Goal: Task Accomplishment & Management: Use online tool/utility

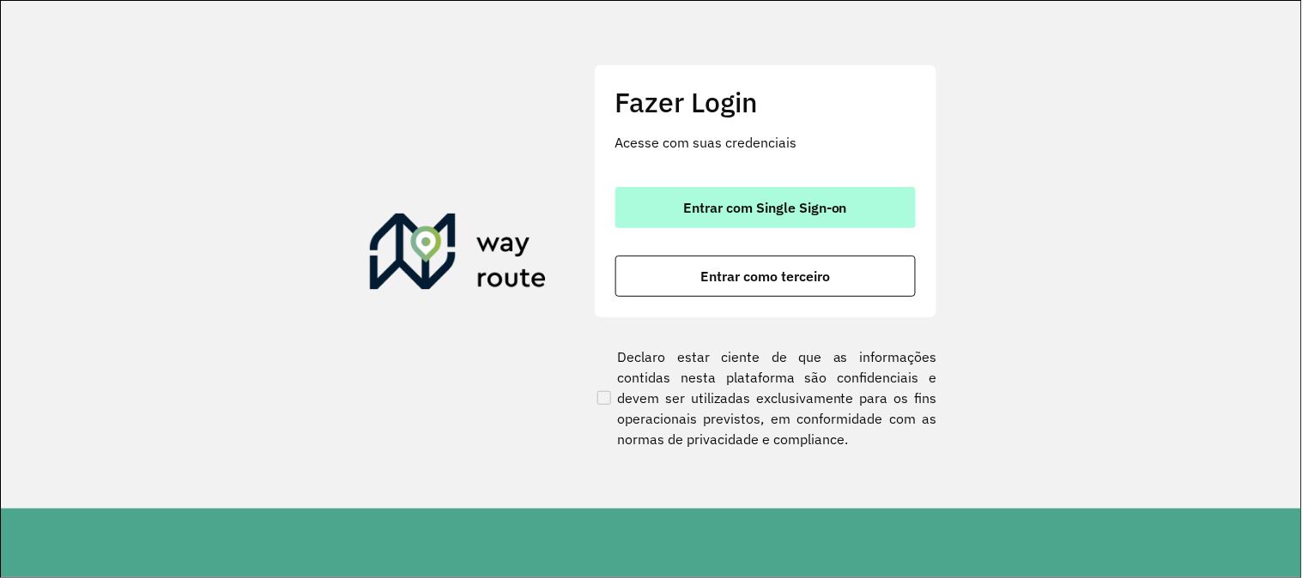
click at [791, 213] on span "Entrar com Single Sign-on" at bounding box center [765, 208] width 164 height 14
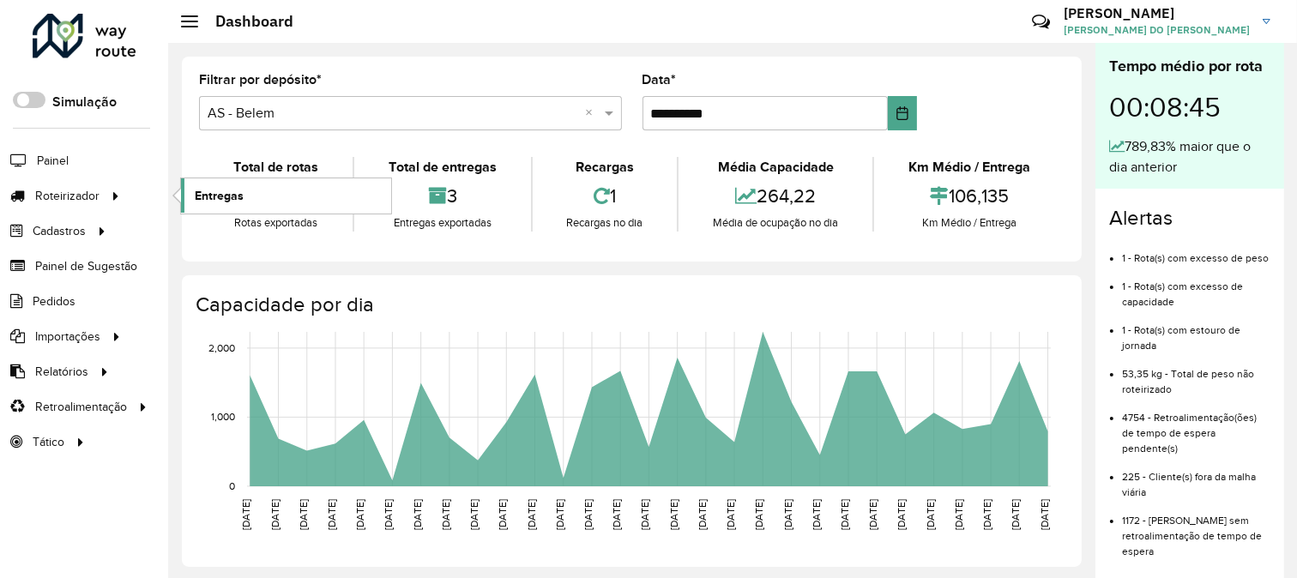
click at [244, 199] on link "Entregas" at bounding box center [286, 195] width 210 height 34
click at [192, 193] on link "Entregas" at bounding box center [286, 195] width 210 height 34
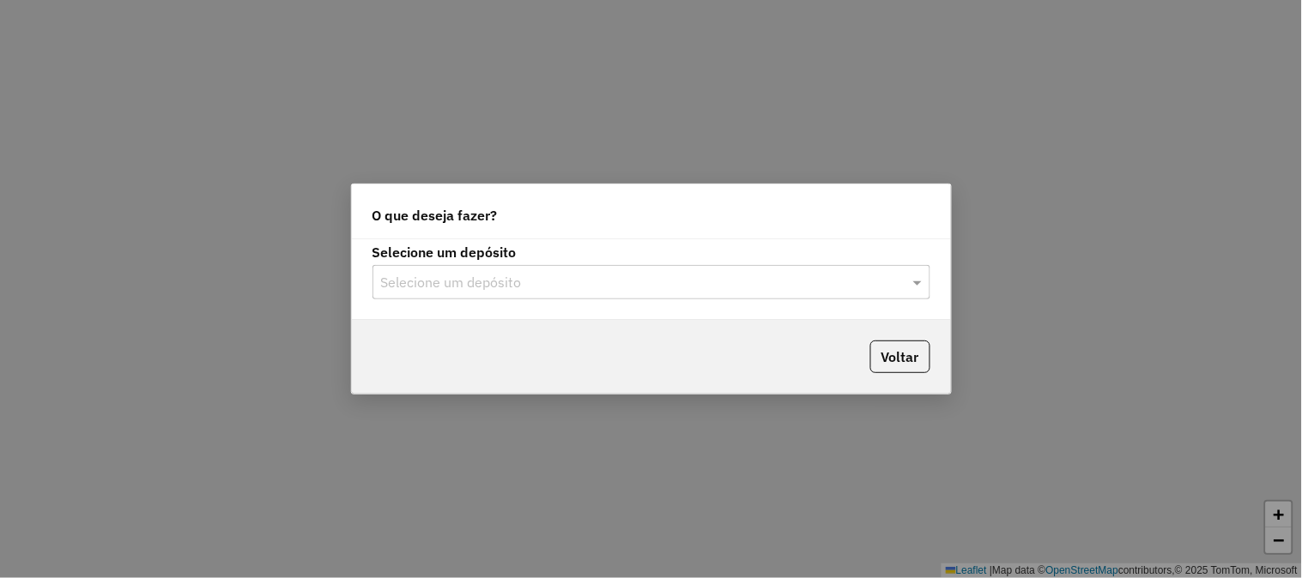
click at [578, 281] on input "text" at bounding box center [634, 283] width 506 height 21
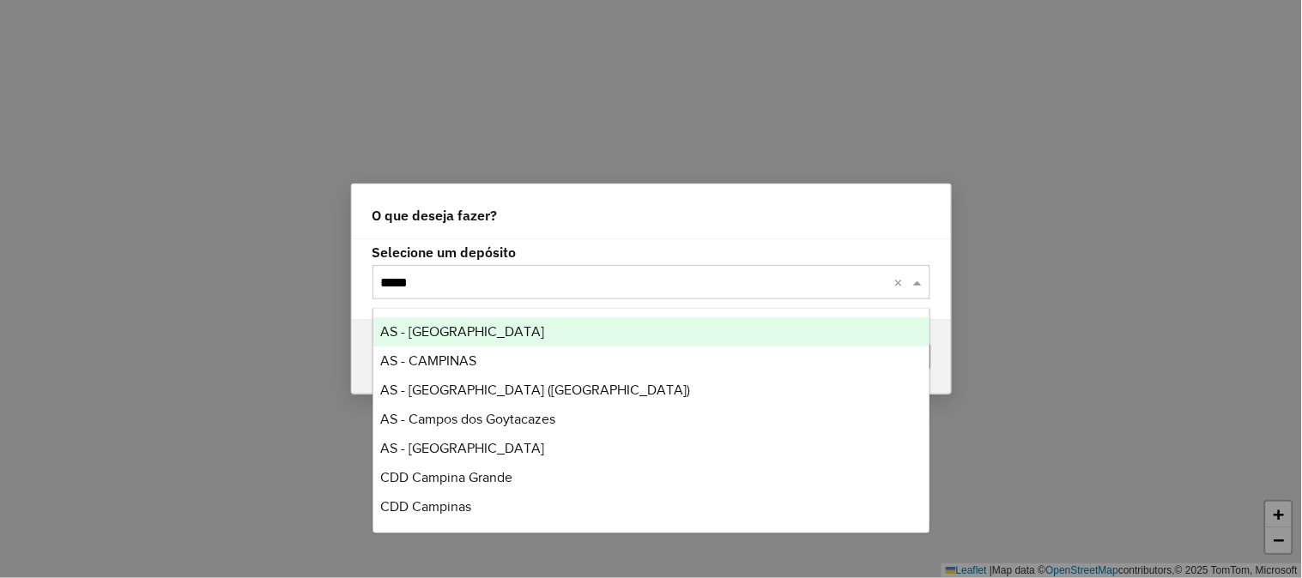
type input "******"
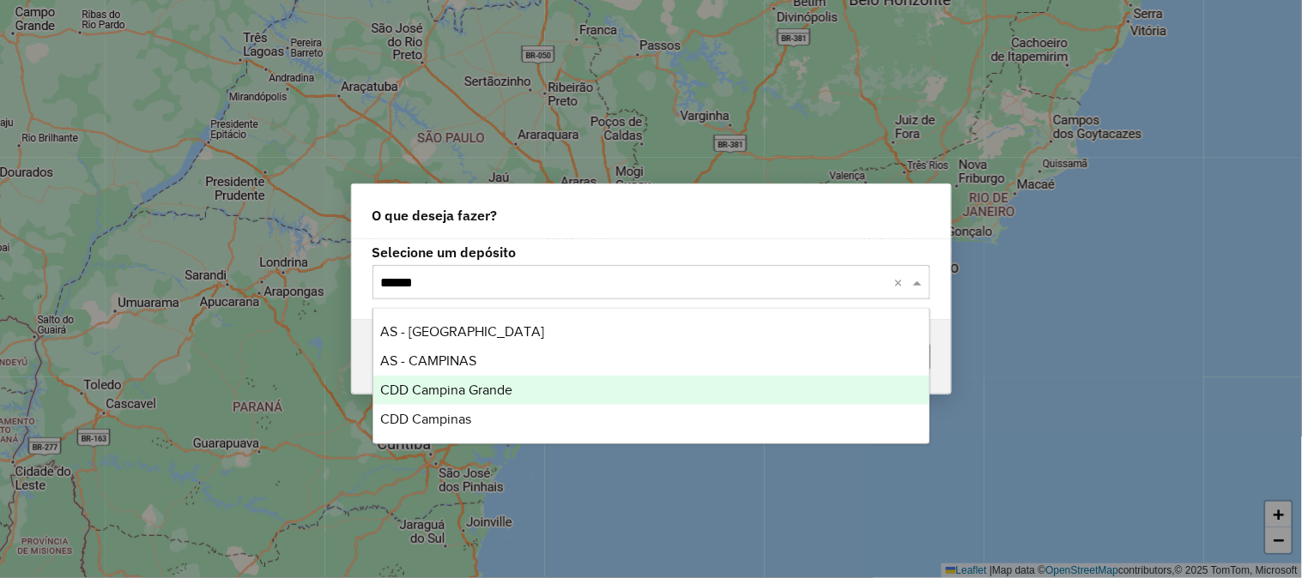
click at [483, 383] on span "CDD Campina Grande" at bounding box center [446, 390] width 132 height 15
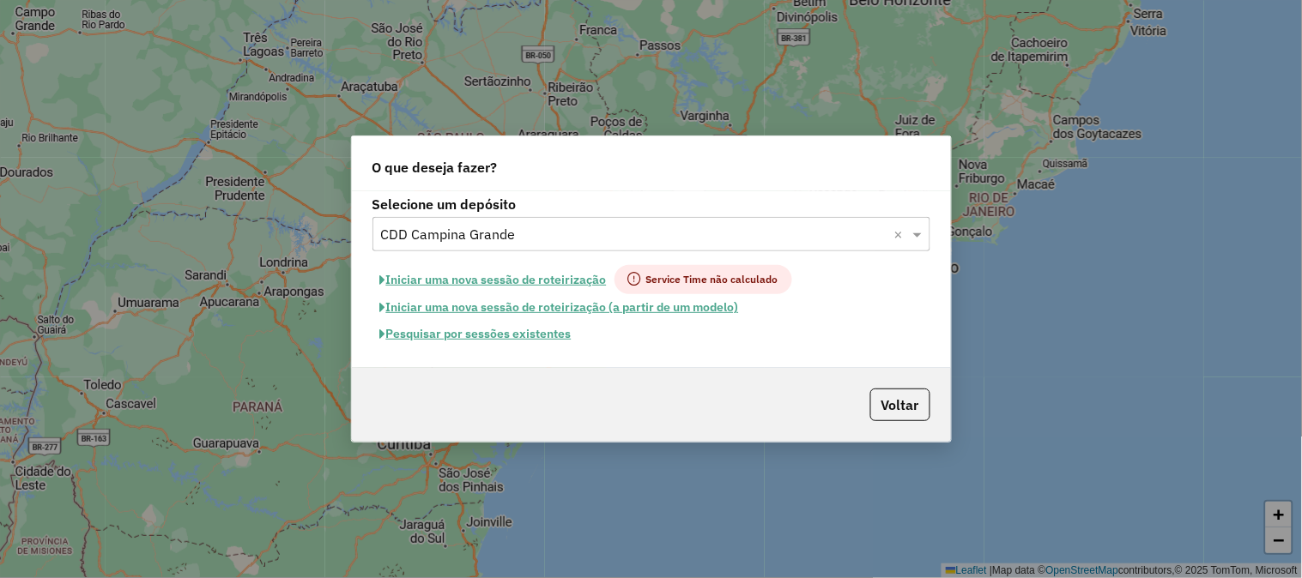
click at [508, 345] on button "Pesquisar por sessões existentes" at bounding box center [475, 334] width 207 height 27
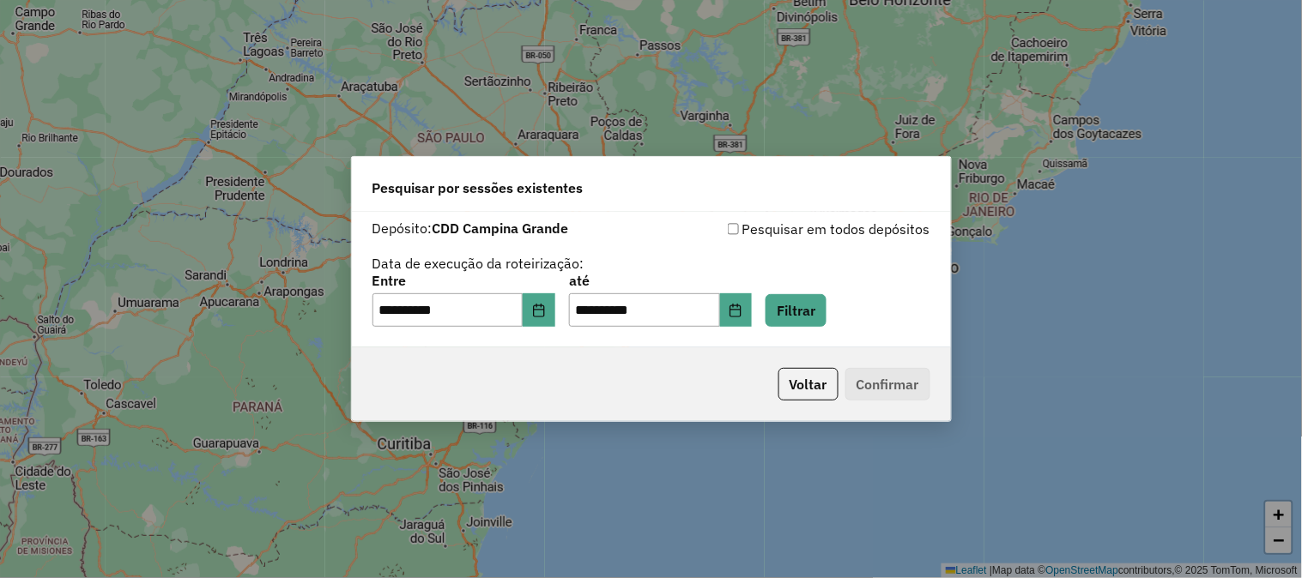
click at [569, 324] on div "**********" at bounding box center [651, 301] width 558 height 53
click at [546, 307] on icon "Choose Date" at bounding box center [539, 311] width 14 height 14
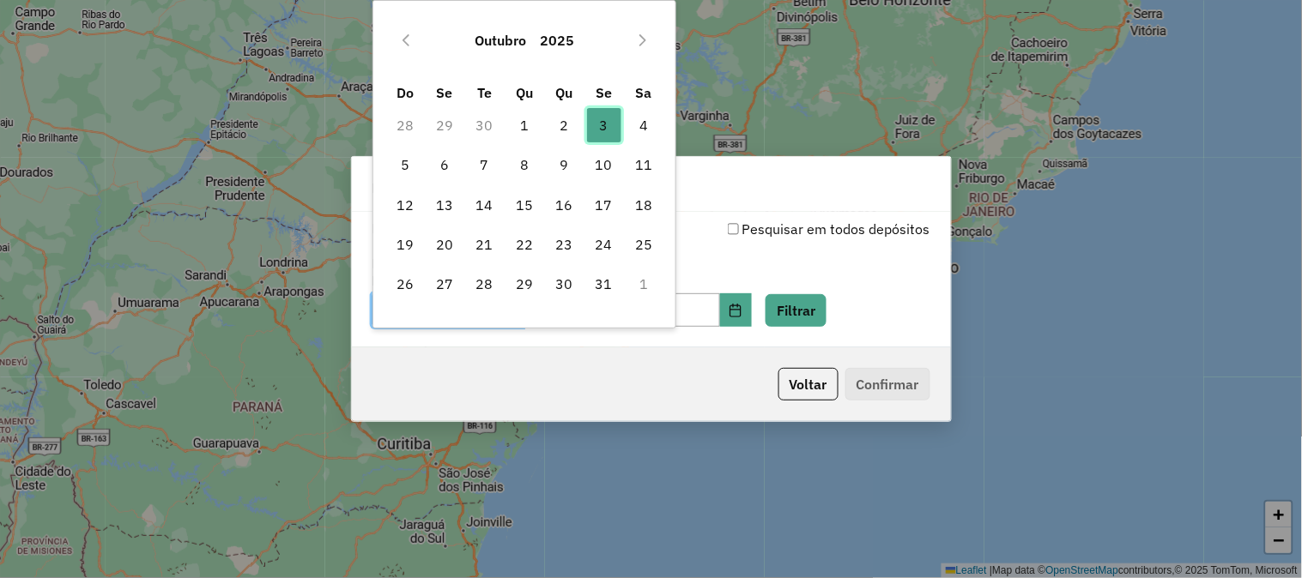
click at [601, 110] on span "3" at bounding box center [604, 125] width 34 height 34
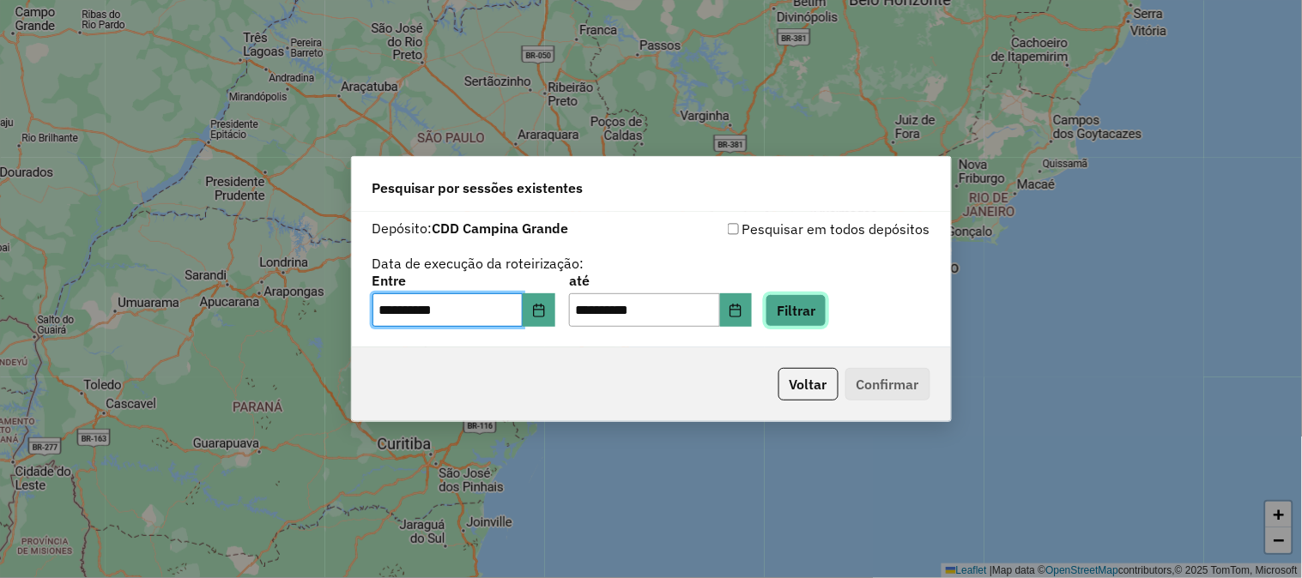
click at [810, 302] on button "Filtrar" at bounding box center [795, 310] width 61 height 33
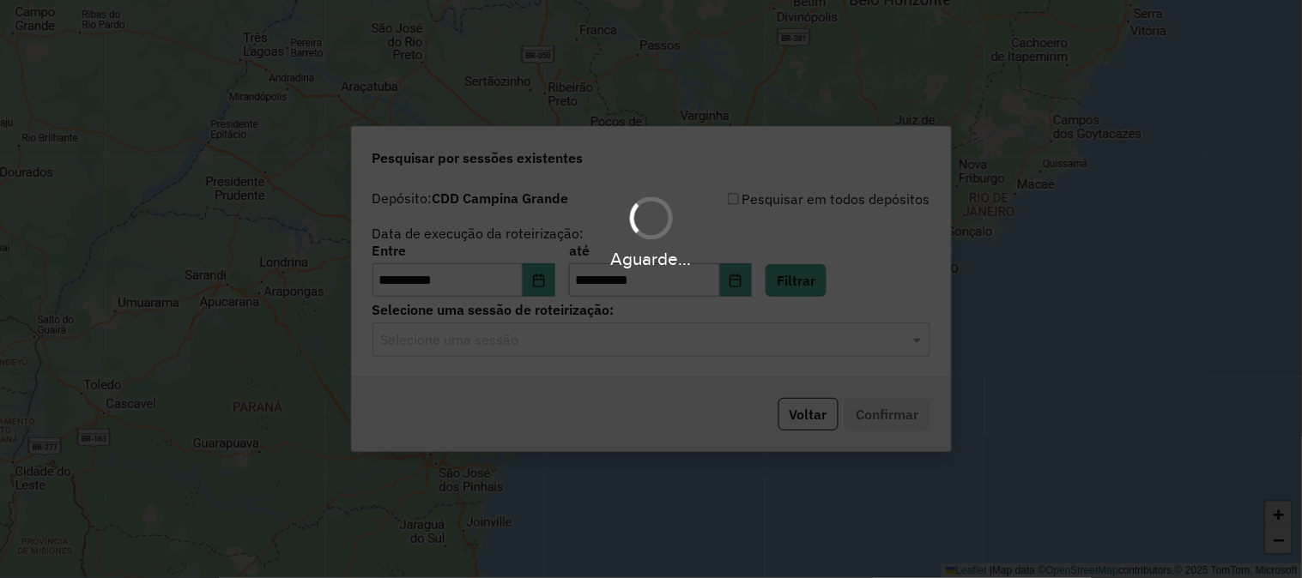
click at [525, 339] on input "text" at bounding box center [634, 340] width 506 height 21
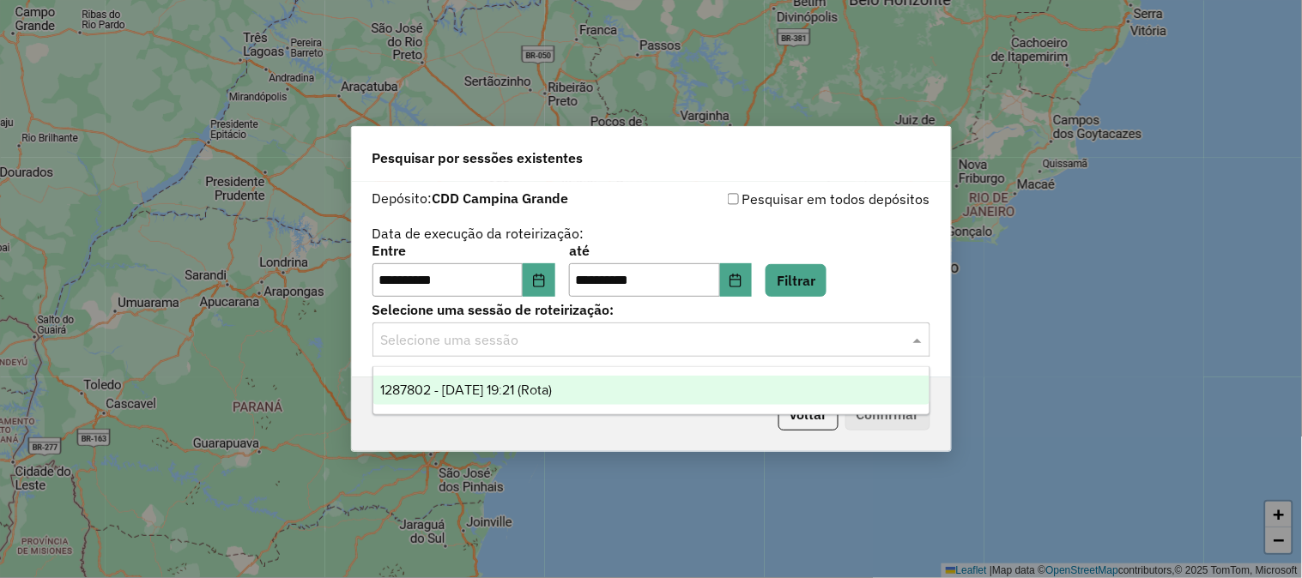
click at [539, 397] on div "1287802 - 03/10/2025 19:21 (Rota)" at bounding box center [651, 390] width 556 height 29
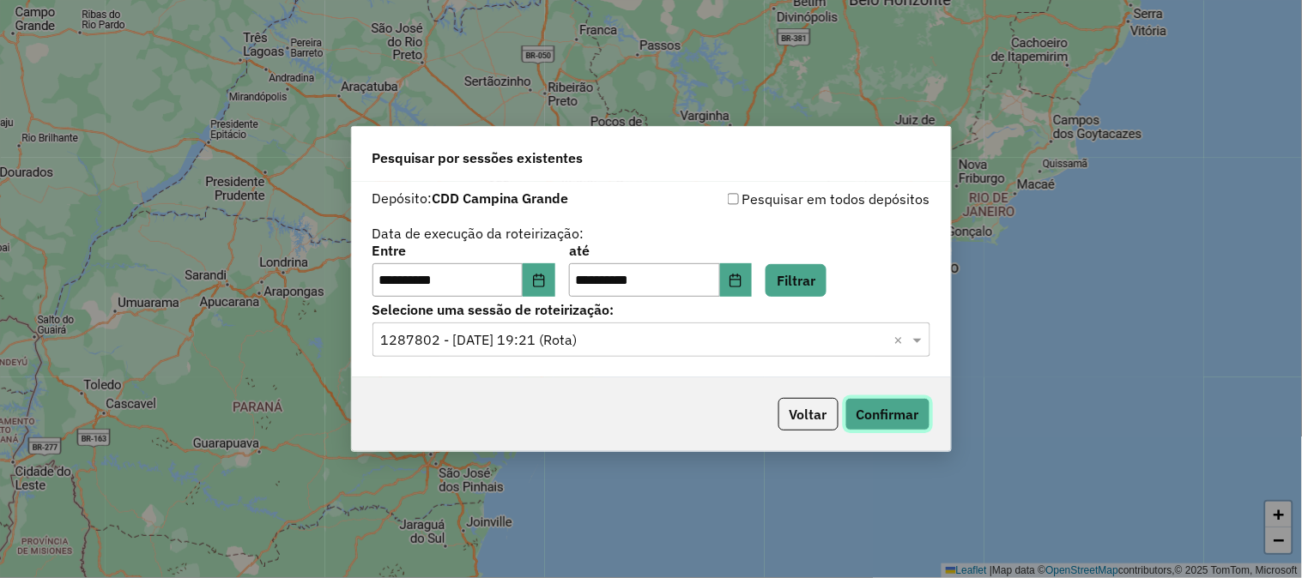
click at [880, 413] on button "Confirmar" at bounding box center [887, 414] width 85 height 33
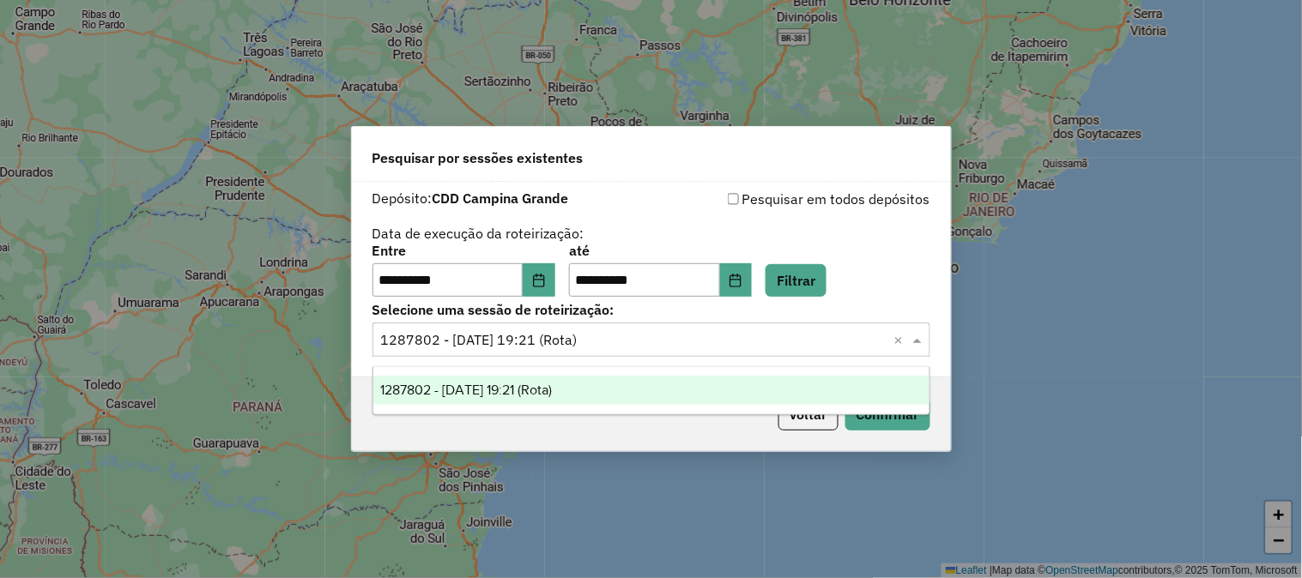
click at [560, 330] on input "text" at bounding box center [634, 340] width 506 height 21
click at [541, 280] on button "Choose Date" at bounding box center [539, 280] width 33 height 34
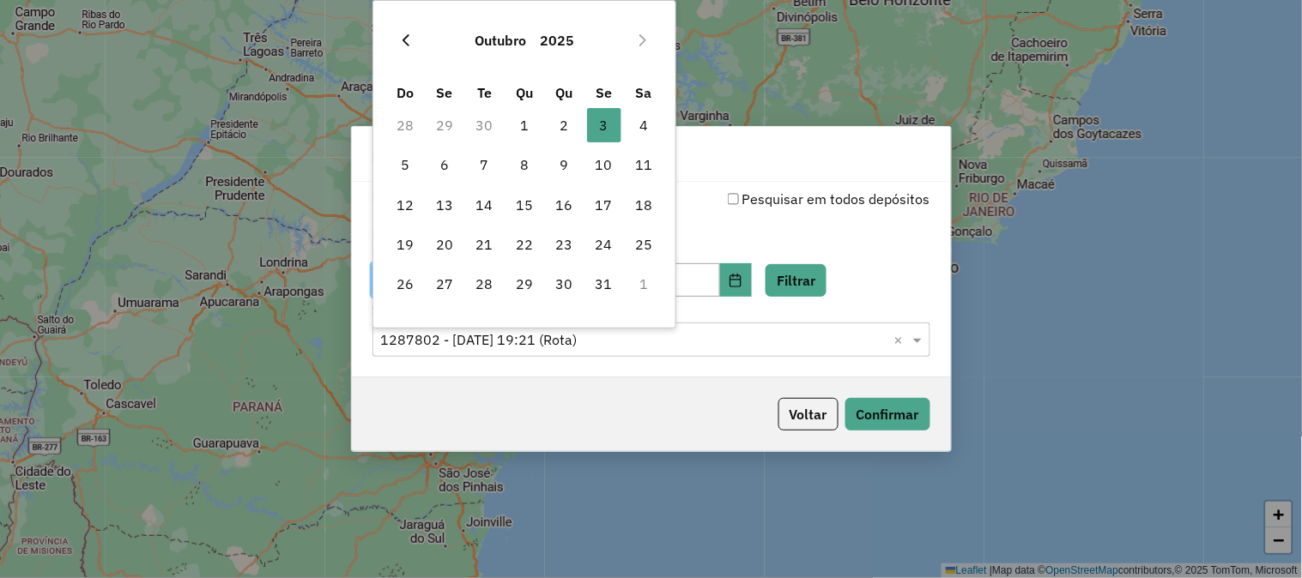
click at [405, 45] on icon "Previous Month" at bounding box center [406, 40] width 14 height 14
click at [644, 43] on icon "Next Month" at bounding box center [643, 40] width 14 height 14
click at [519, 122] on span "1" at bounding box center [524, 125] width 34 height 34
type input "**********"
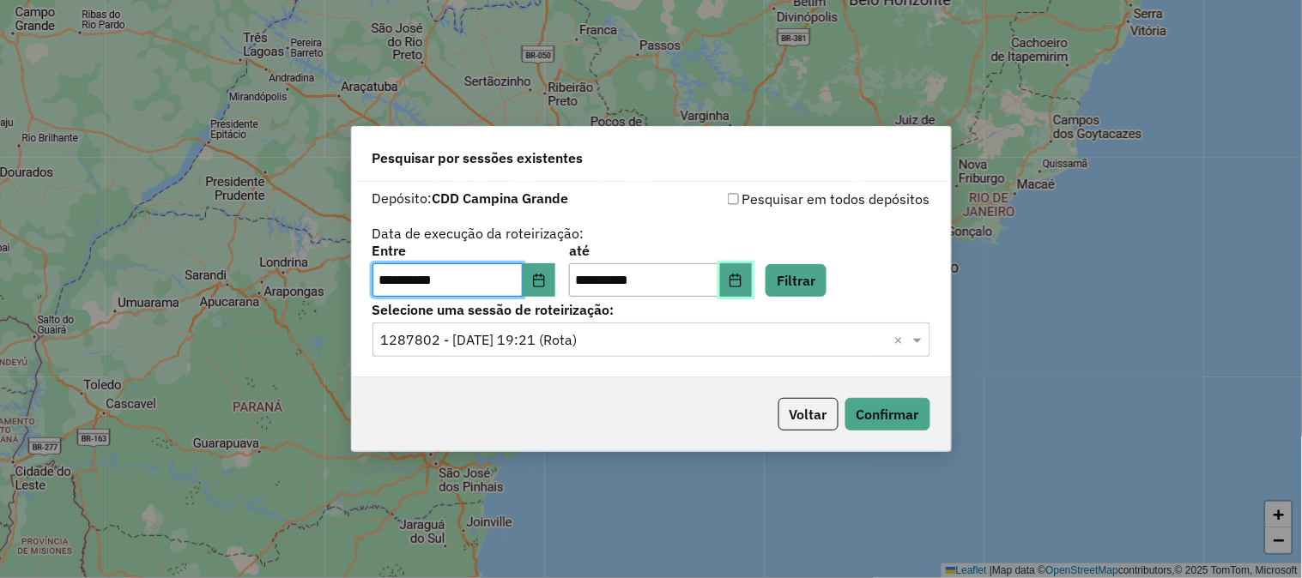
click at [741, 277] on icon "Choose Date" at bounding box center [735, 281] width 11 height 14
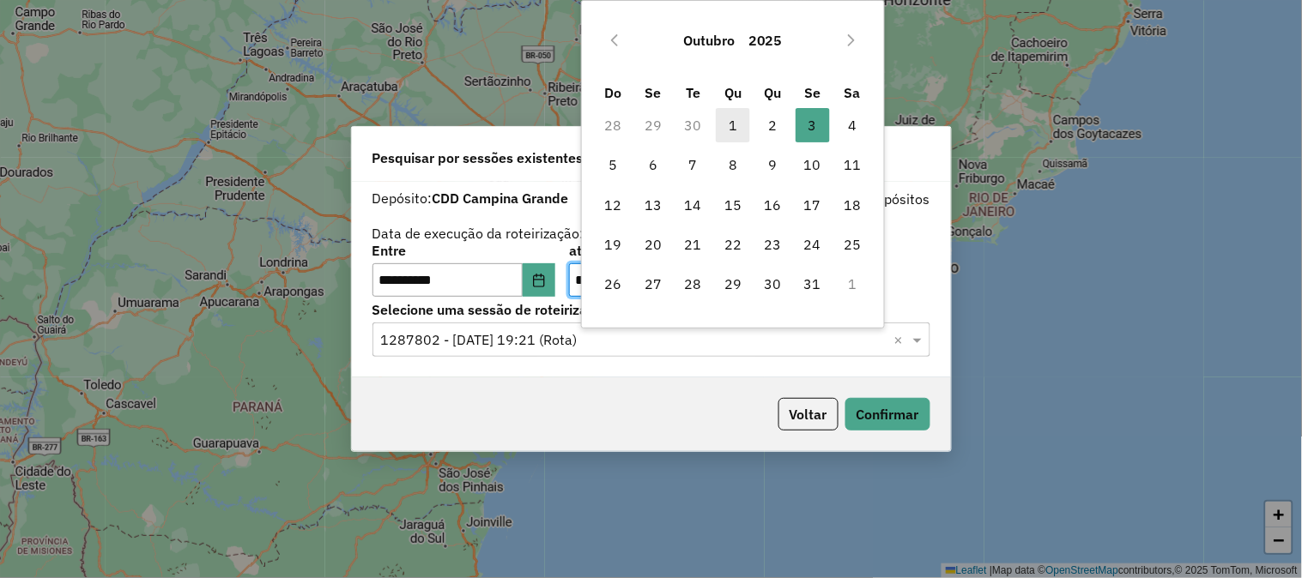
click at [723, 120] on span "1" at bounding box center [733, 125] width 34 height 34
type input "**********"
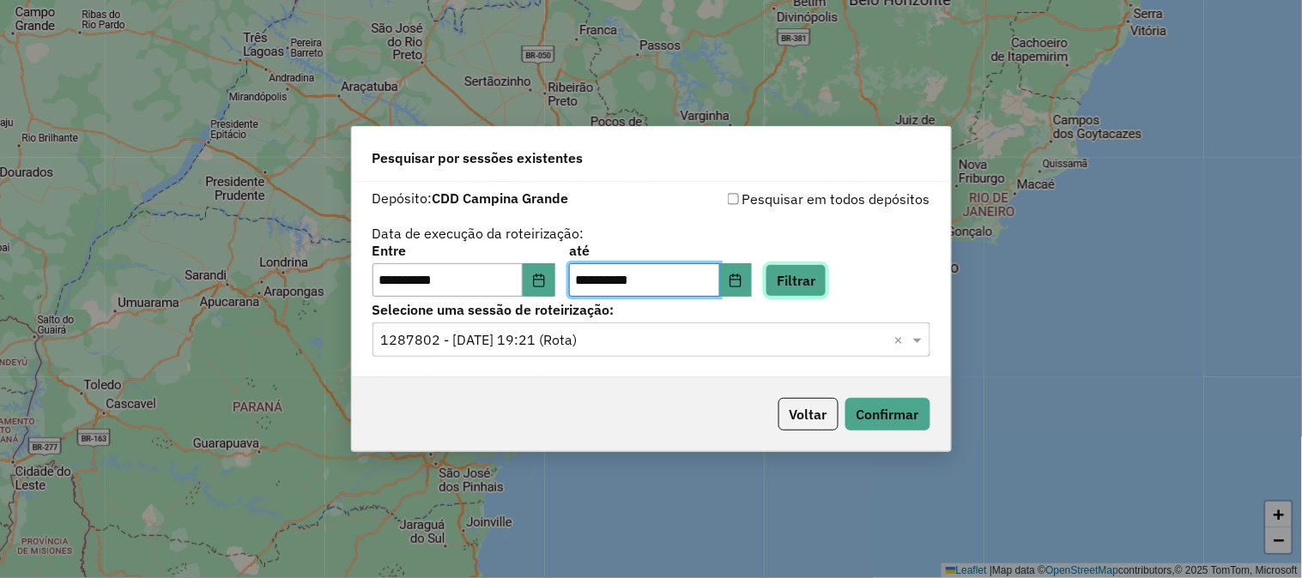
click at [826, 268] on button "Filtrar" at bounding box center [795, 280] width 61 height 33
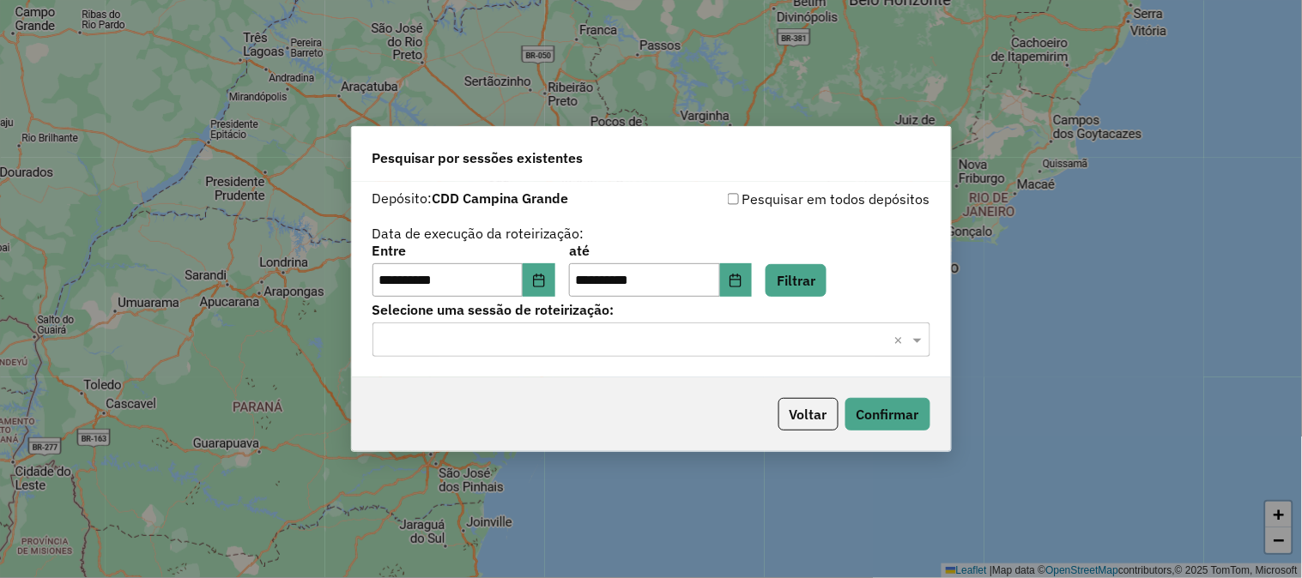
click at [590, 328] on div "Selecione uma sessão × ×" at bounding box center [651, 340] width 558 height 34
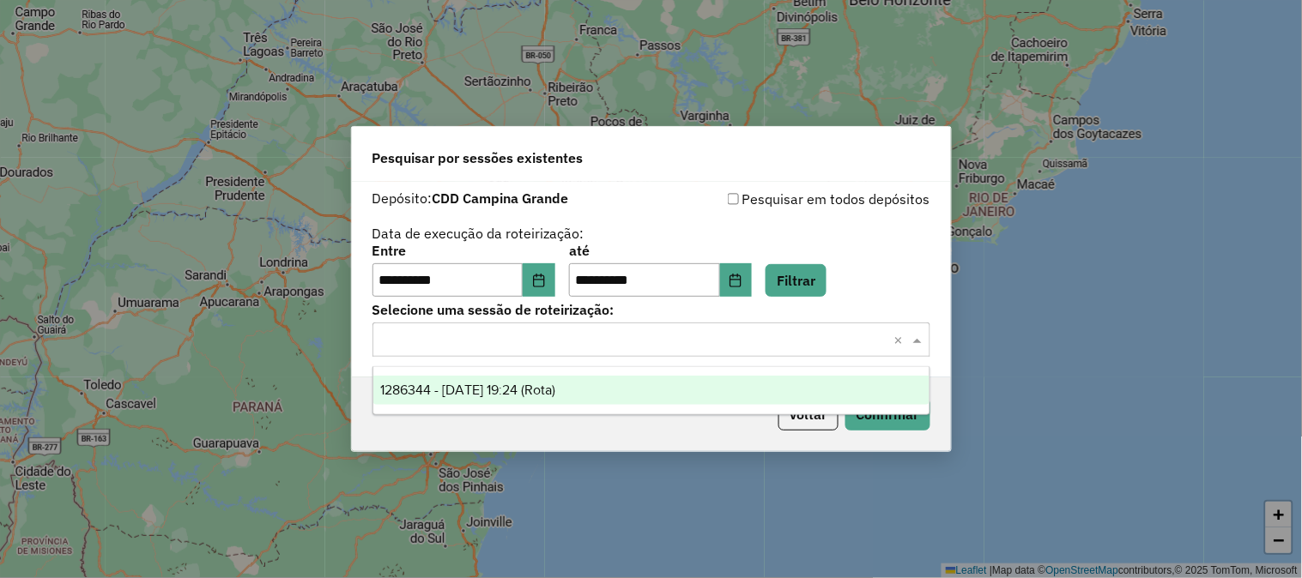
click at [555, 387] on span "1286344 - 01/10/2025 19:24 (Rota)" at bounding box center [467, 390] width 175 height 15
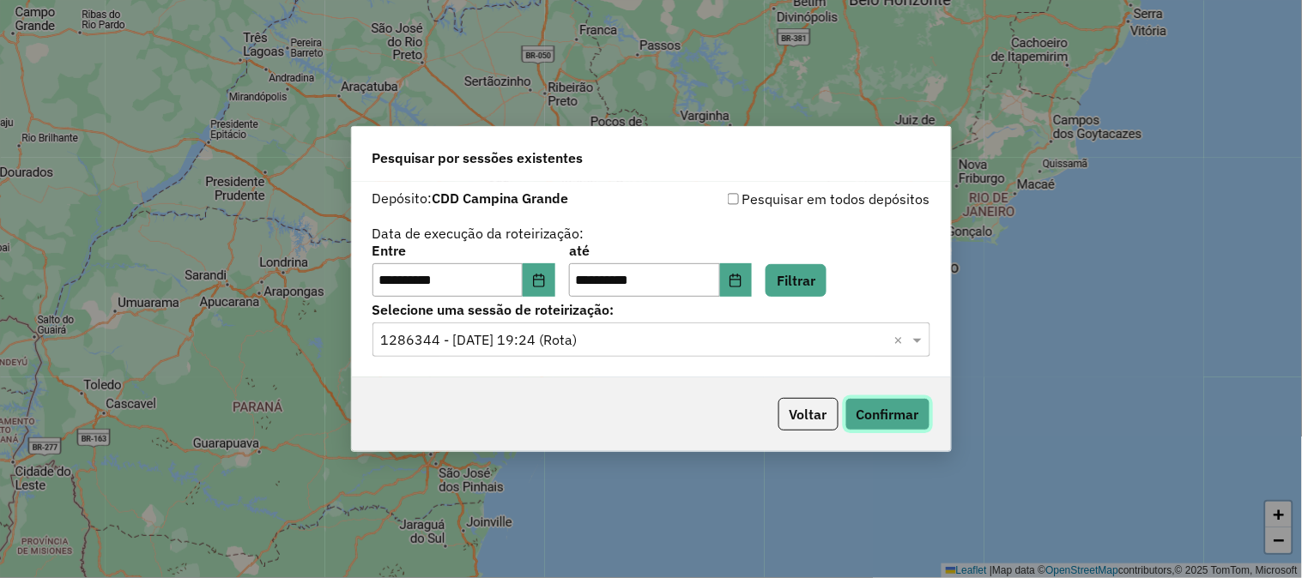
click at [916, 413] on button "Confirmar" at bounding box center [887, 414] width 85 height 33
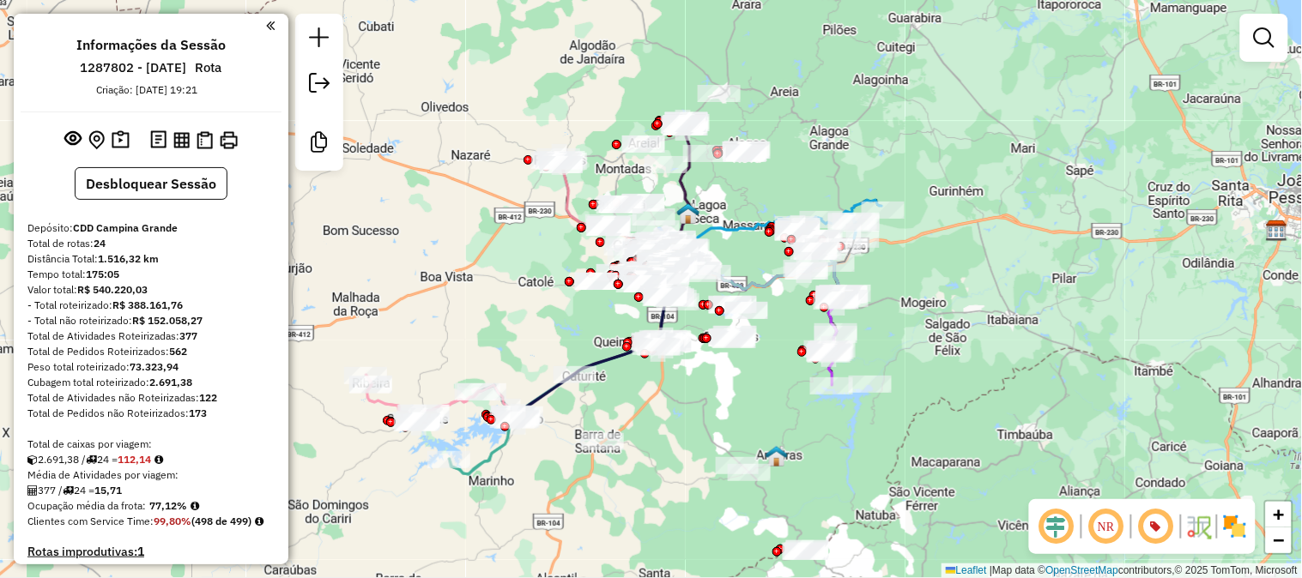
drag, startPoint x: 1031, startPoint y: 296, endPoint x: 1144, endPoint y: 183, distance: 159.6
click at [1144, 183] on div "Janela de atendimento Grade de atendimento Capacidade Transportadoras Veículos …" at bounding box center [651, 289] width 1302 height 578
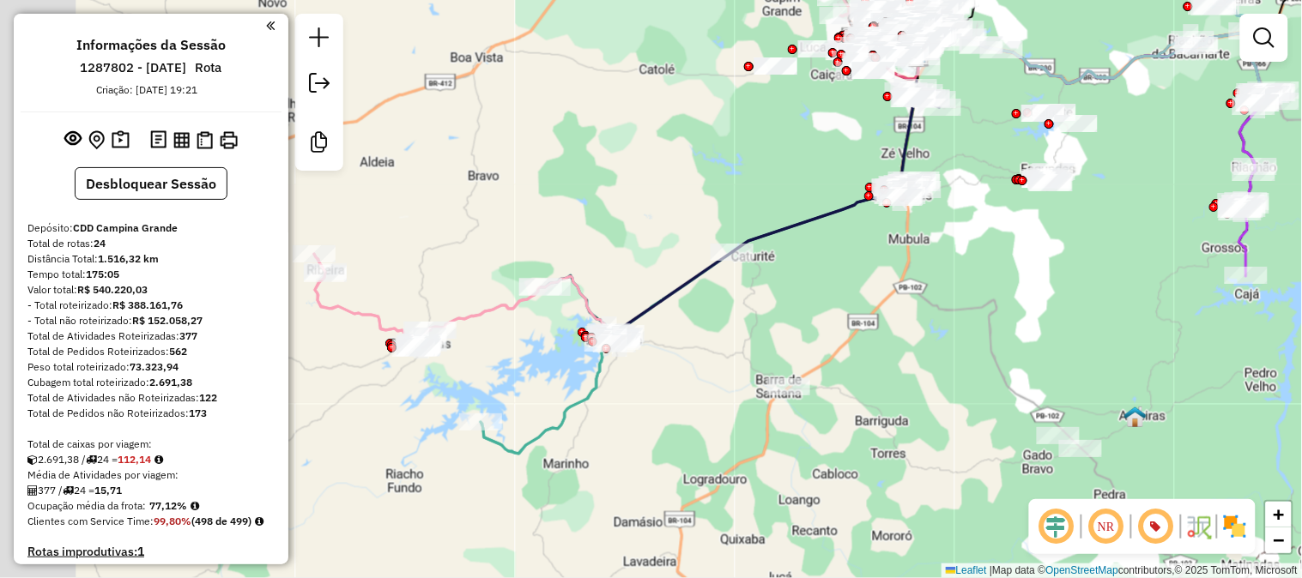
drag, startPoint x: 741, startPoint y: 293, endPoint x: 877, endPoint y: 287, distance: 135.7
click at [877, 287] on div "Janela de atendimento Grade de atendimento Capacidade Transportadoras Veículos …" at bounding box center [651, 289] width 1302 height 578
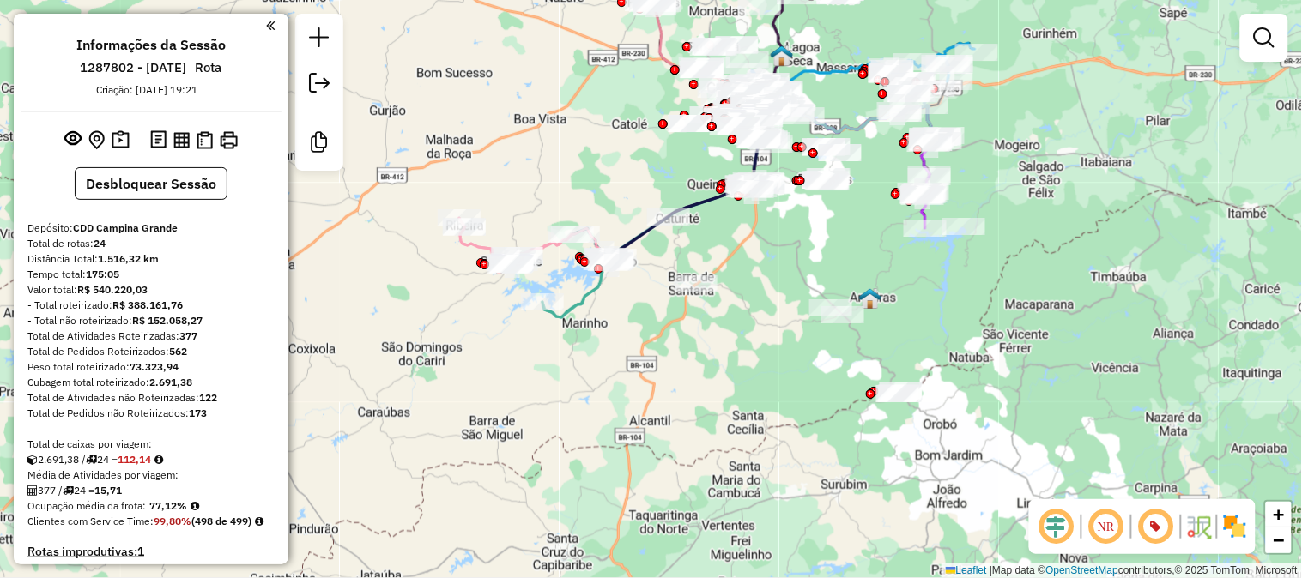
drag, startPoint x: 985, startPoint y: 338, endPoint x: 964, endPoint y: 309, distance: 35.7
click at [964, 309] on div "Janela de atendimento Grade de atendimento Capacidade Transportadoras Veículos …" at bounding box center [651, 289] width 1302 height 578
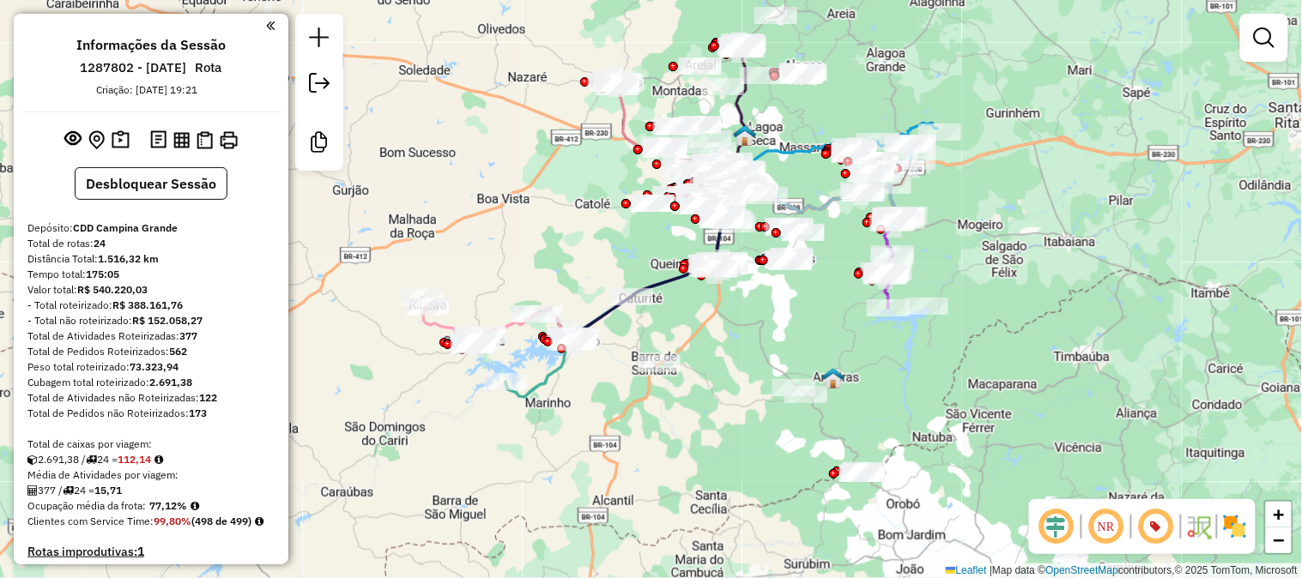
drag, startPoint x: 731, startPoint y: 255, endPoint x: 695, endPoint y: 336, distance: 89.1
click at [695, 336] on div "Janela de atendimento Grade de atendimento Capacidade Transportadoras Veículos …" at bounding box center [651, 289] width 1302 height 578
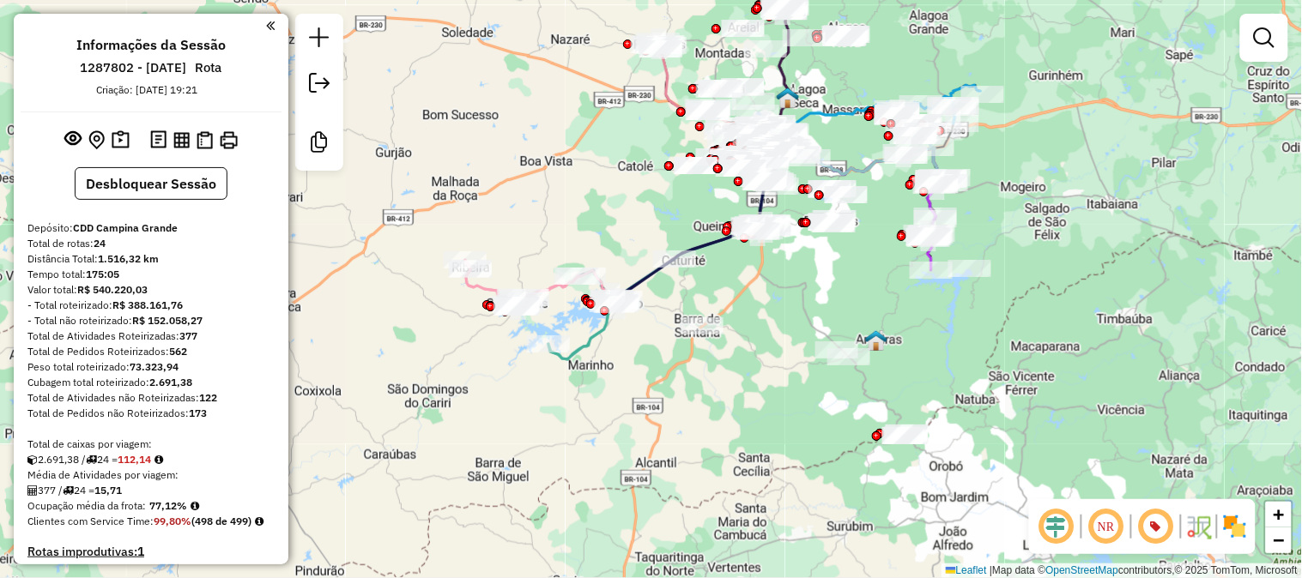
drag, startPoint x: 946, startPoint y: 210, endPoint x: 982, endPoint y: 178, distance: 48.0
click at [982, 178] on div "Janela de atendimento Grade de atendimento Capacidade Transportadoras Veículos …" at bounding box center [651, 289] width 1302 height 578
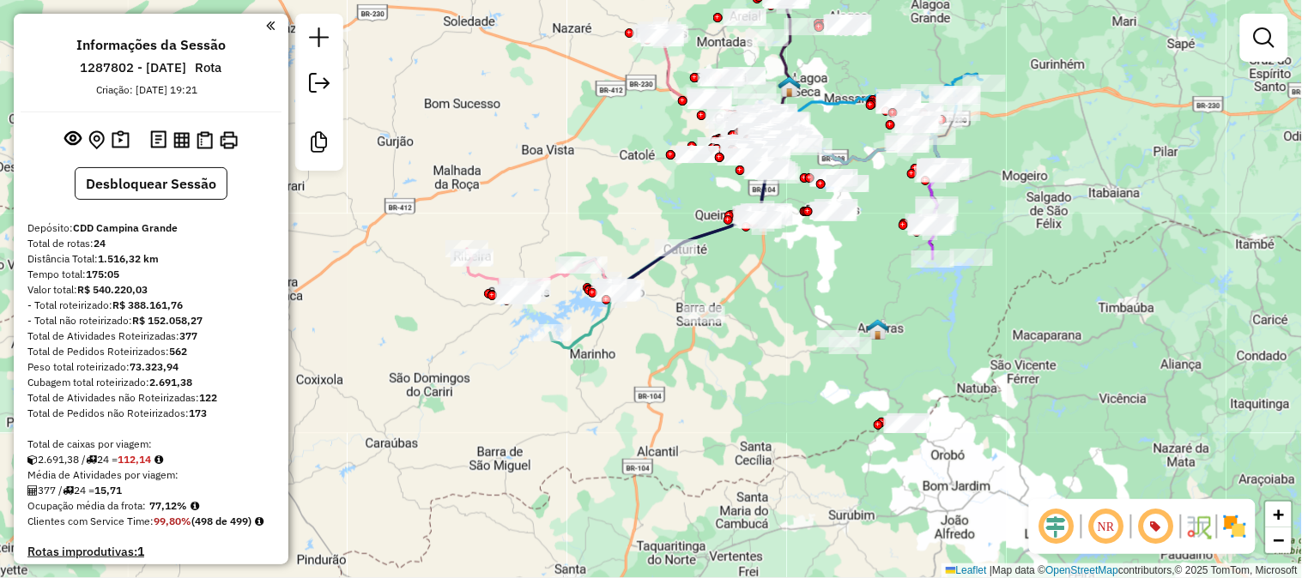
drag, startPoint x: 1017, startPoint y: 301, endPoint x: 1024, endPoint y: 216, distance: 85.3
click at [1024, 216] on div "Janela de atendimento Grade de atendimento Capacidade Transportadoras Veículos …" at bounding box center [651, 289] width 1302 height 578
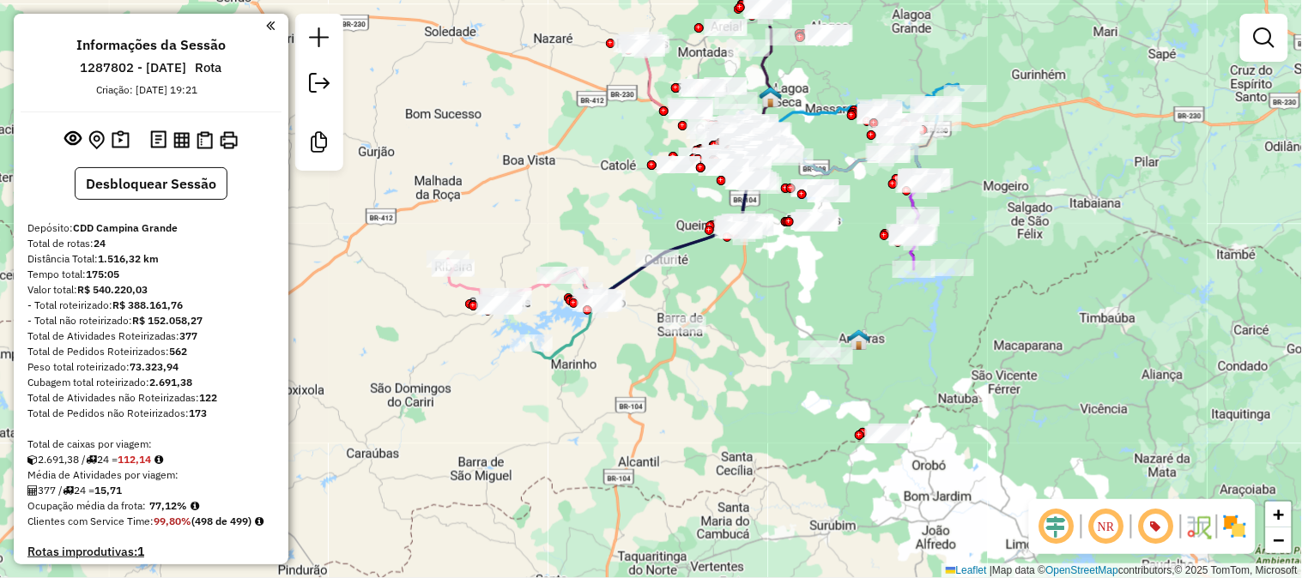
drag, startPoint x: 669, startPoint y: 287, endPoint x: 627, endPoint y: 421, distance: 141.1
click at [627, 421] on div "Janela de atendimento Grade de atendimento Capacidade Transportadoras Veículos …" at bounding box center [651, 289] width 1302 height 578
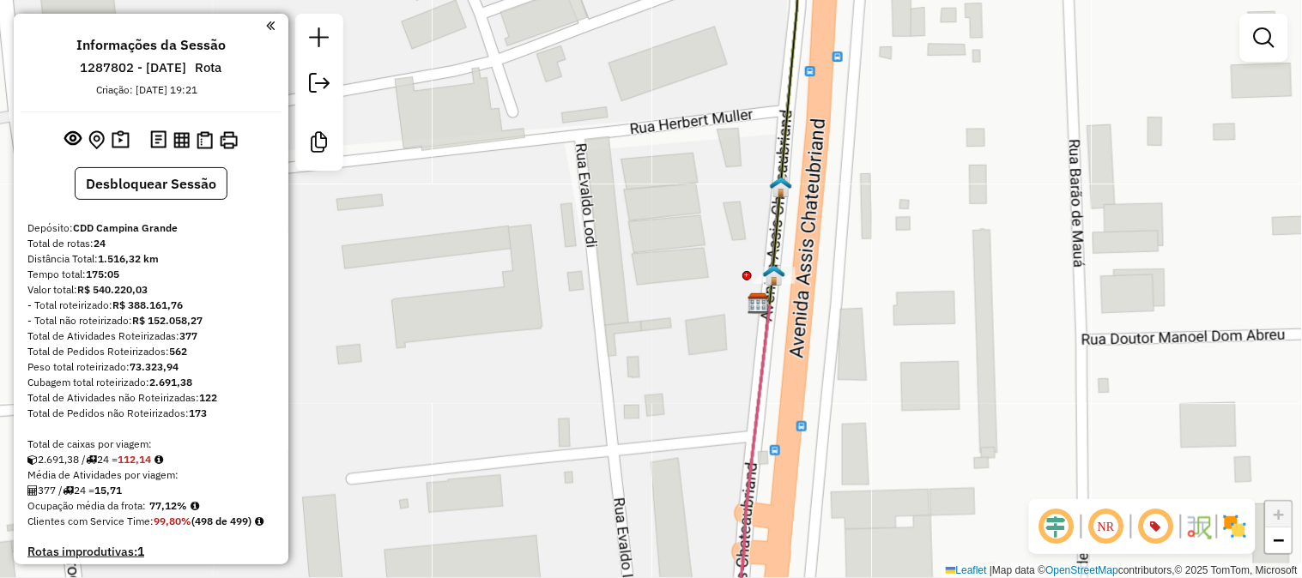
click at [776, 281] on img at bounding box center [774, 275] width 22 height 22
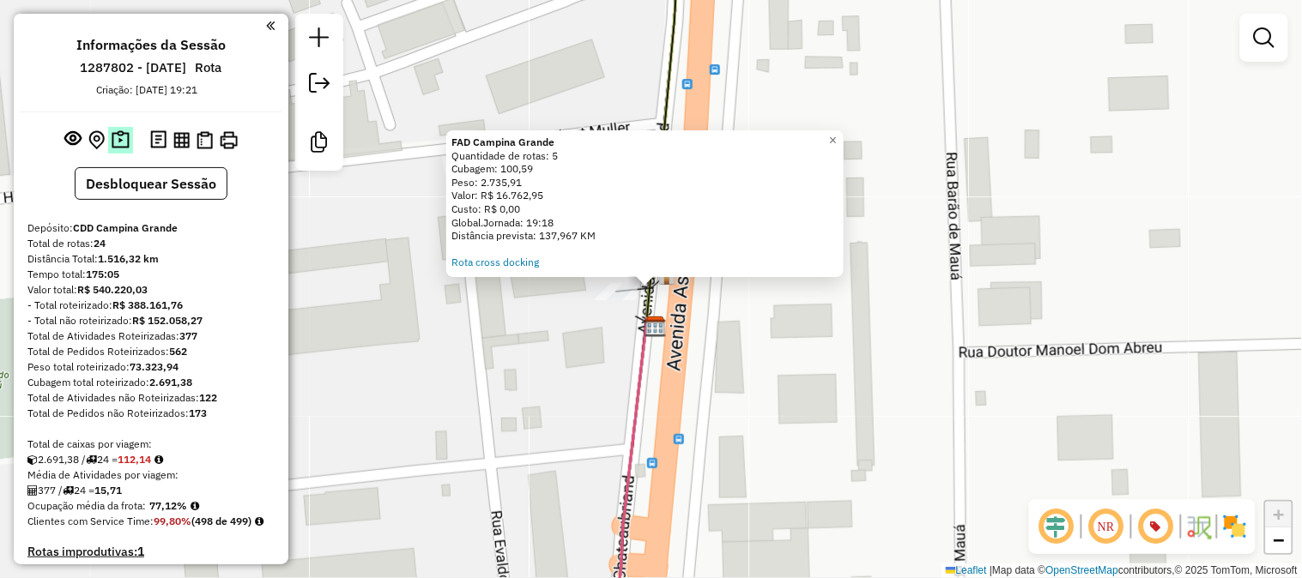
click at [118, 139] on img at bounding box center [121, 140] width 18 height 20
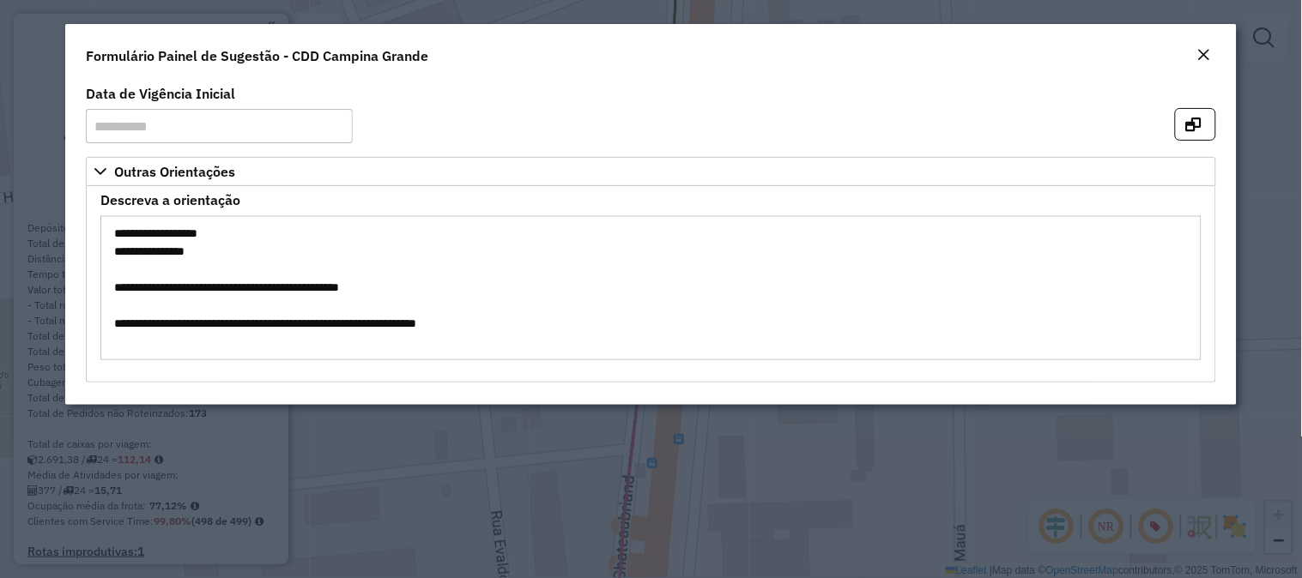
click at [1199, 57] on em "Close" at bounding box center [1204, 55] width 14 height 14
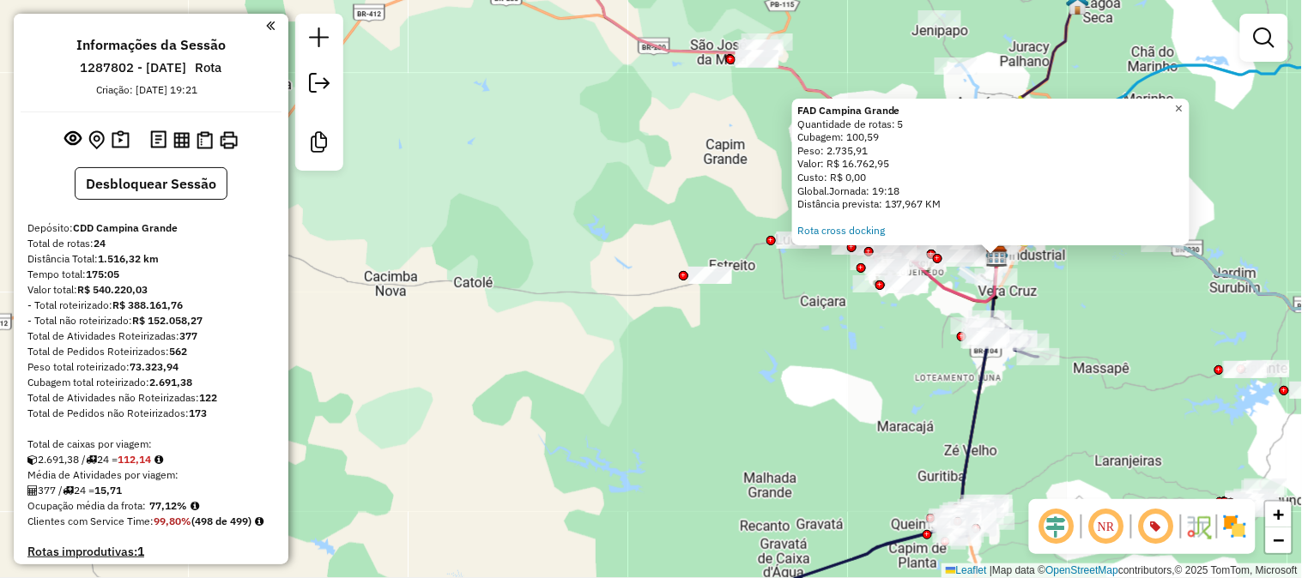
click at [1182, 107] on span "×" at bounding box center [1179, 108] width 8 height 15
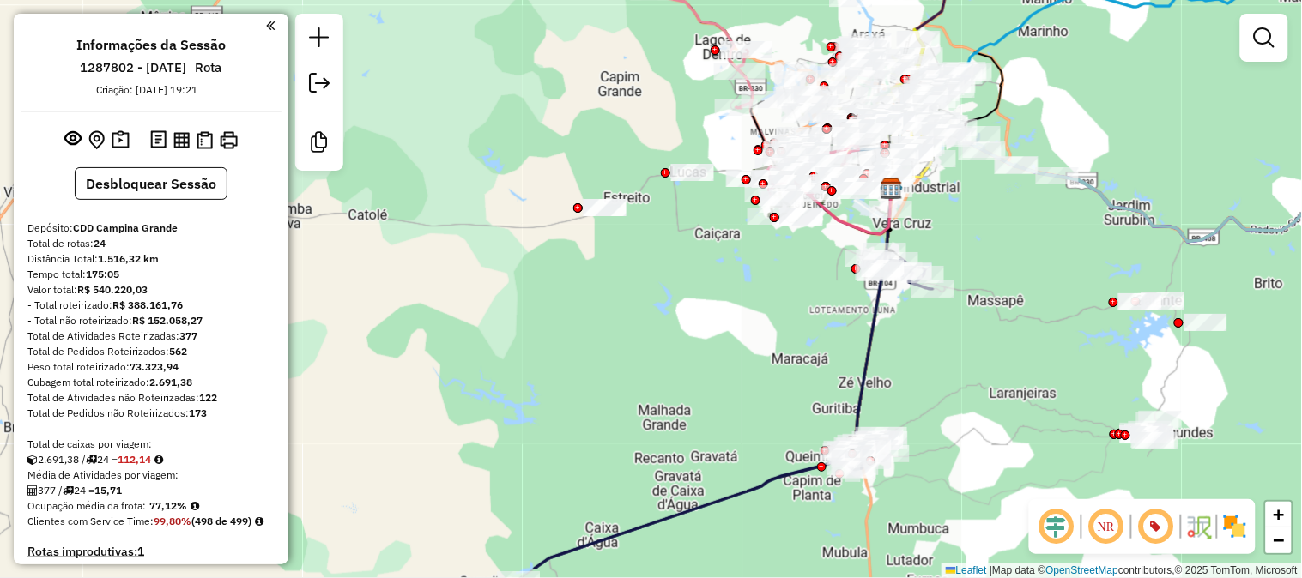
drag, startPoint x: 1098, startPoint y: 281, endPoint x: 924, endPoint y: 173, distance: 204.5
click at [928, 175] on div "Janela de atendimento Grade de atendimento Capacidade Transportadoras Veículos …" at bounding box center [651, 289] width 1302 height 578
click at [919, 168] on div "Janela de atendimento Grade de atendimento Capacidade Transportadoras Veículos …" at bounding box center [651, 289] width 1302 height 578
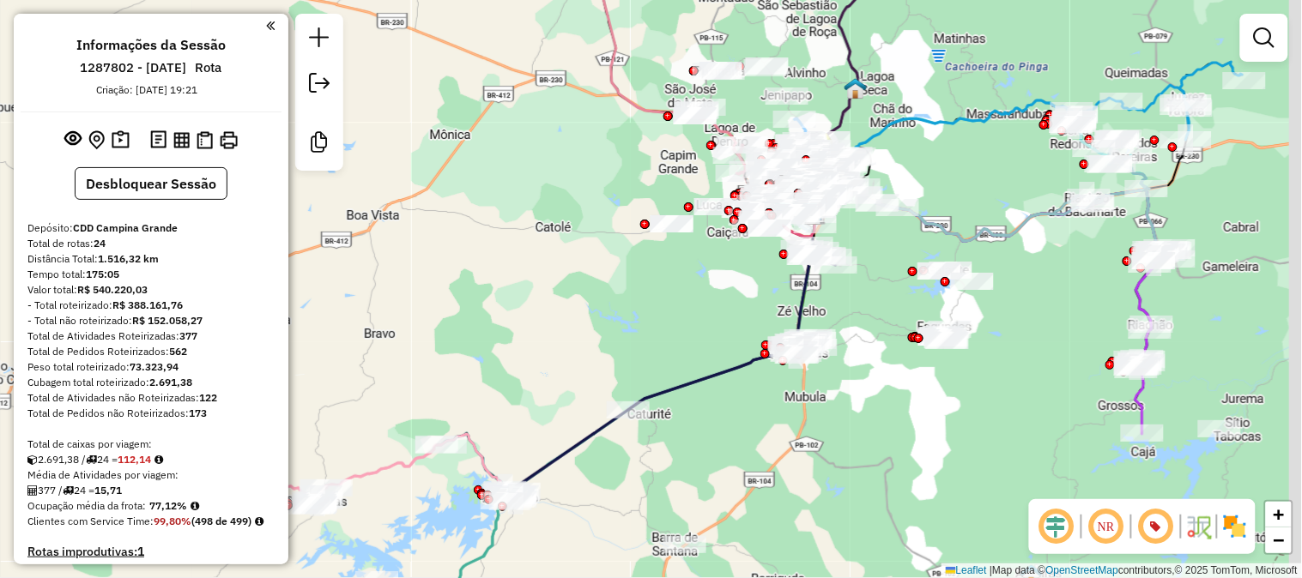
drag, startPoint x: 930, startPoint y: 339, endPoint x: 894, endPoint y: 390, distance: 62.1
click at [894, 390] on div "Janela de atendimento Grade de atendimento Capacidade Transportadoras Veículos …" at bounding box center [651, 289] width 1302 height 578
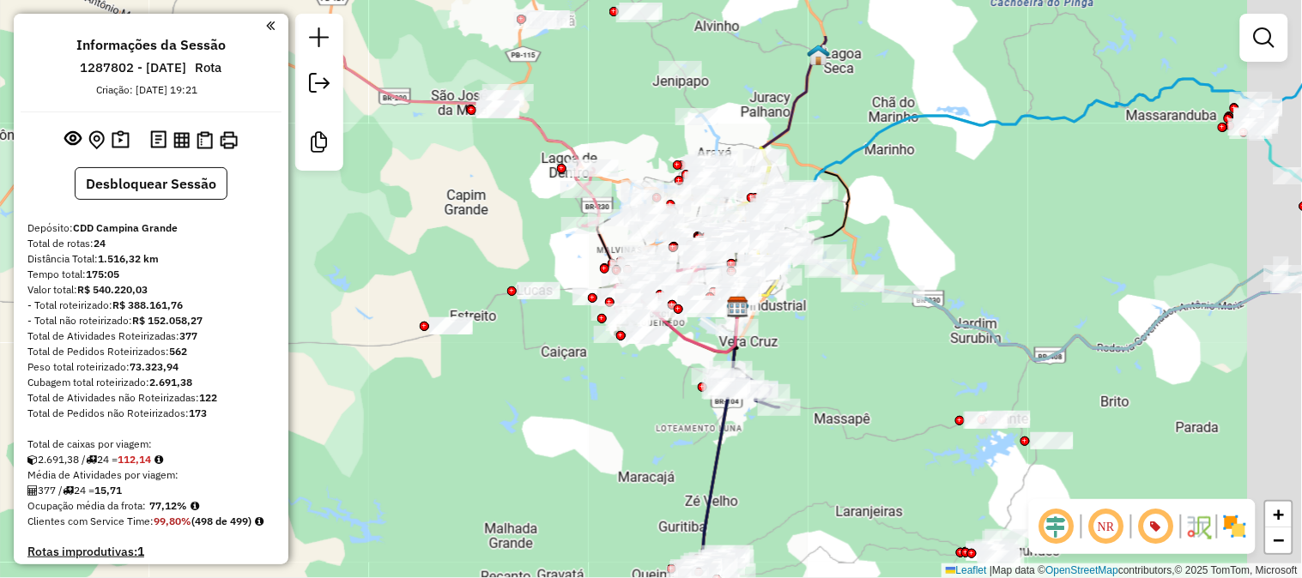
drag, startPoint x: 569, startPoint y: 144, endPoint x: 502, endPoint y: 218, distance: 99.6
click at [502, 218] on div "Janela de atendimento Grade de atendimento Capacidade Transportadoras Veículos …" at bounding box center [651, 289] width 1302 height 578
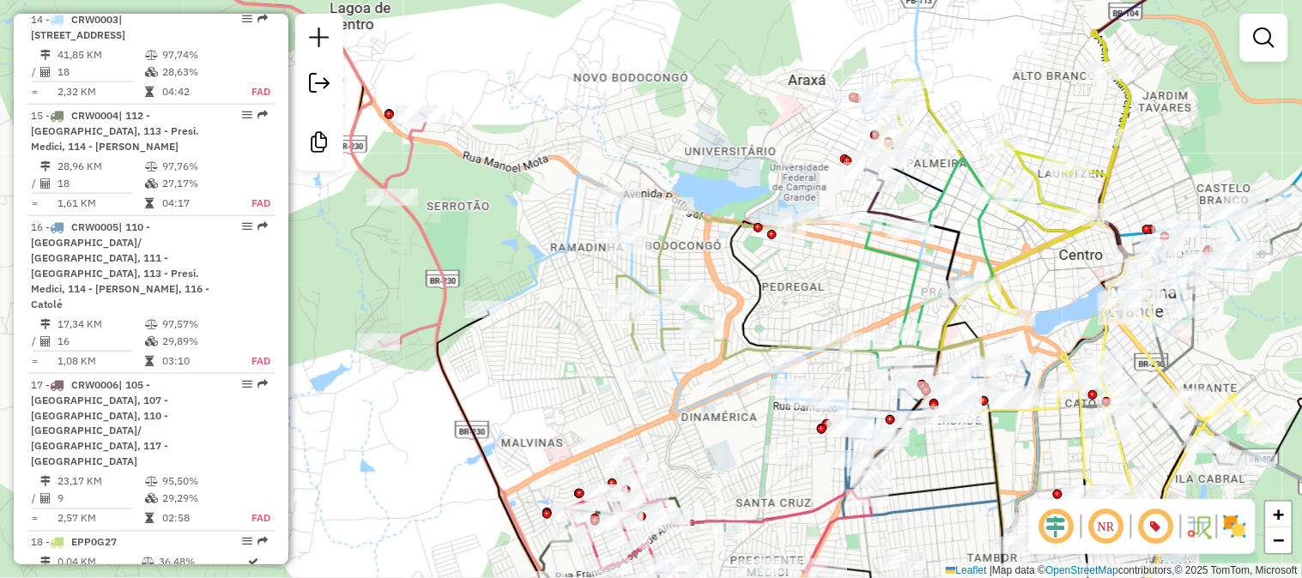
scroll to position [1716, 0]
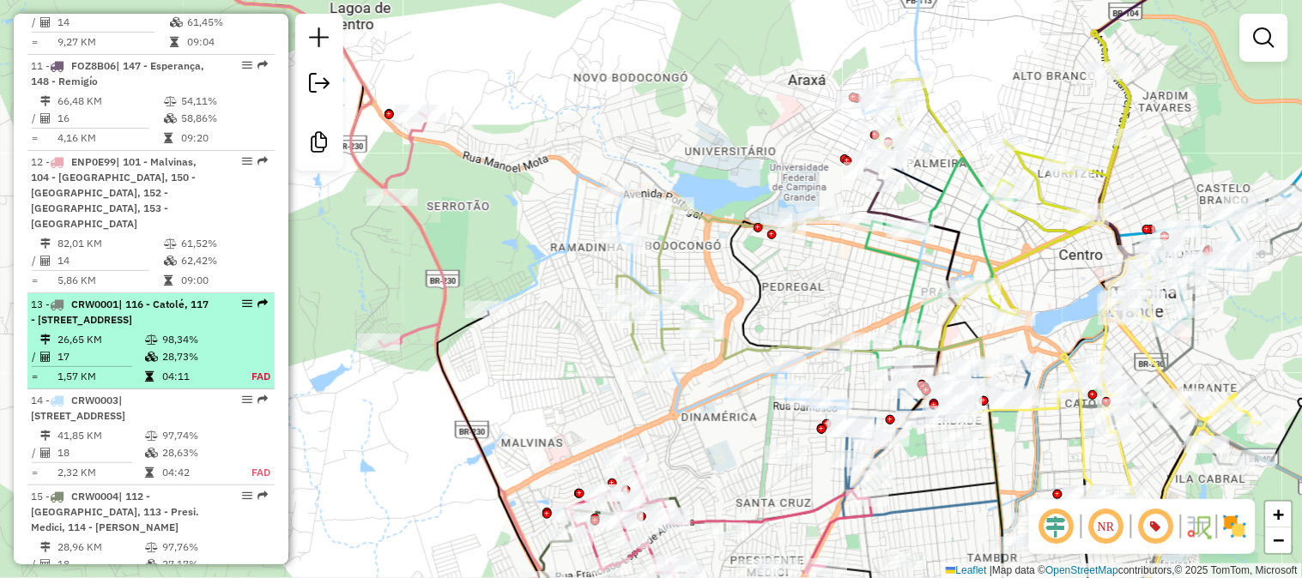
click at [159, 297] on div "13 - CRW0001 | 116 - Catolé, 117 - Castelo Branco, 120 - Vila Cabral/ Santa Ter…" at bounding box center [122, 312] width 182 height 31
select select "**********"
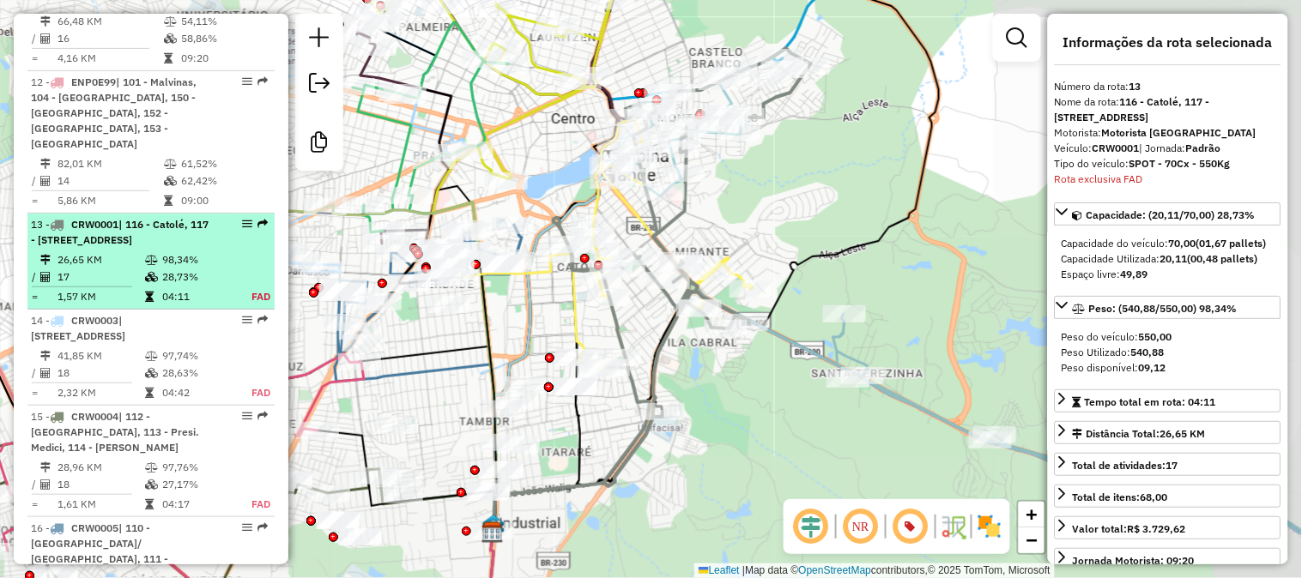
scroll to position [1948, 0]
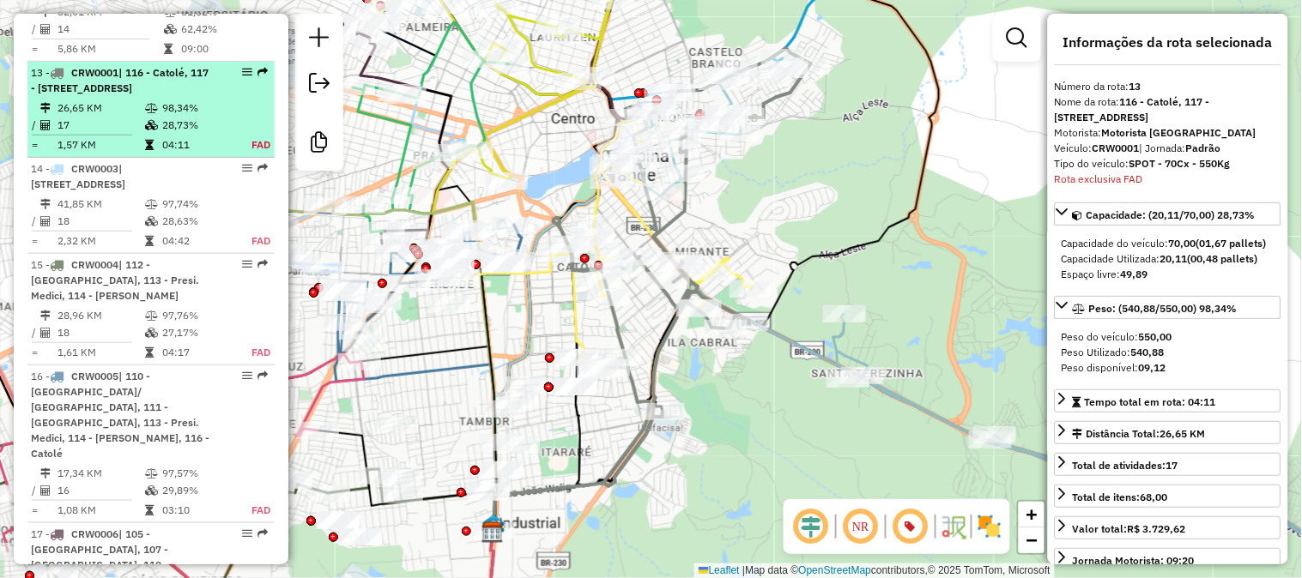
click at [161, 117] on td "28,73%" at bounding box center [196, 125] width 71 height 17
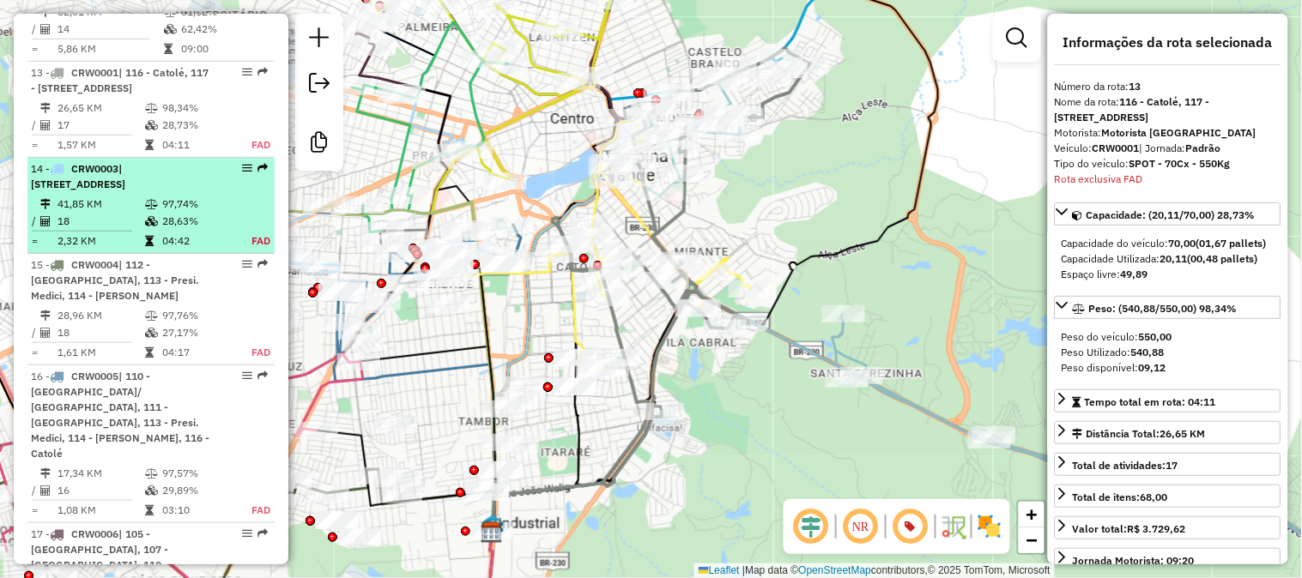
click at [167, 196] on td "97,74%" at bounding box center [196, 204] width 71 height 17
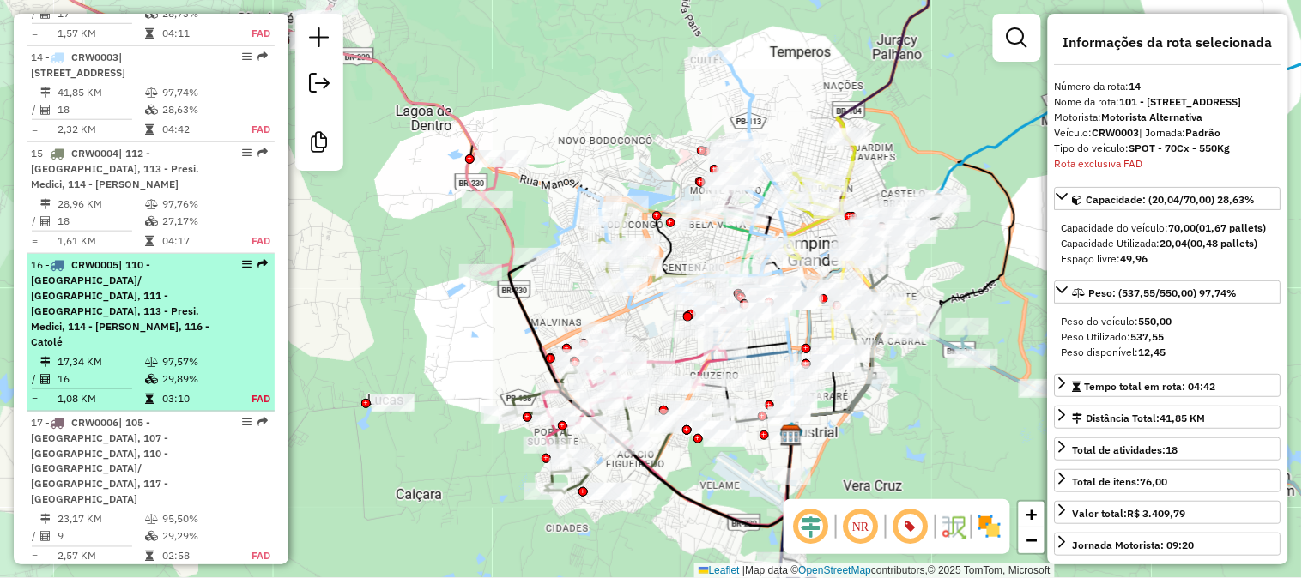
scroll to position [2154, 0]
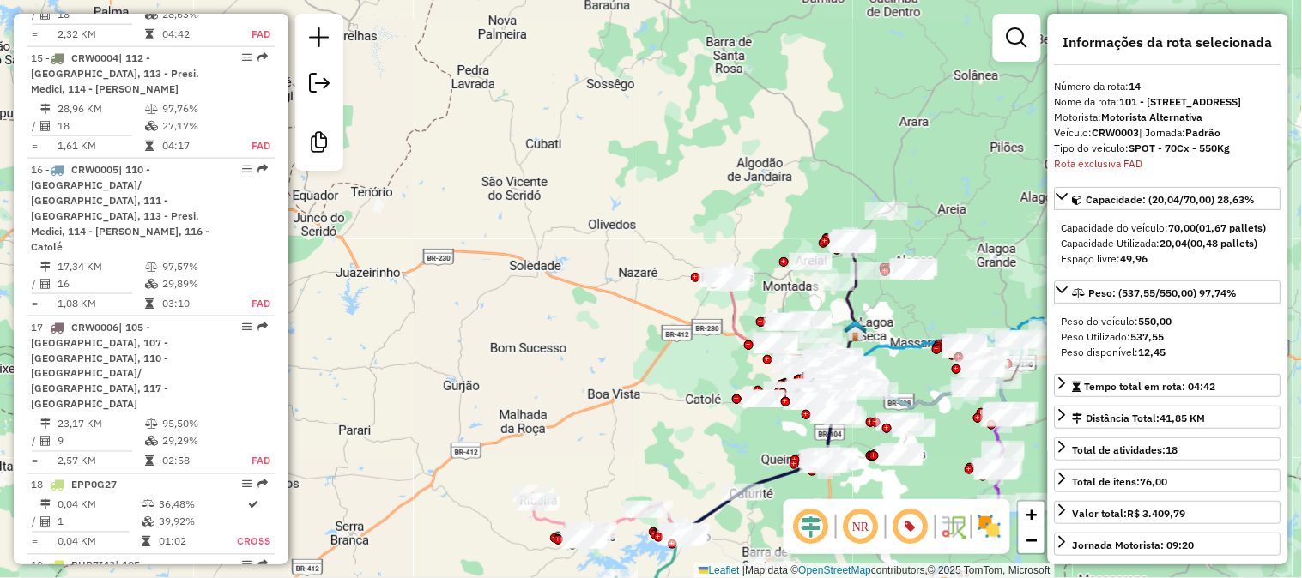
drag, startPoint x: 923, startPoint y: 311, endPoint x: 891, endPoint y: 281, distance: 44.3
click at [805, 178] on div "Janela de atendimento Grade de atendimento Capacidade Transportadoras Veículos …" at bounding box center [651, 289] width 1302 height 578
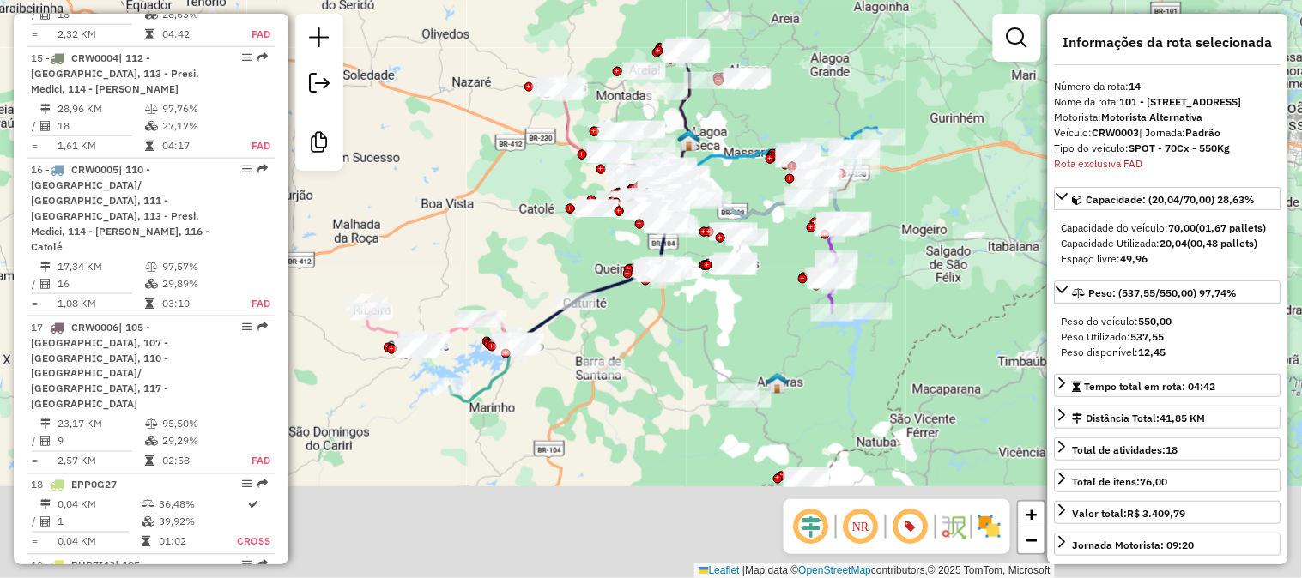
click at [760, 124] on div "Janela de atendimento Grade de atendimento Capacidade Transportadoras Veículos …" at bounding box center [651, 289] width 1302 height 578
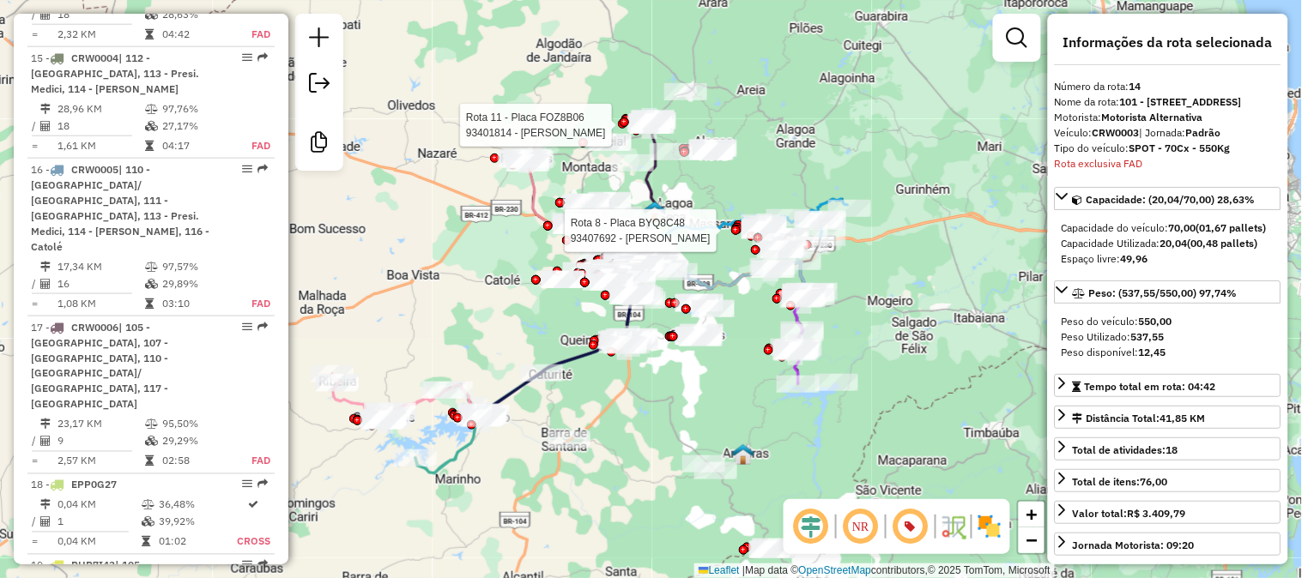
drag, startPoint x: 867, startPoint y: 202, endPoint x: 901, endPoint y: 358, distance: 159.9
click at [901, 358] on div "Rota 11 - Placa FOZ8B06 93401814 - RODRIGO ALMEIDA DOS Rota 8 - Placa BYQ8C48 9…" at bounding box center [651, 289] width 1302 height 578
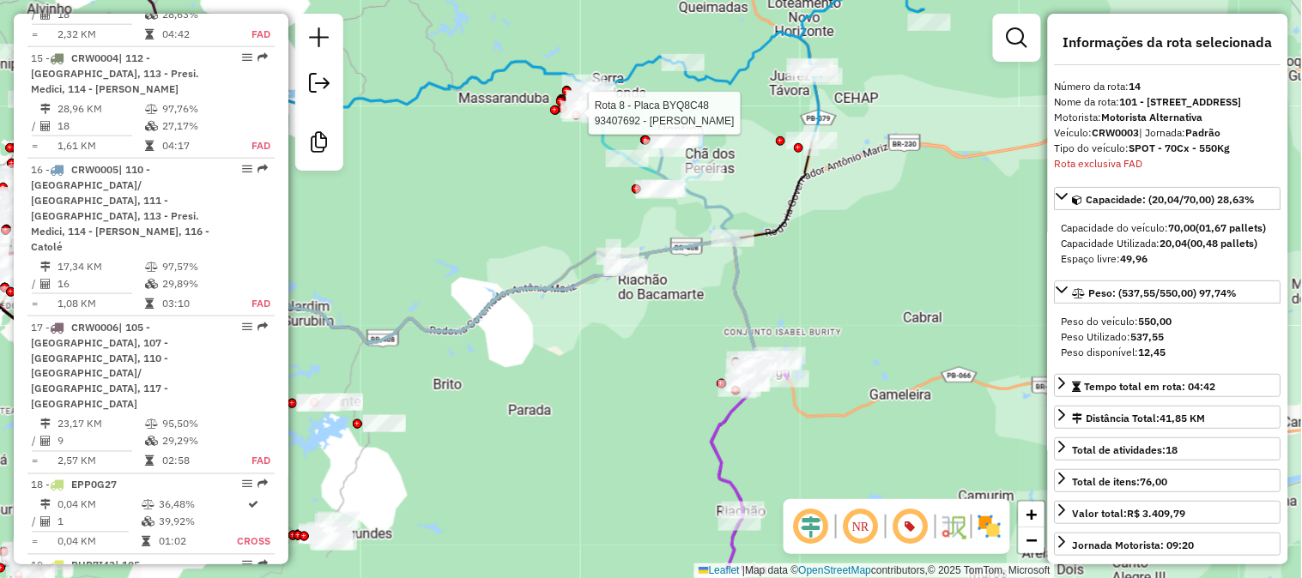
drag, startPoint x: 848, startPoint y: 184, endPoint x: 859, endPoint y: 288, distance: 104.4
click at [855, 280] on div "Rota 11 - Placa FOZ8B06 93401814 - RODRIGO ALMEIDA DOS Rota 8 - Placa BYQ8C48 9…" at bounding box center [651, 289] width 1302 height 578
click at [858, 286] on div "Rota 11 - Placa FOZ8B06 93401814 - RODRIGO ALMEIDA DOS Rota 8 - Placa BYQ8C48 9…" at bounding box center [651, 289] width 1302 height 578
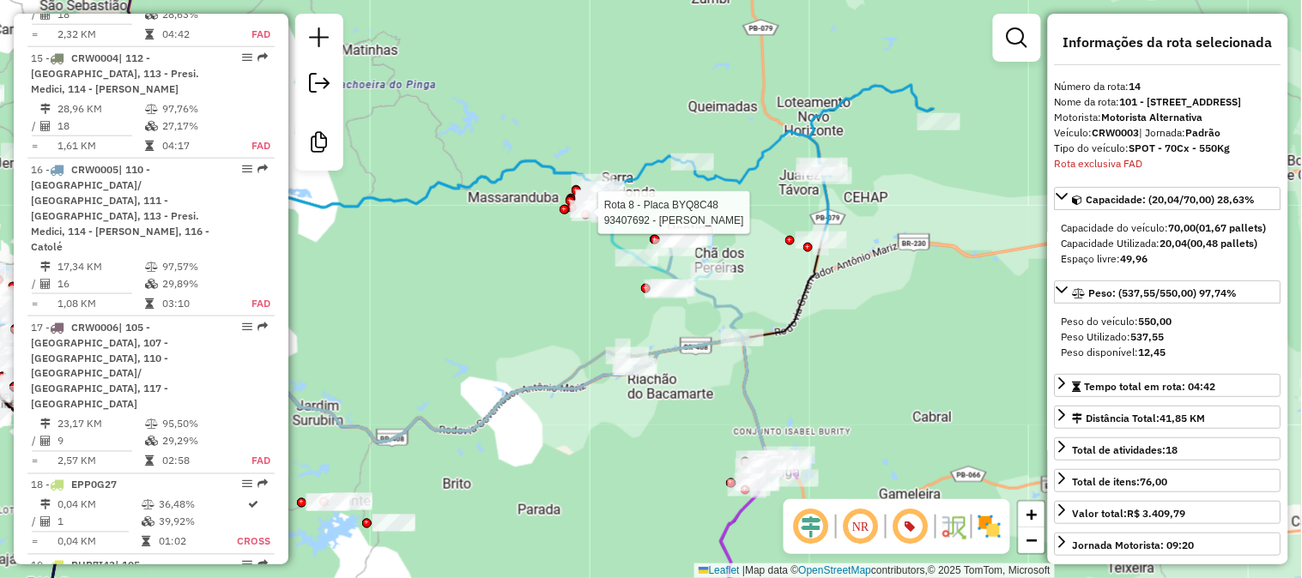
click at [801, 123] on icon at bounding box center [541, 178] width 783 height 186
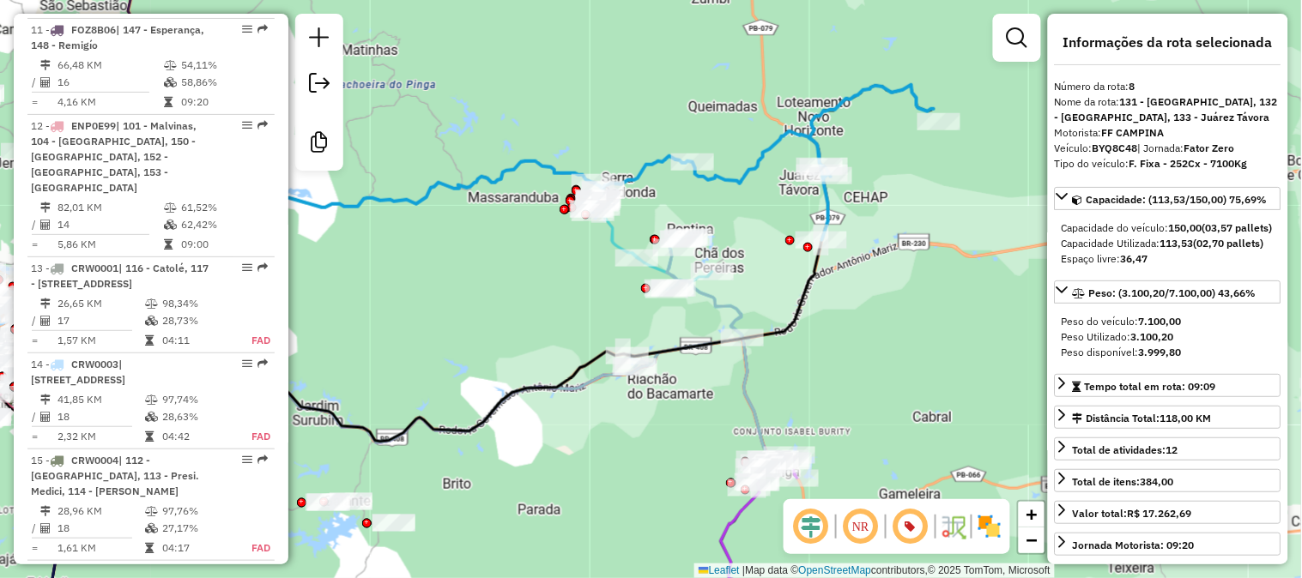
scroll to position [1421, 0]
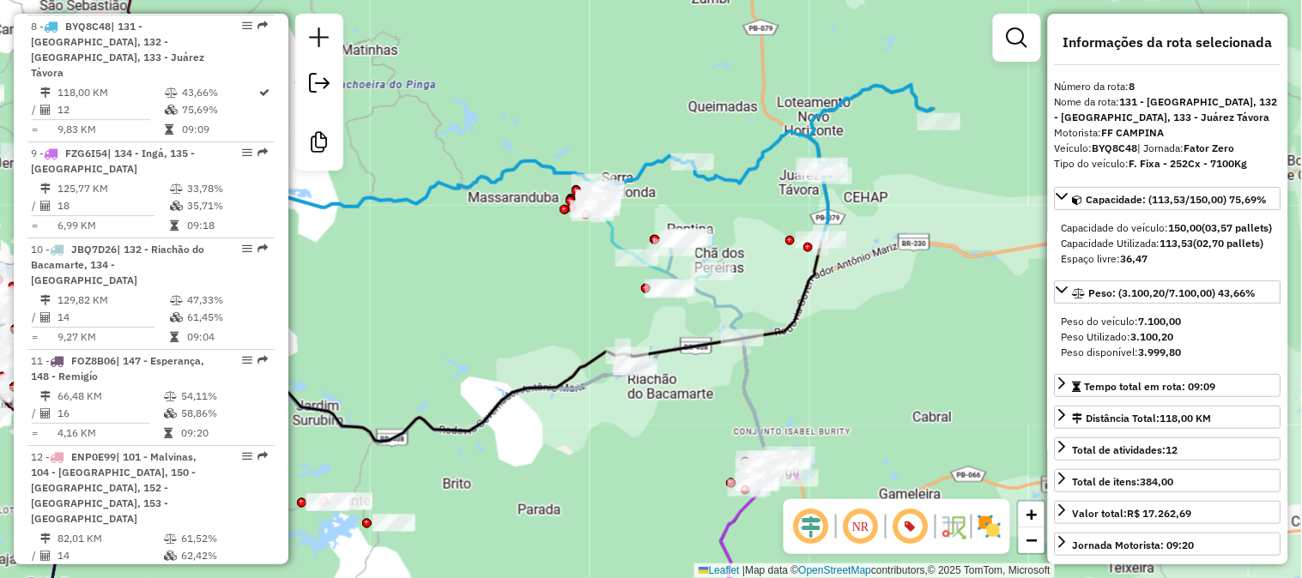
click at [911, 287] on div "Janela de atendimento Grade de atendimento Capacidade Transportadoras Veículos …" at bounding box center [651, 289] width 1302 height 578
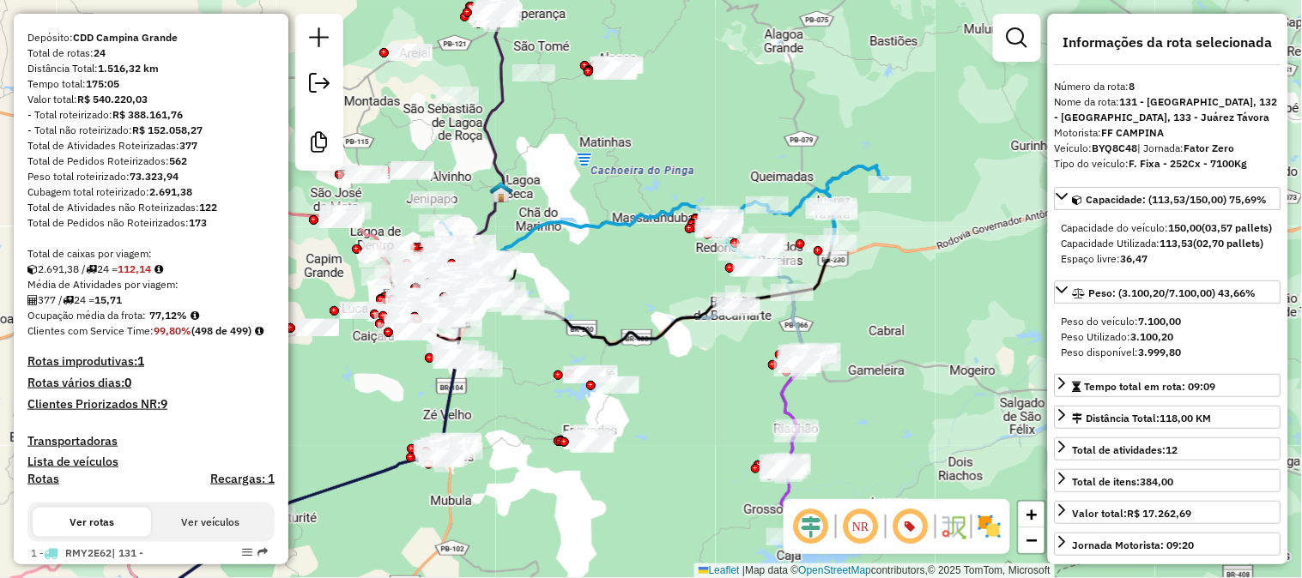
scroll to position [0, 0]
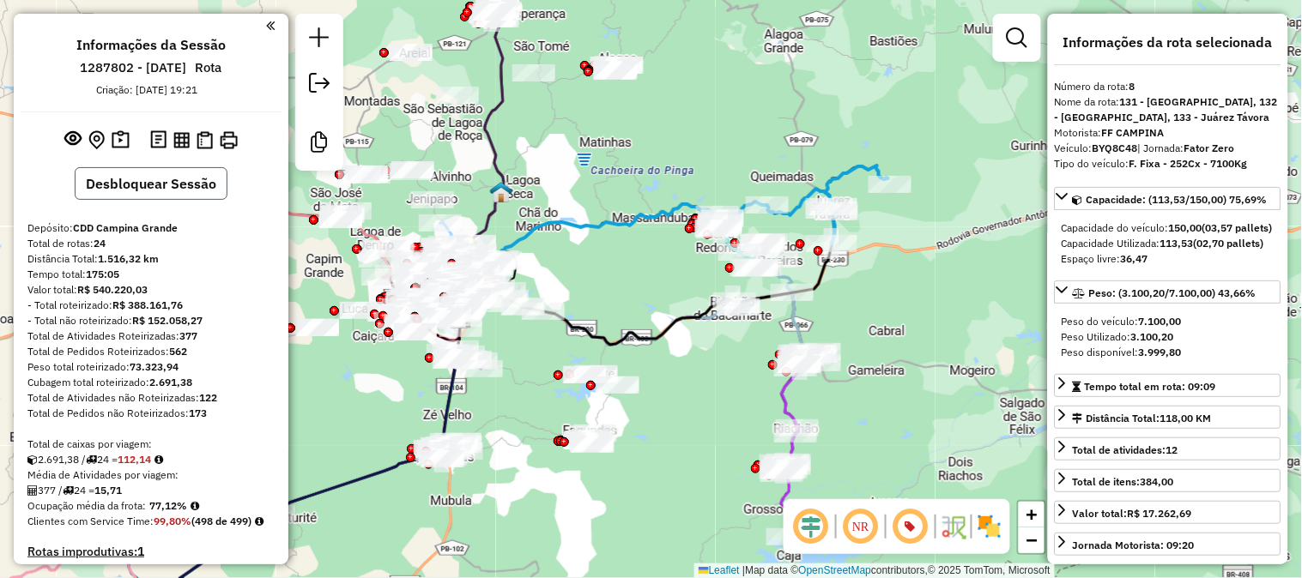
click at [149, 185] on button "Desbloquear Sessão" at bounding box center [151, 183] width 153 height 33
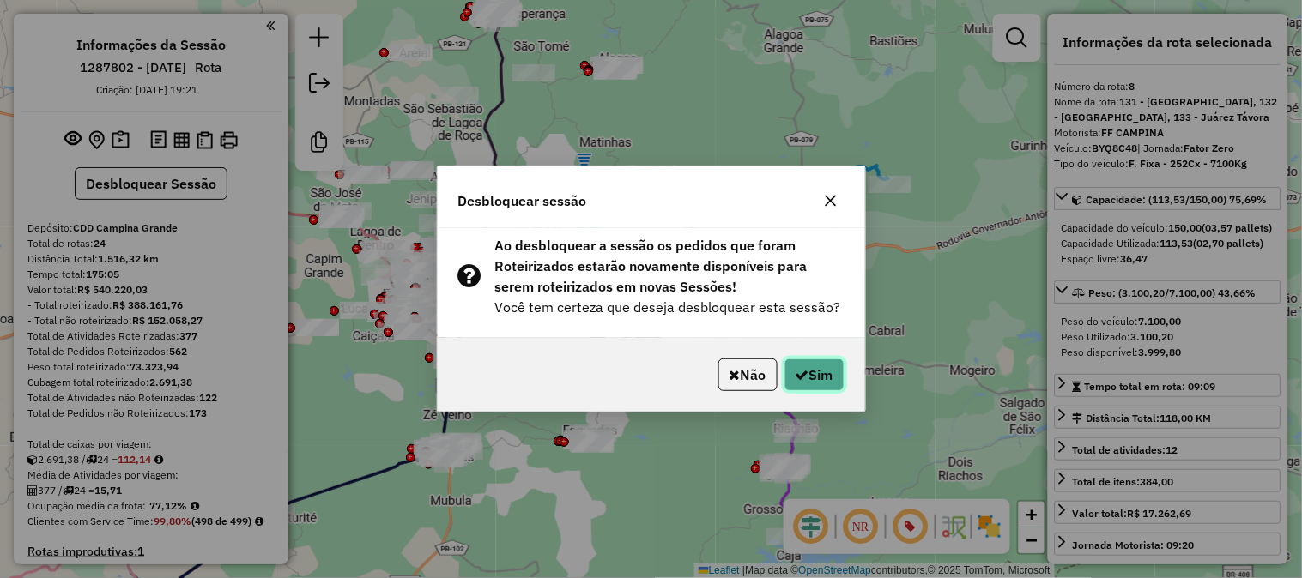
click at [807, 378] on button "Sim" at bounding box center [814, 375] width 60 height 33
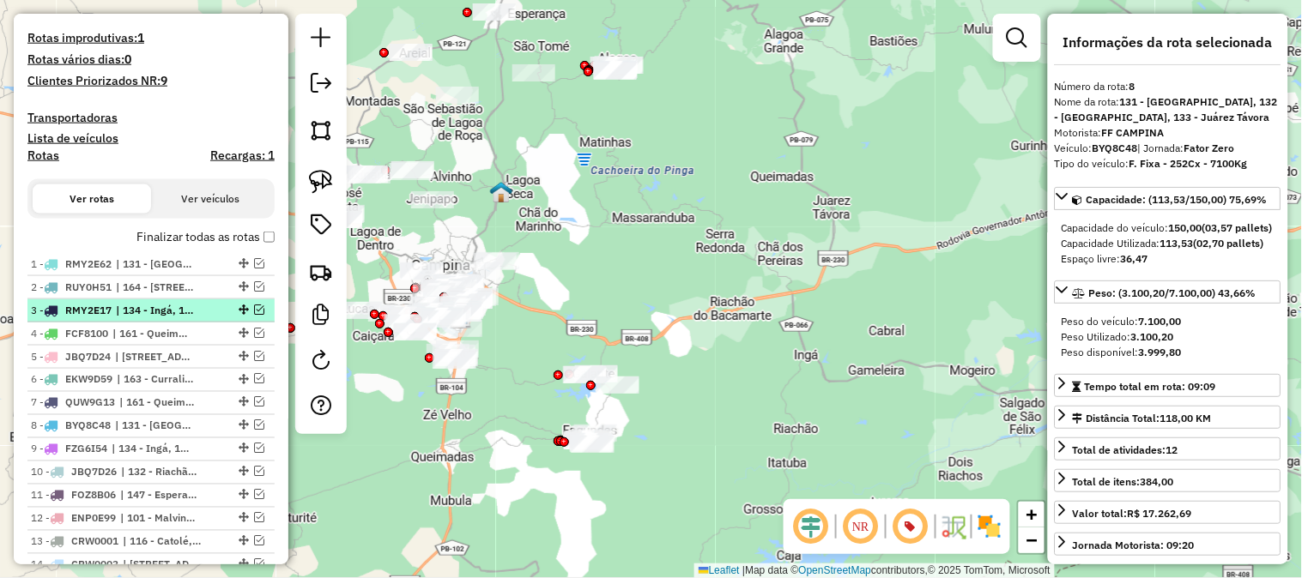
scroll to position [563, 0]
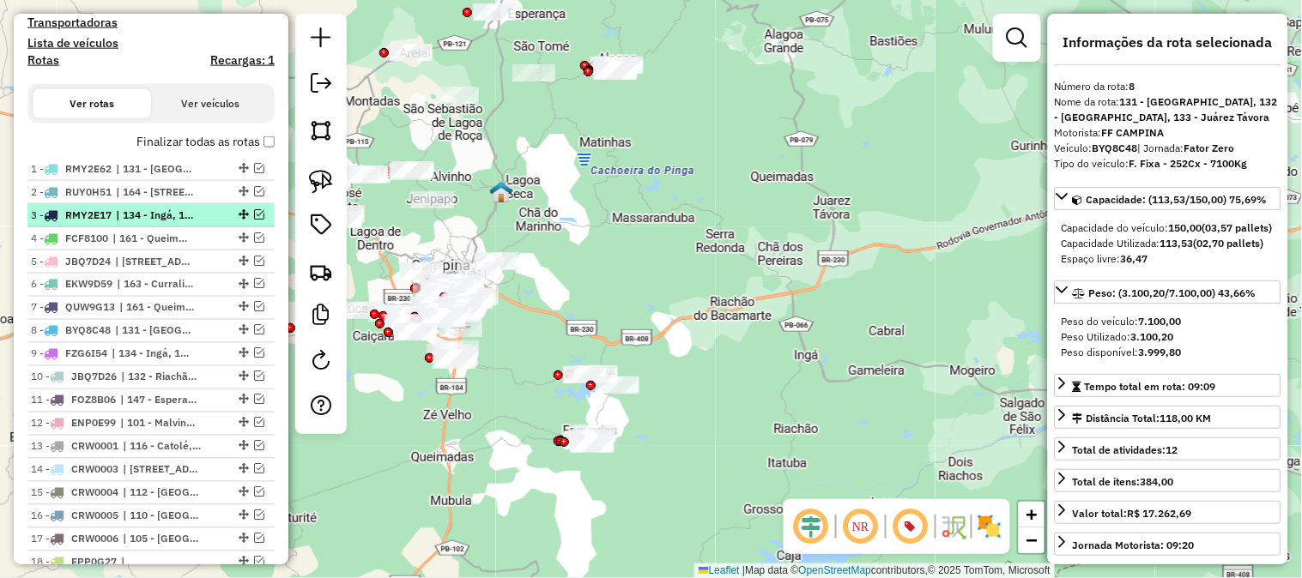
click at [254, 220] on em at bounding box center [259, 214] width 10 height 10
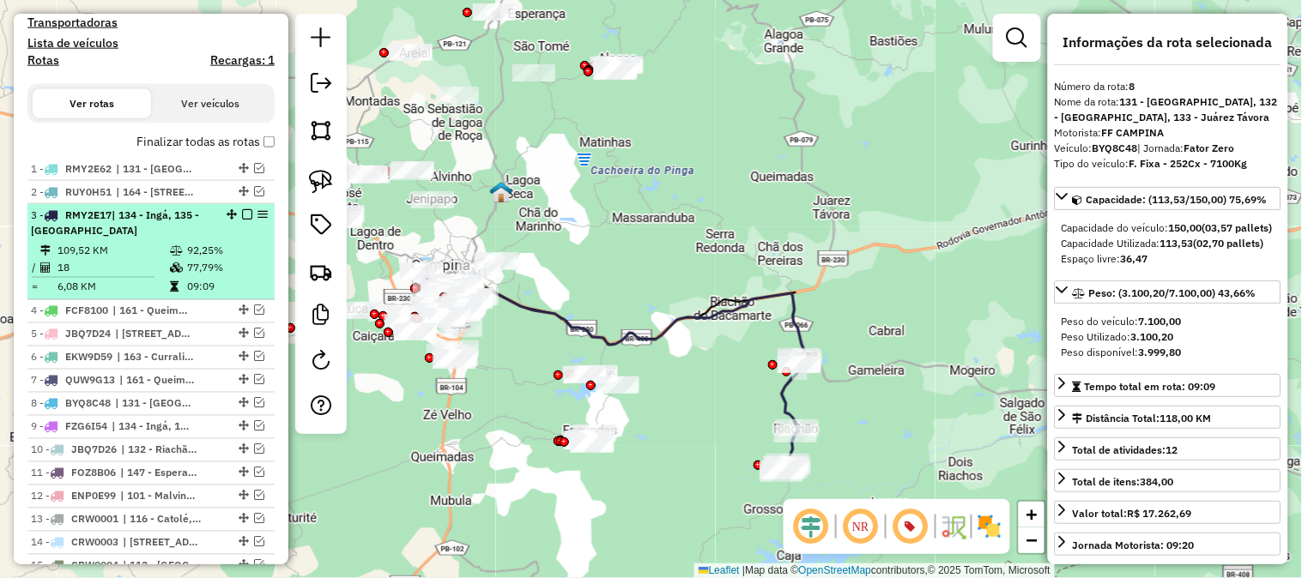
click at [184, 239] on div "3 - RMY2E17 | 134 - Ingá, 135 - Itatuba" at bounding box center [122, 223] width 182 height 31
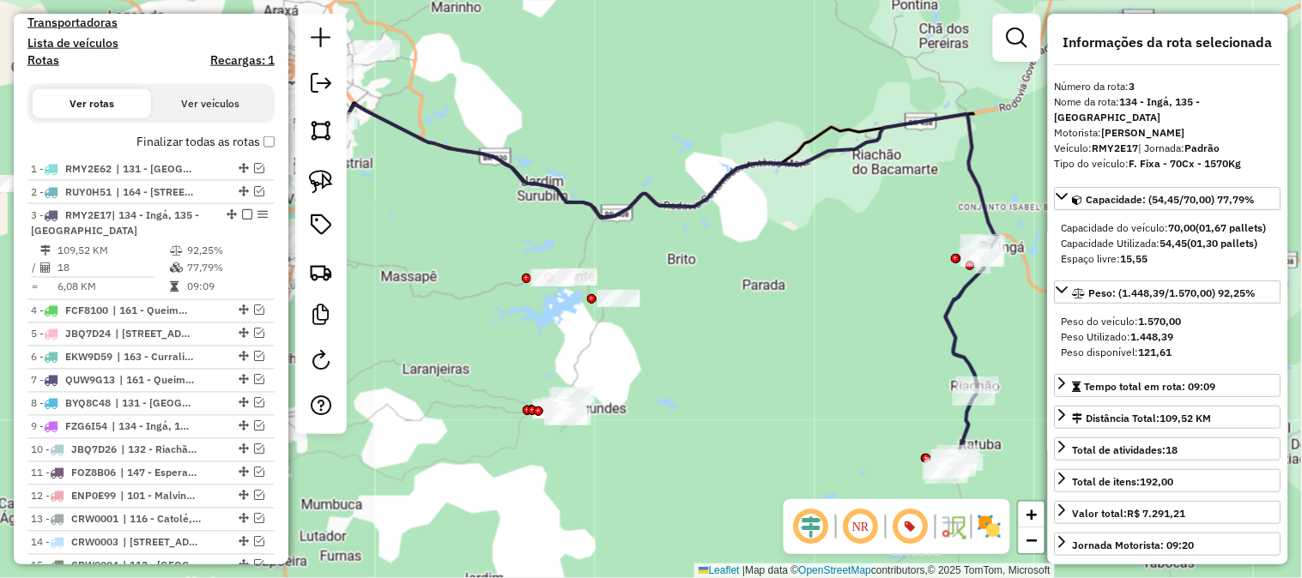
drag, startPoint x: 854, startPoint y: 258, endPoint x: 734, endPoint y: 266, distance: 119.5
click at [734, 266] on div "Janela de atendimento Grade de atendimento Capacidade Transportadoras Veículos …" at bounding box center [651, 289] width 1302 height 578
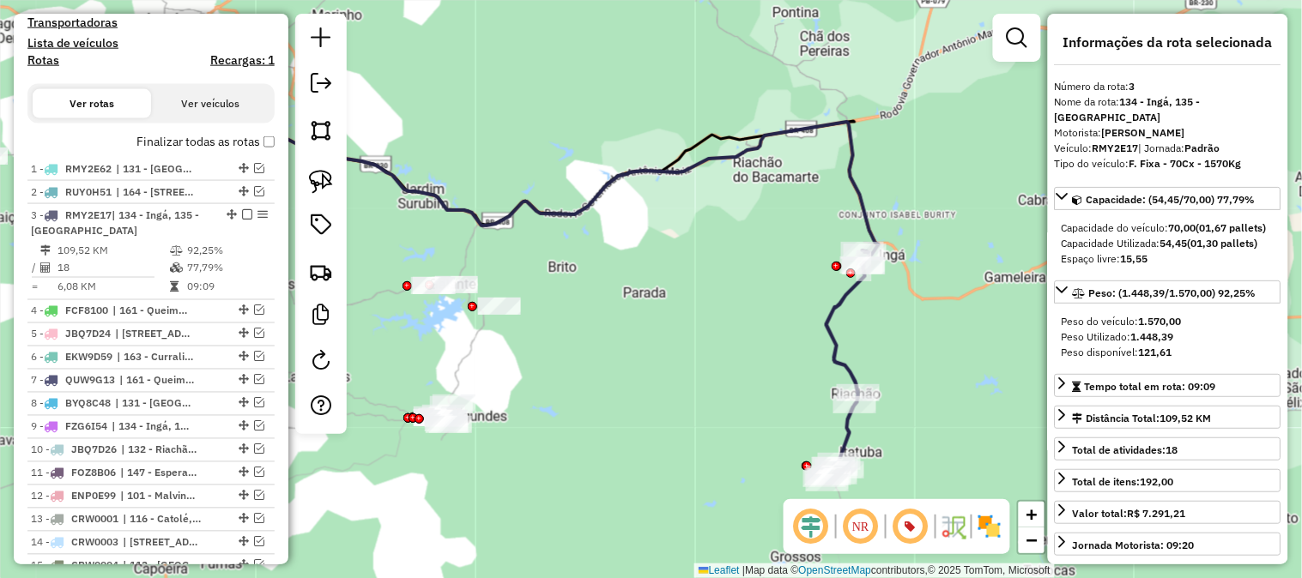
click at [837, 296] on icon at bounding box center [848, 367] width 47 height 233
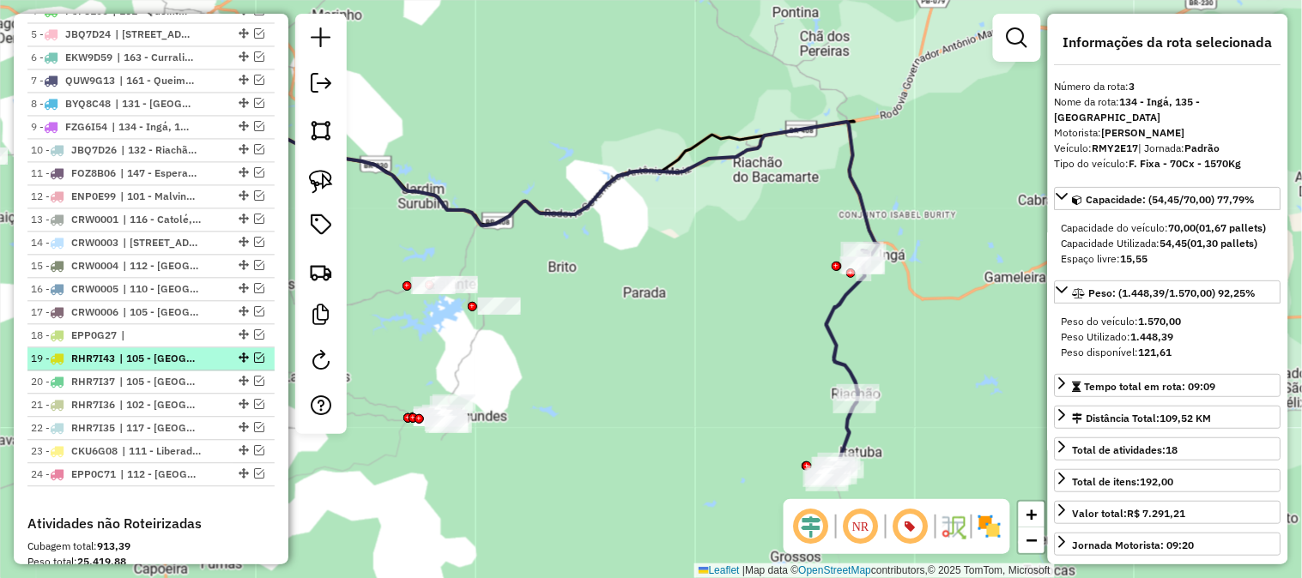
scroll to position [482, 0]
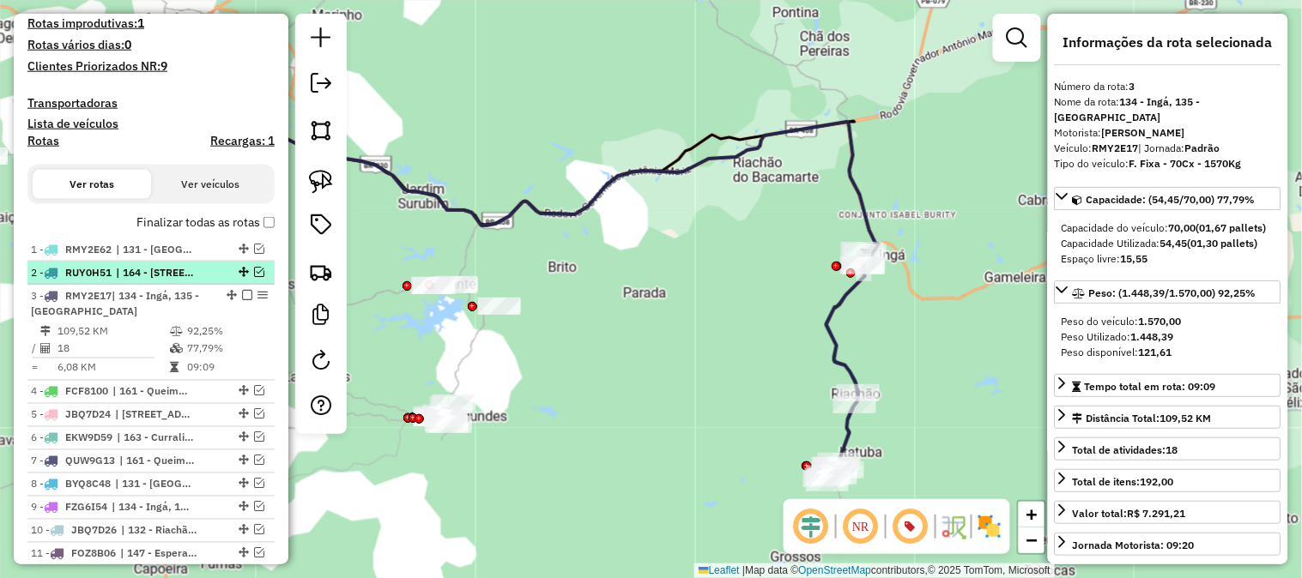
click at [256, 277] on em at bounding box center [259, 272] width 10 height 10
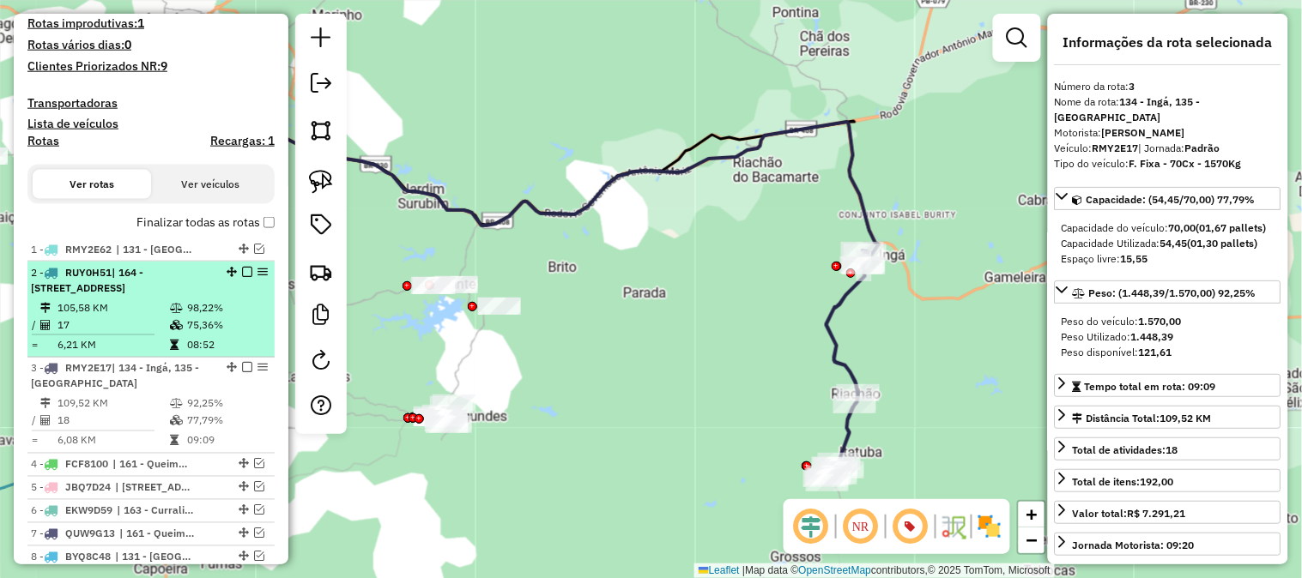
click at [189, 294] on div "2 - RUY0H51 | 164 - Boqueirão, 165 - Cabaceira, 166 - Ribeira" at bounding box center [122, 280] width 182 height 31
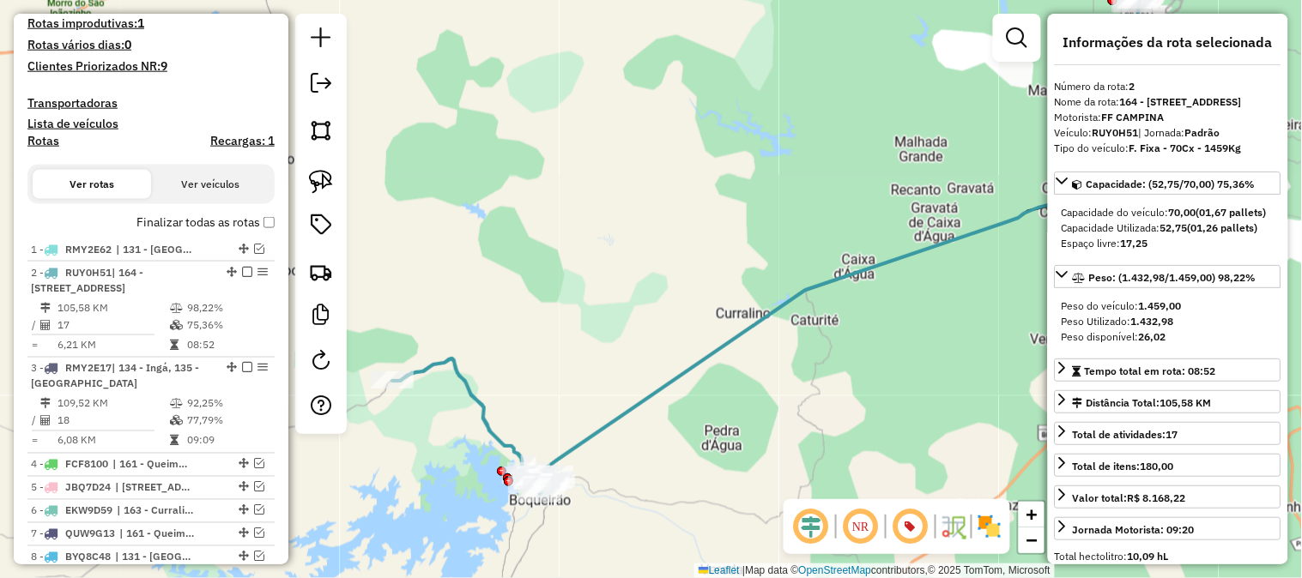
drag, startPoint x: 616, startPoint y: 397, endPoint x: 734, endPoint y: 315, distance: 144.2
click at [734, 315] on div "Janela de atendimento Grade de atendimento Capacidade Transportadoras Veículos …" at bounding box center [651, 289] width 1302 height 578
click at [254, 254] on em at bounding box center [259, 249] width 10 height 10
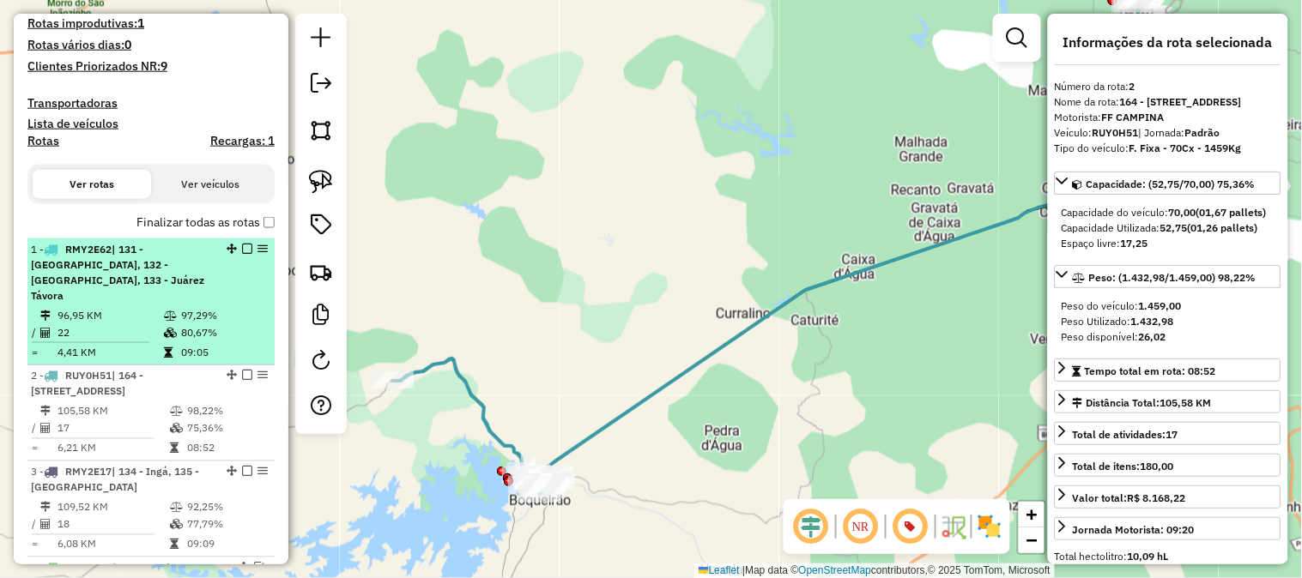
click at [187, 279] on div "1 - RMY2E62 | 131 - Serra Redonda, 132 - Riachão do Bacamarte, 133 - Juárez Táv…" at bounding box center [122, 273] width 182 height 62
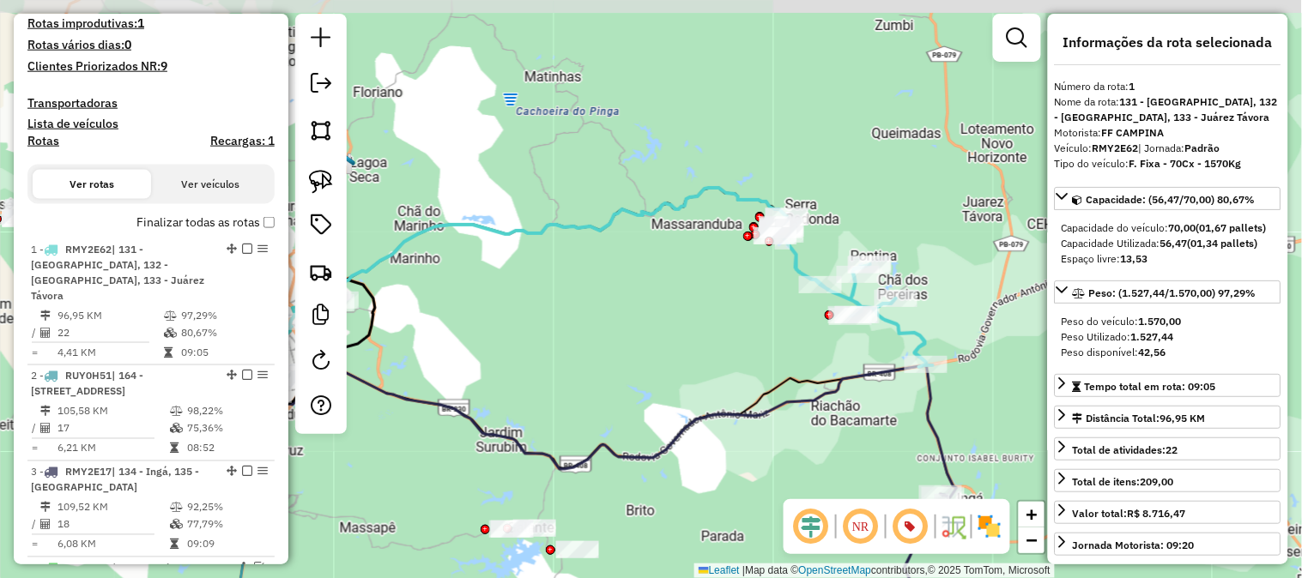
drag, startPoint x: 732, startPoint y: 281, endPoint x: 654, endPoint y: 295, distance: 79.4
click at [649, 295] on div "Janela de atendimento Grade de atendimento Capacidade Transportadoras Veículos …" at bounding box center [651, 289] width 1302 height 578
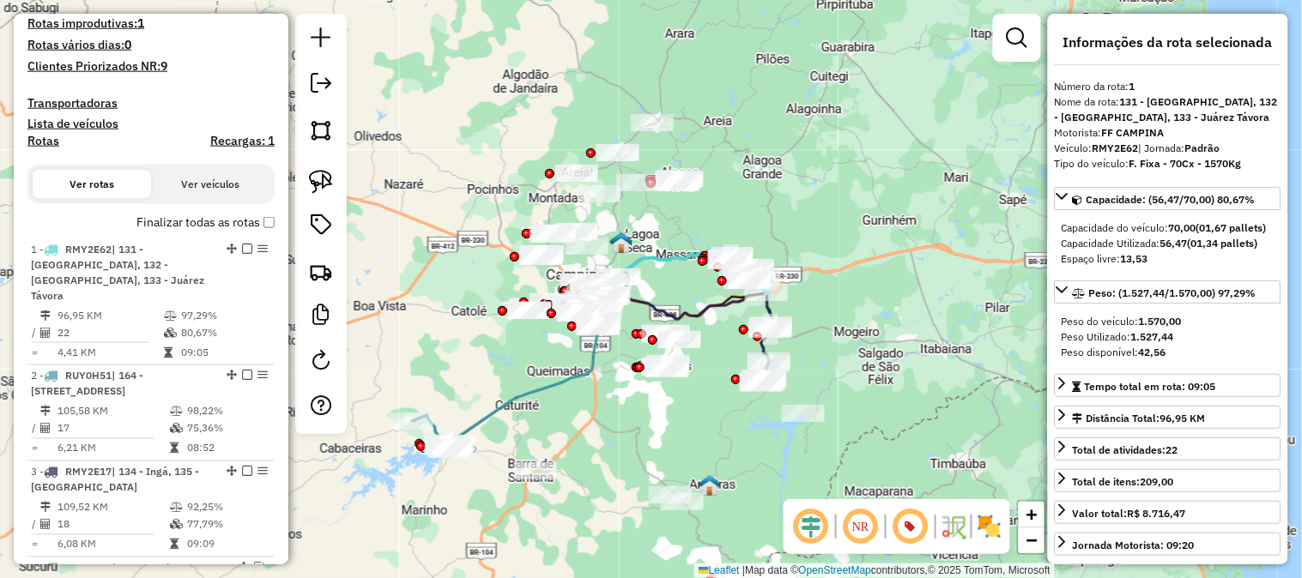
click at [864, 278] on div "Rota 3 - Placa RMY2E17 93401422 - MARIA DO SOCORRO M D Janela de atendimento Gr…" at bounding box center [651, 289] width 1302 height 578
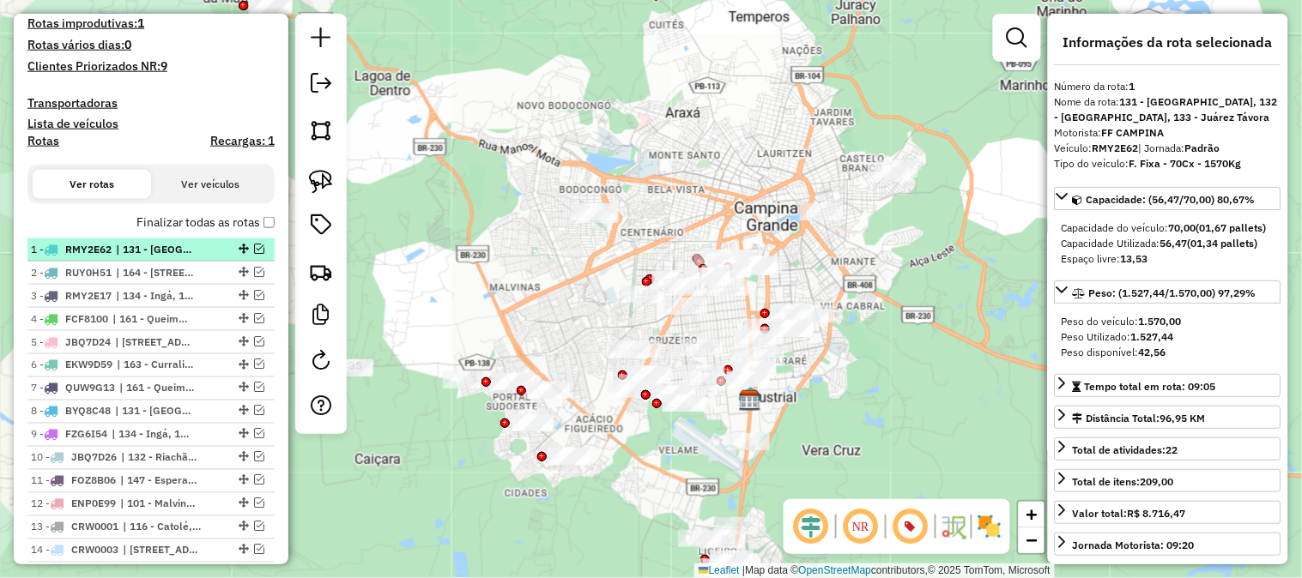
scroll to position [863, 0]
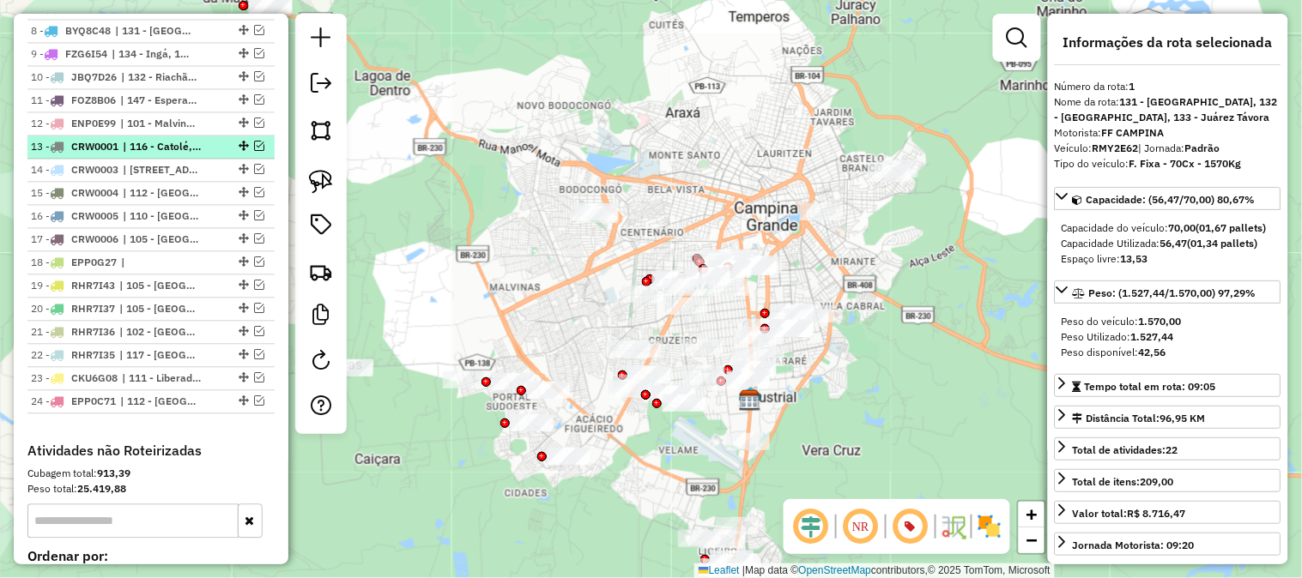
click at [255, 151] on em at bounding box center [259, 146] width 10 height 10
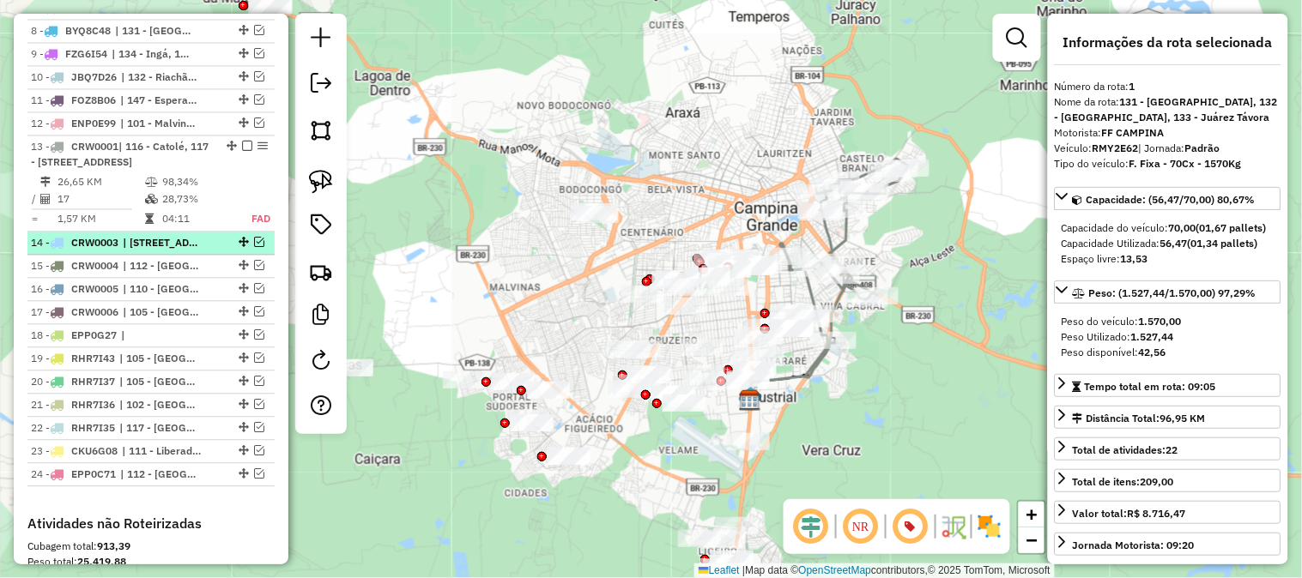
click at [254, 247] on em at bounding box center [259, 242] width 10 height 10
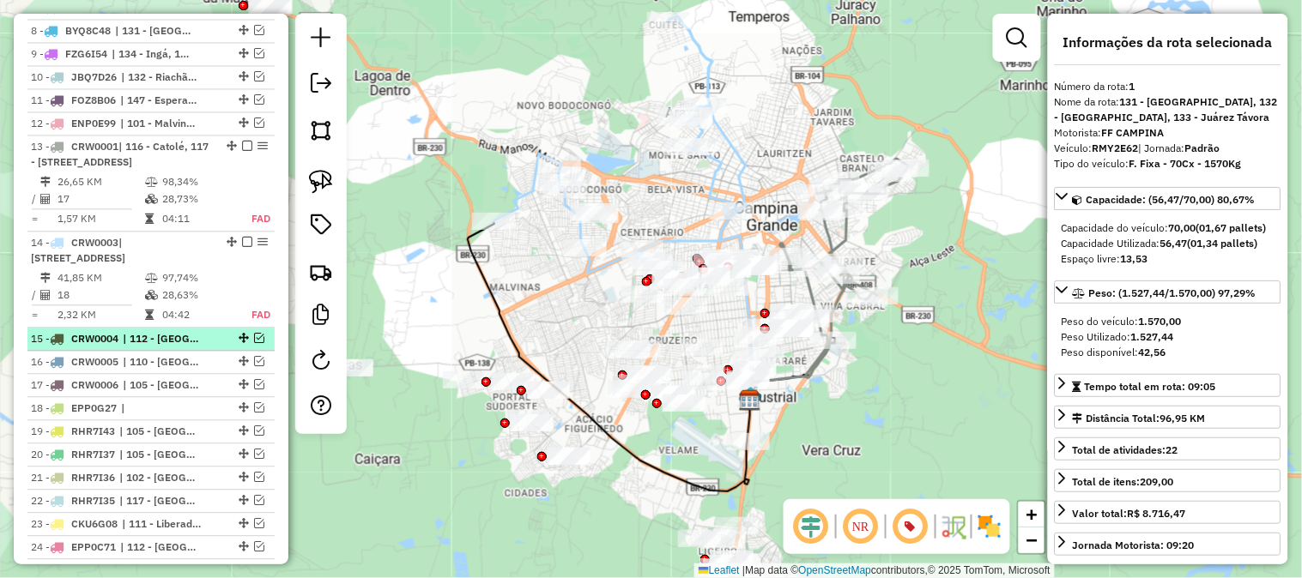
click at [254, 343] on em at bounding box center [259, 338] width 10 height 10
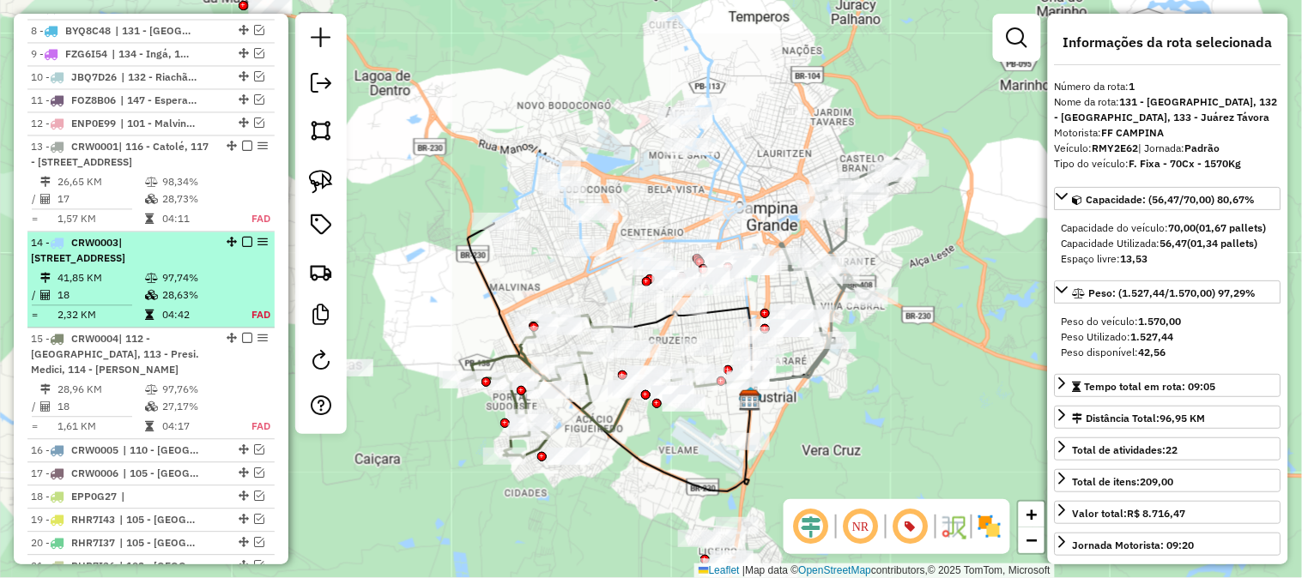
scroll to position [1054, 0]
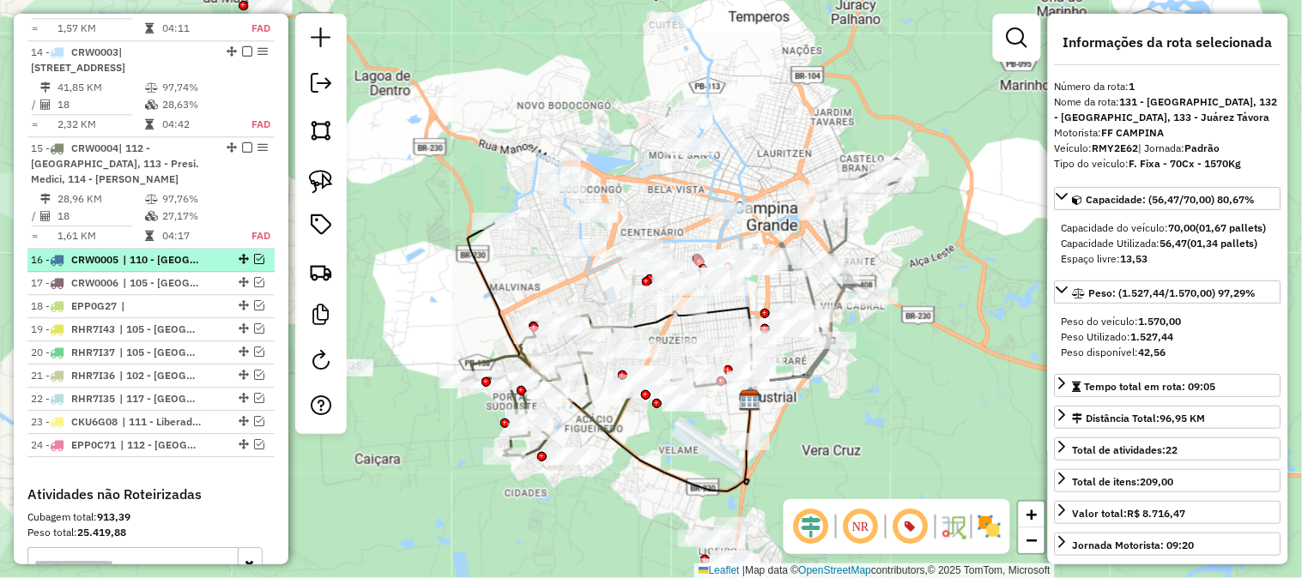
click at [257, 264] on em at bounding box center [259, 259] width 10 height 10
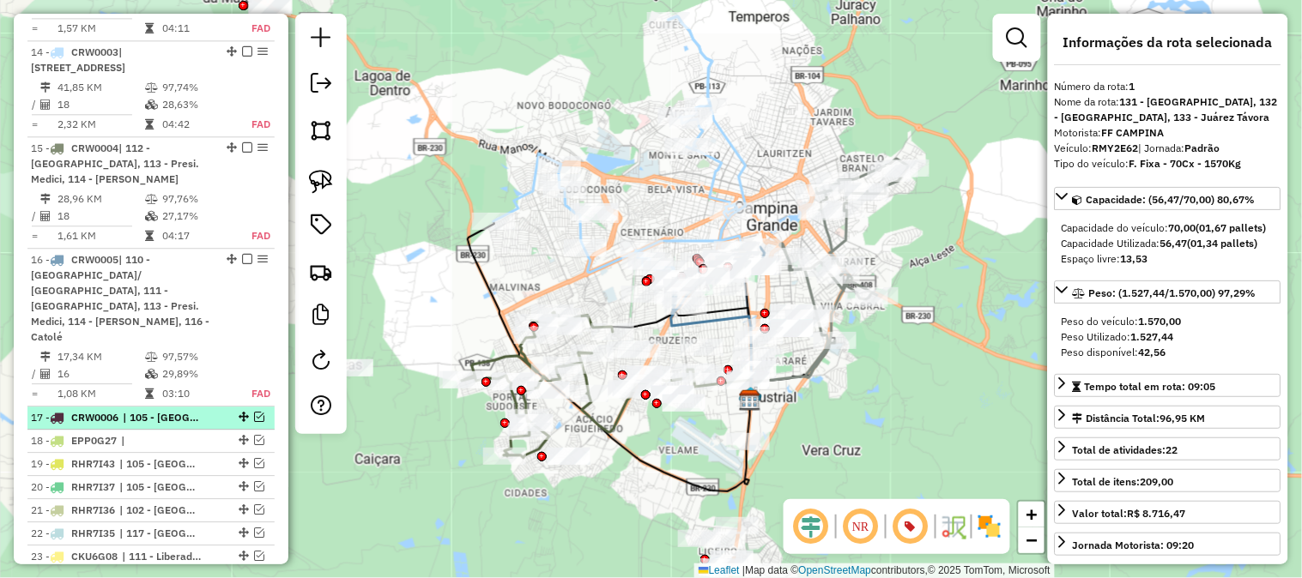
click at [254, 422] on em at bounding box center [259, 417] width 10 height 10
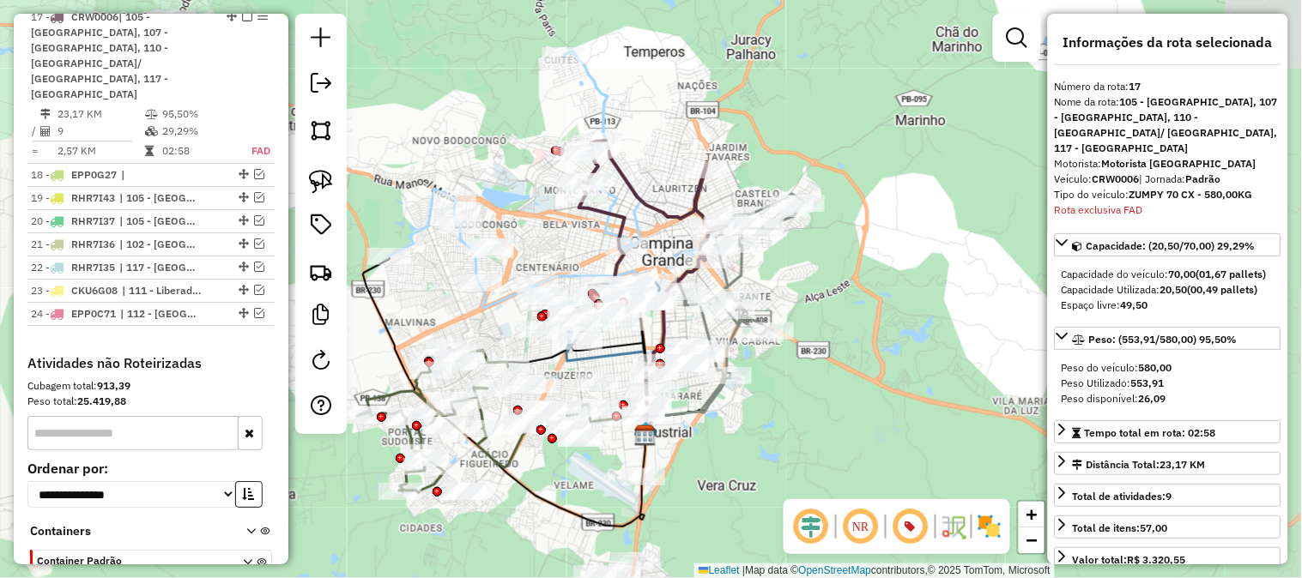
scroll to position [1477, 0]
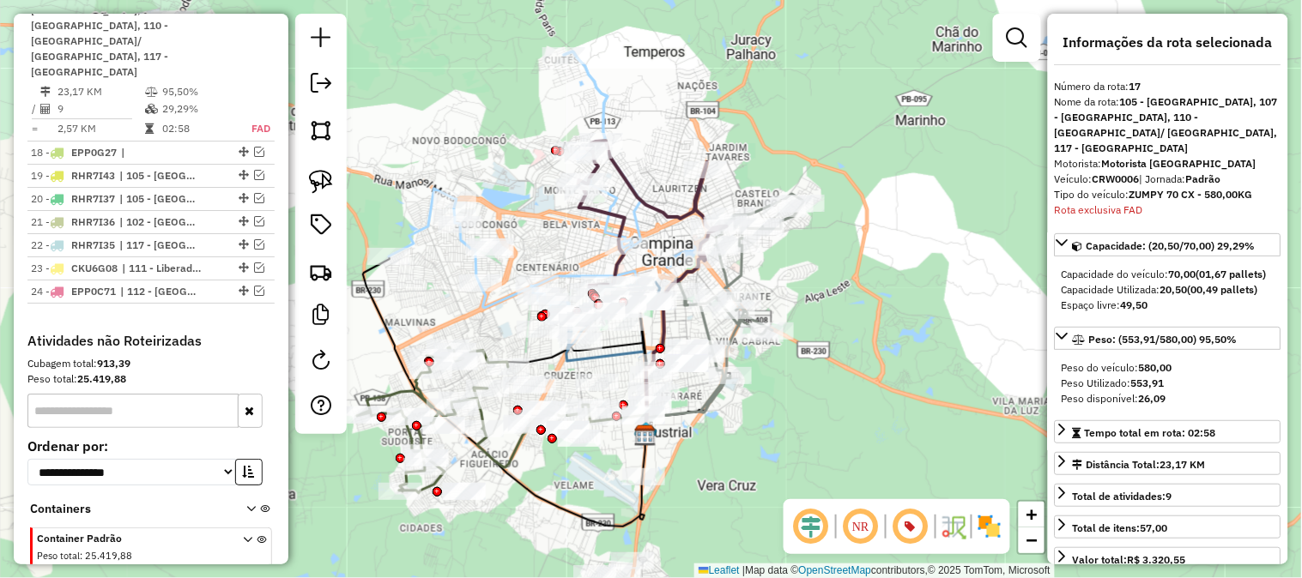
click at [834, 233] on div "Rota 13 - Placa CRW0001 93402574 - PATRICIA JAQUELINE C Janela de atendimento G…" at bounding box center [651, 289] width 1302 height 578
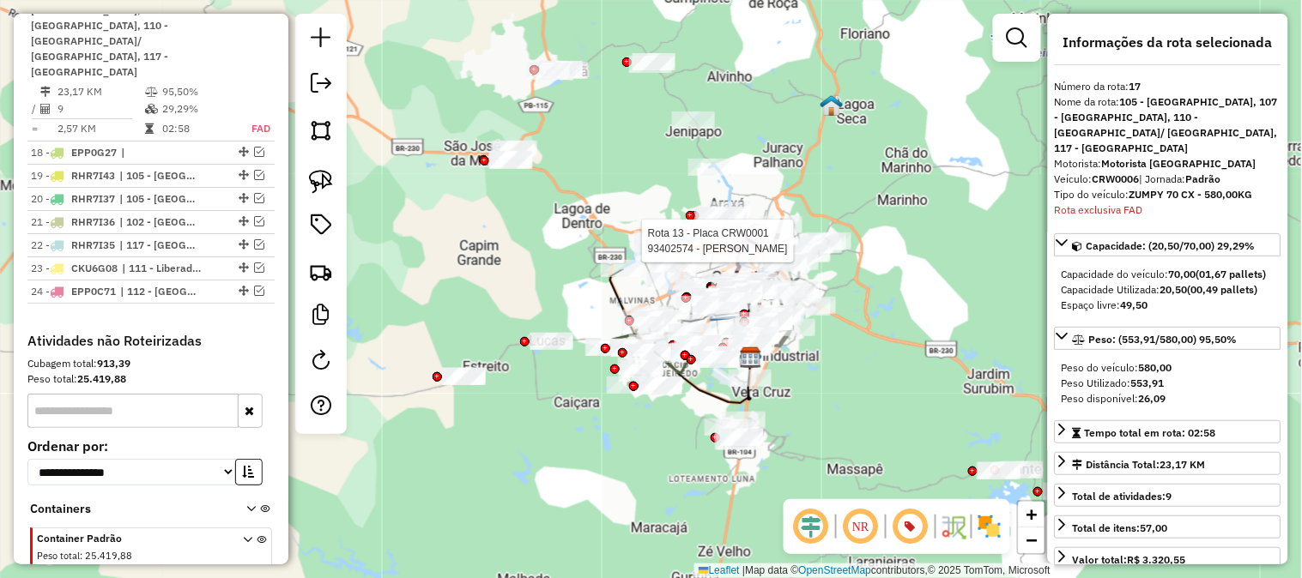
click at [887, 187] on div "Rota 13 - Placa CRW0001 93402574 - PATRICIA JAQUELINE C Janela de atendimento G…" at bounding box center [651, 289] width 1302 height 578
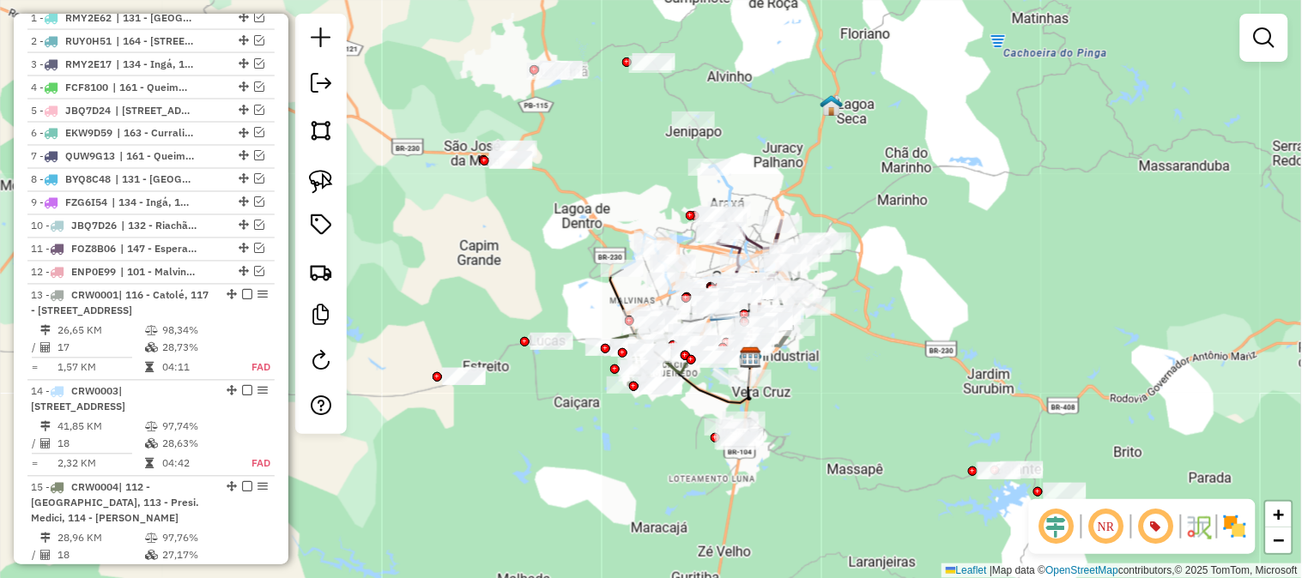
scroll to position [523, 0]
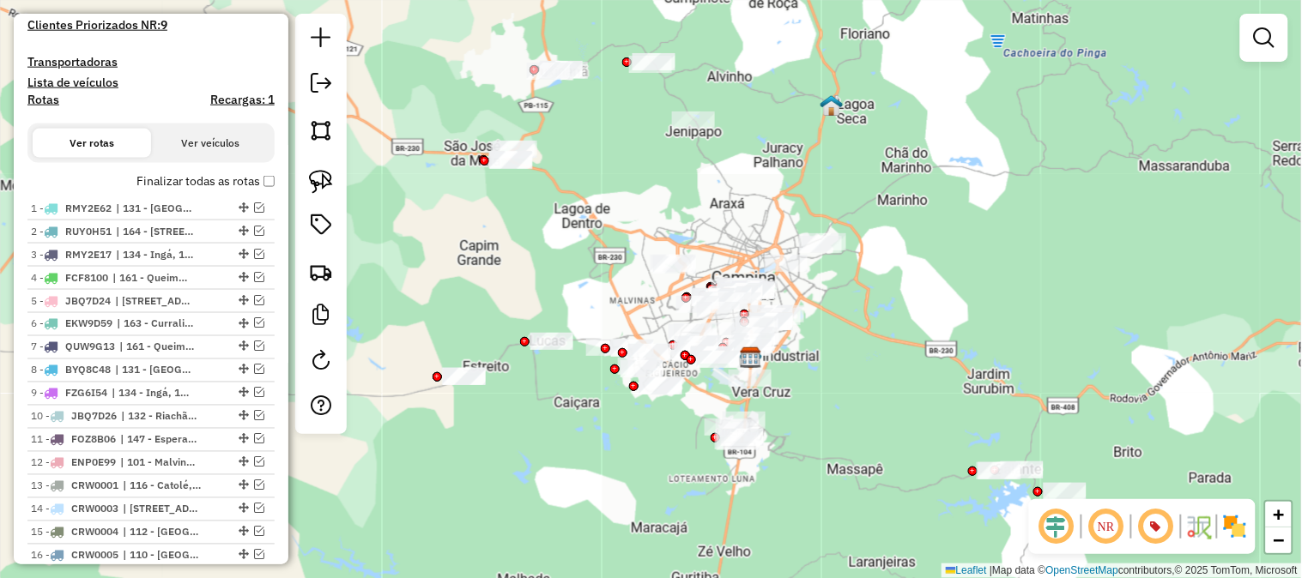
drag, startPoint x: 908, startPoint y: 339, endPoint x: 941, endPoint y: 236, distance: 108.3
click at [940, 238] on div "Janela de atendimento Grade de atendimento Capacidade Transportadoras Veículos …" at bounding box center [651, 289] width 1302 height 578
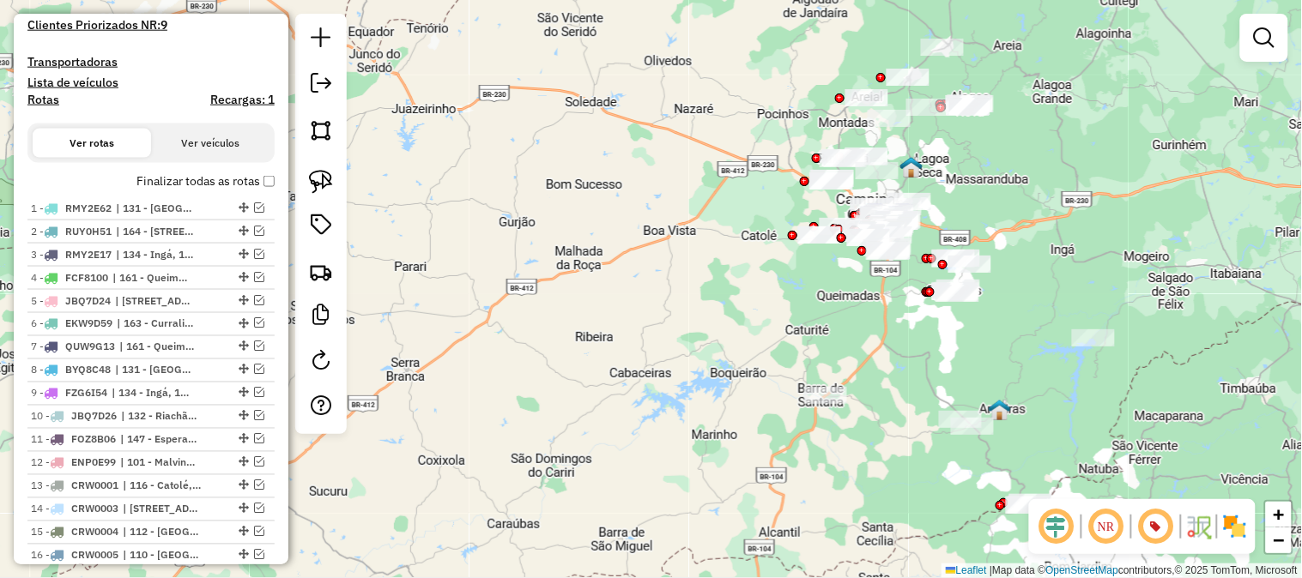
drag, startPoint x: 984, startPoint y: 364, endPoint x: 891, endPoint y: 254, distance: 144.2
click at [891, 254] on div "Janela de atendimento Grade de atendimento Capacidade Transportadoras Veículos …" at bounding box center [651, 289] width 1302 height 578
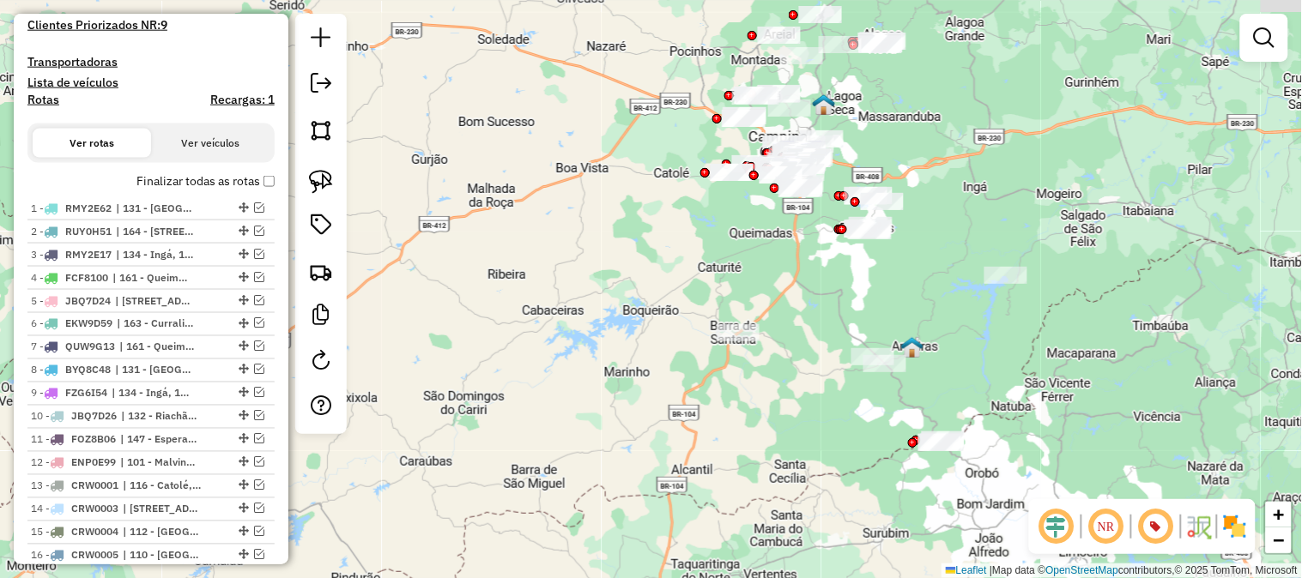
drag, startPoint x: 982, startPoint y: 134, endPoint x: 1024, endPoint y: 277, distance: 149.3
click at [1024, 277] on div "Janela de atendimento Grade de atendimento Capacidade Transportadoras Veículos …" at bounding box center [651, 289] width 1302 height 578
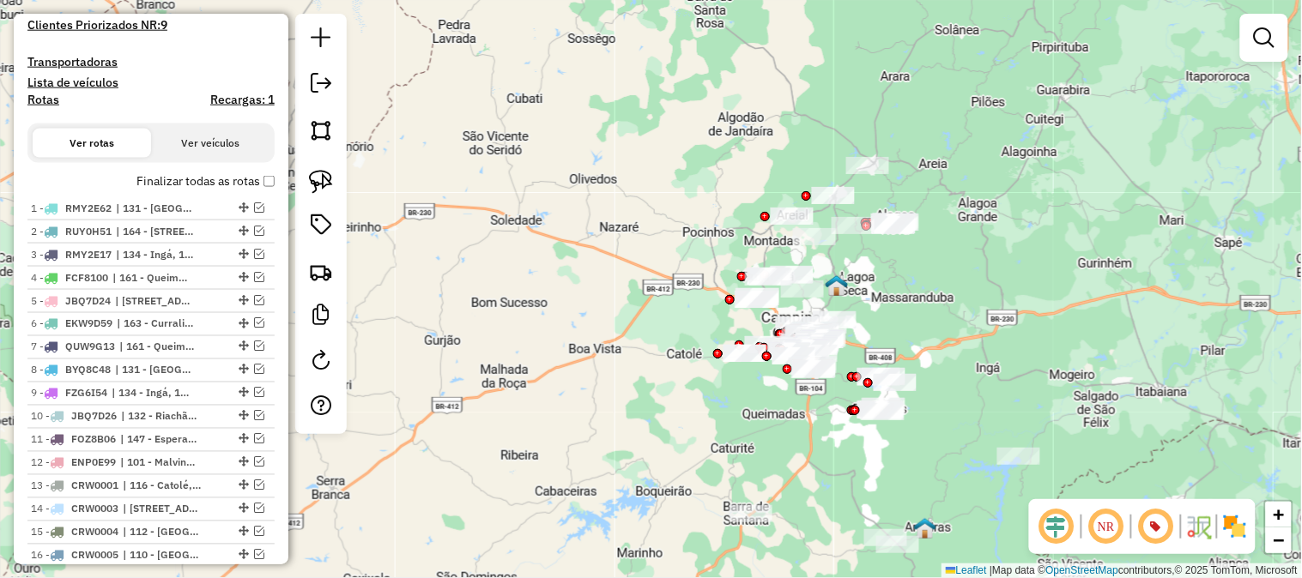
drag, startPoint x: 1018, startPoint y: 264, endPoint x: 1033, endPoint y: 195, distance: 71.0
click at [1032, 198] on div "Janela de atendimento Grade de atendimento Capacidade Transportadoras Veículos …" at bounding box center [651, 289] width 1302 height 578
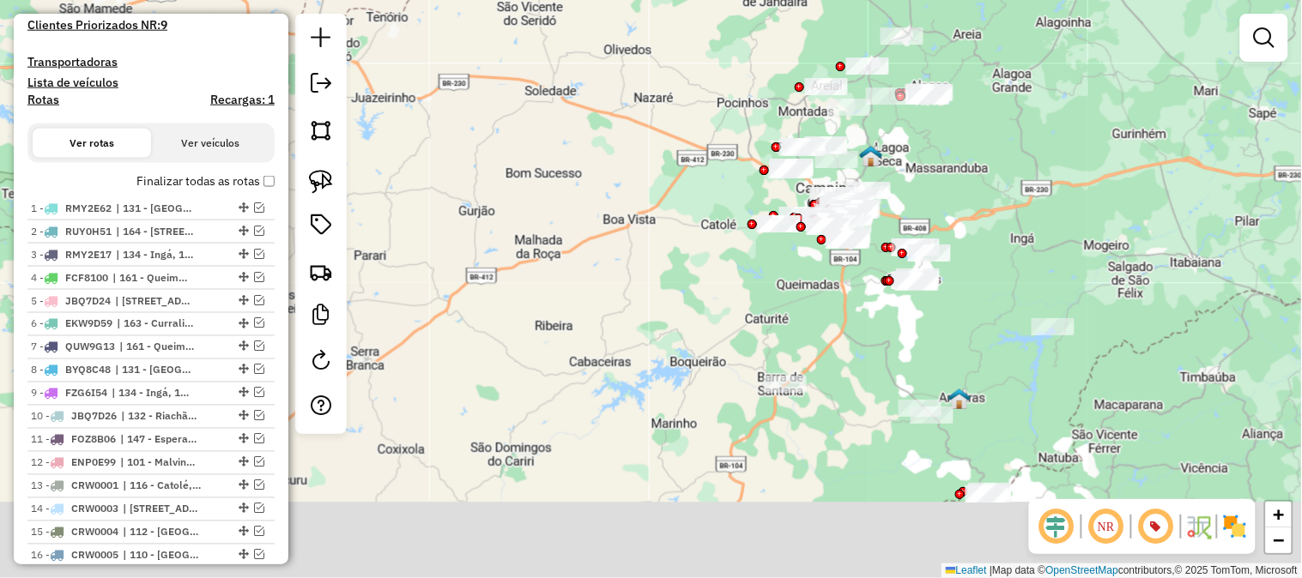
click at [1034, 190] on div "Janela de atendimento Grade de atendimento Capacidade Transportadoras Veículos …" at bounding box center [651, 289] width 1302 height 578
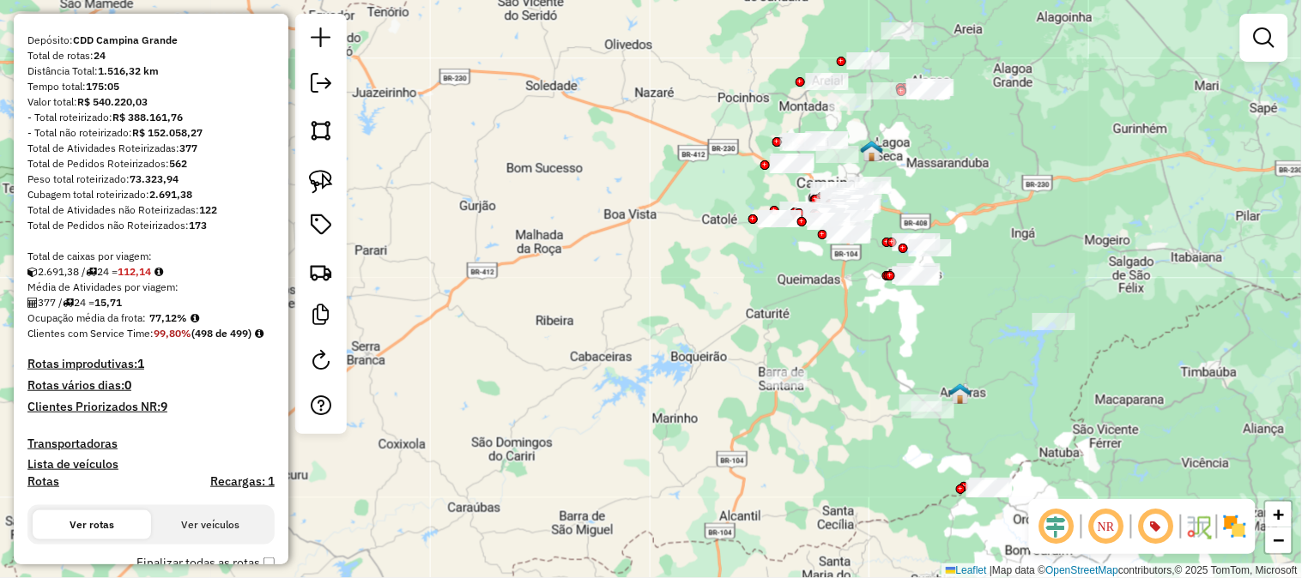
scroll to position [0, 0]
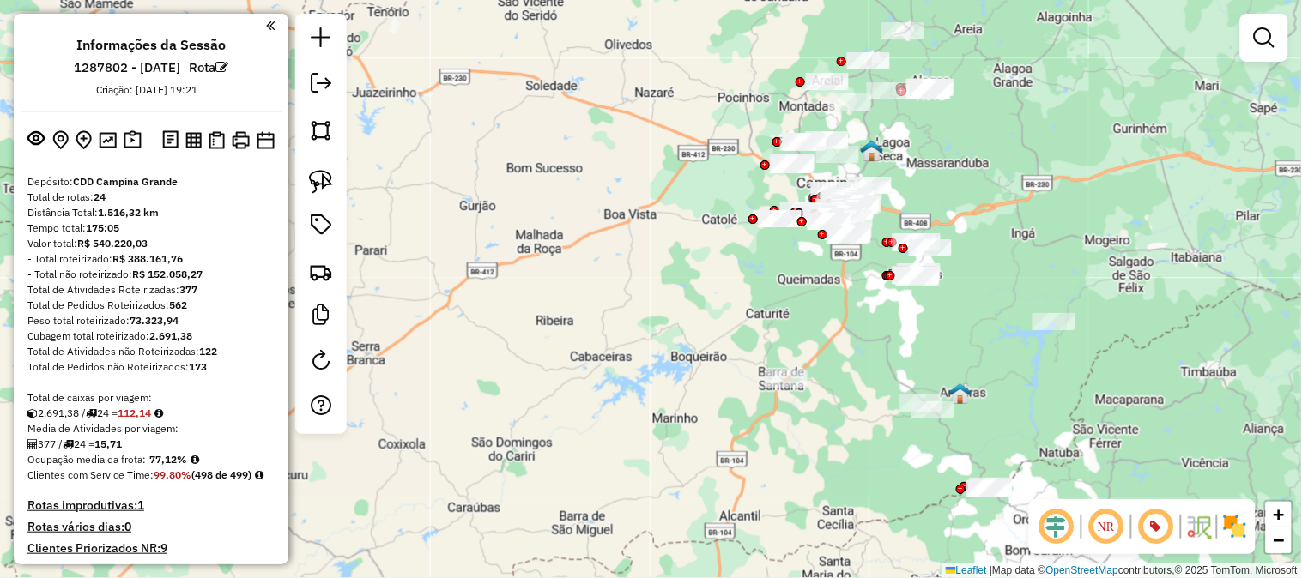
drag, startPoint x: 227, startPoint y: 355, endPoint x: 247, endPoint y: 361, distance: 21.4
click at [197, 353] on div "Total de Atividades não Roteirizadas: 122" at bounding box center [150, 351] width 247 height 15
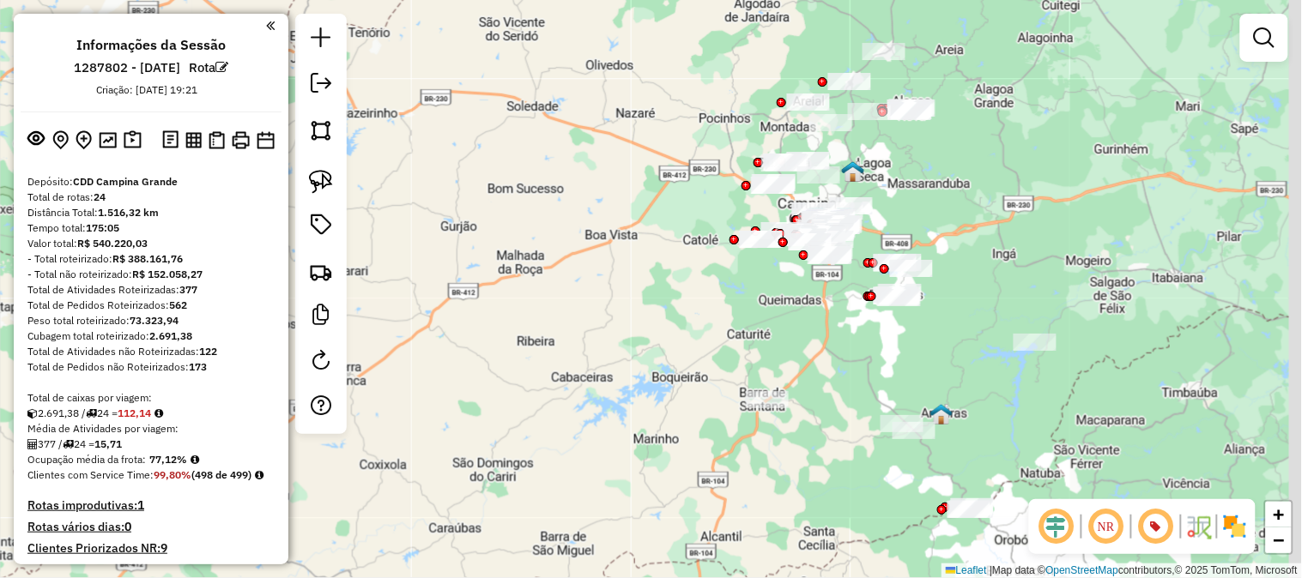
drag, startPoint x: 1070, startPoint y: 170, endPoint x: 1024, endPoint y: 225, distance: 71.8
click at [1024, 225] on div "Janela de atendimento Grade de atendimento Capacidade Transportadoras Veículos …" at bounding box center [651, 289] width 1302 height 578
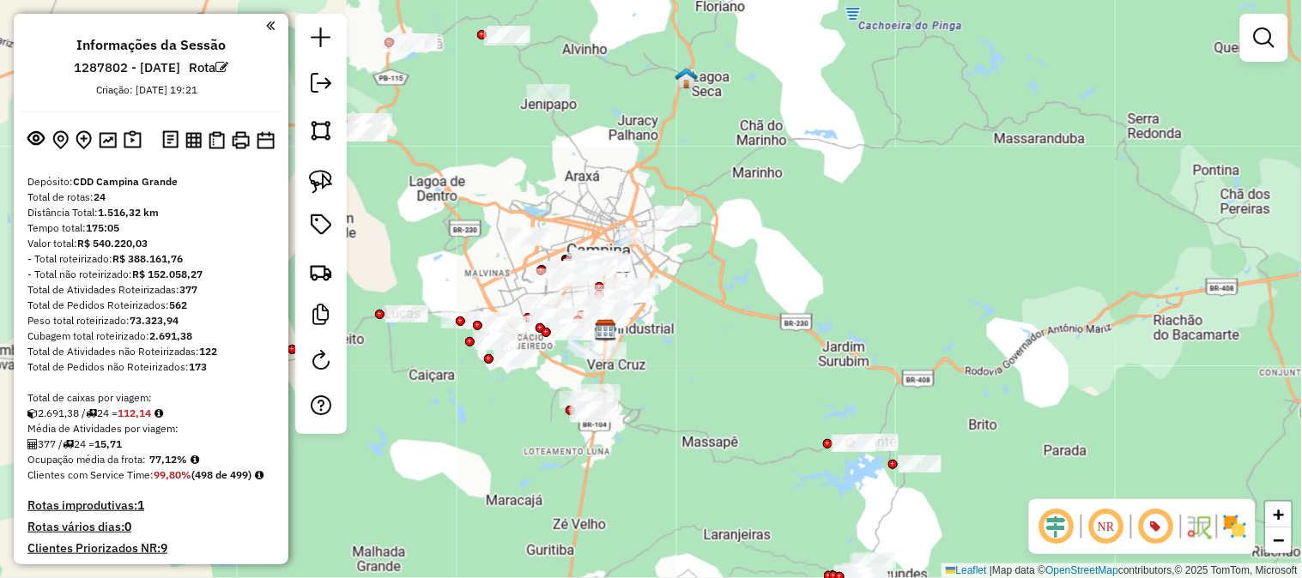
drag, startPoint x: 804, startPoint y: 310, endPoint x: 914, endPoint y: 324, distance: 110.8
click at [896, 323] on div "Janela de atendimento Grade de atendimento Capacidade Transportadoras Veículos …" at bounding box center [651, 289] width 1302 height 578
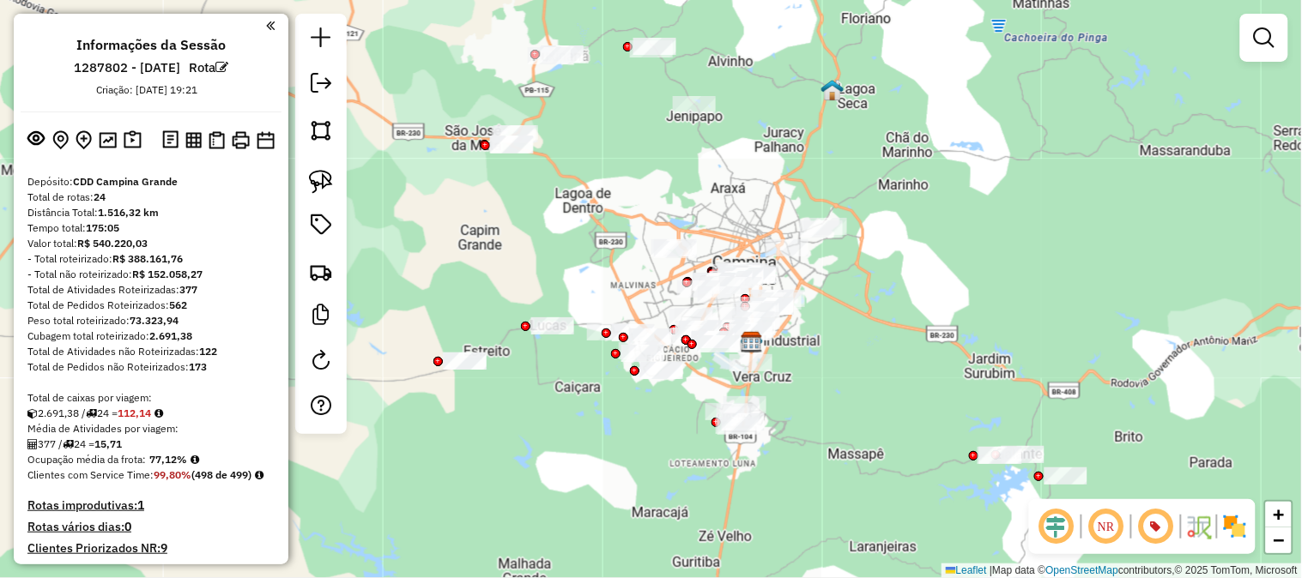
click at [915, 324] on div "Janela de atendimento Grade de atendimento Capacidade Transportadoras Veículos …" at bounding box center [651, 289] width 1302 height 578
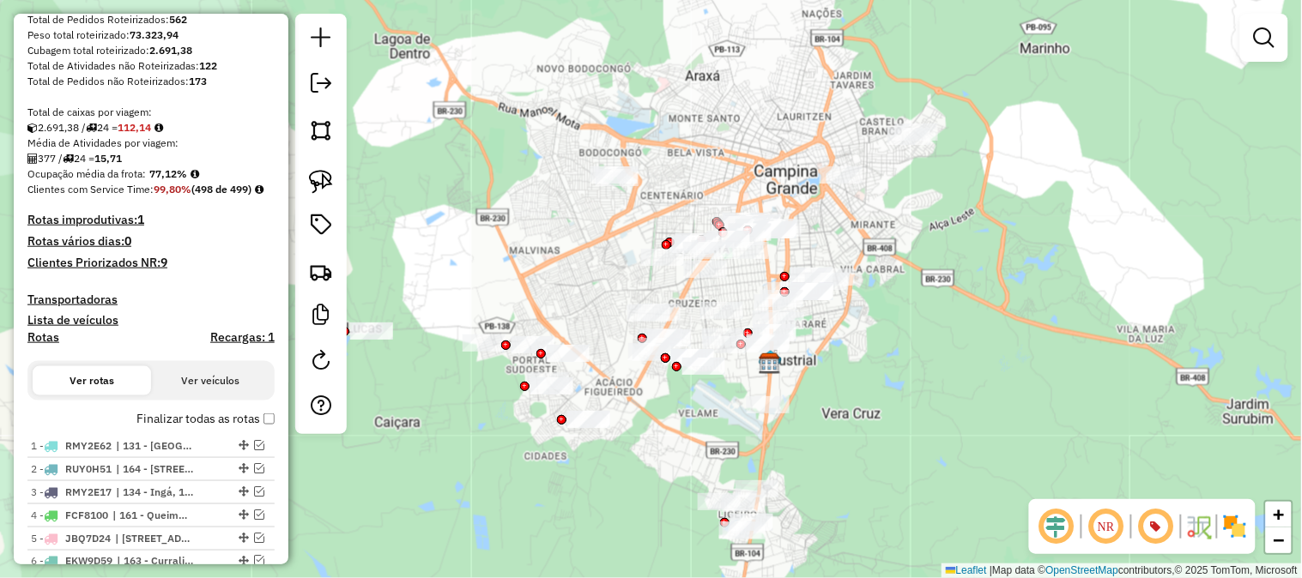
scroll to position [476, 0]
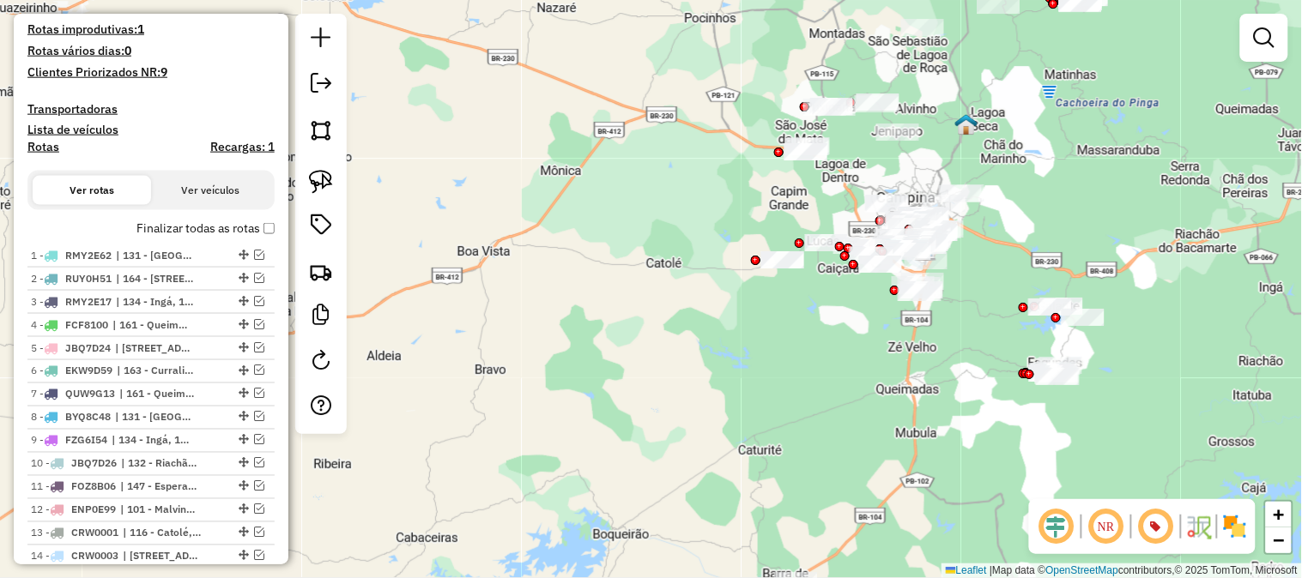
drag, startPoint x: 1155, startPoint y: 287, endPoint x: 982, endPoint y: 202, distance: 193.0
click at [982, 202] on div "Janela de atendimento Grade de atendimento Capacidade Transportadoras Veículos …" at bounding box center [651, 289] width 1302 height 578
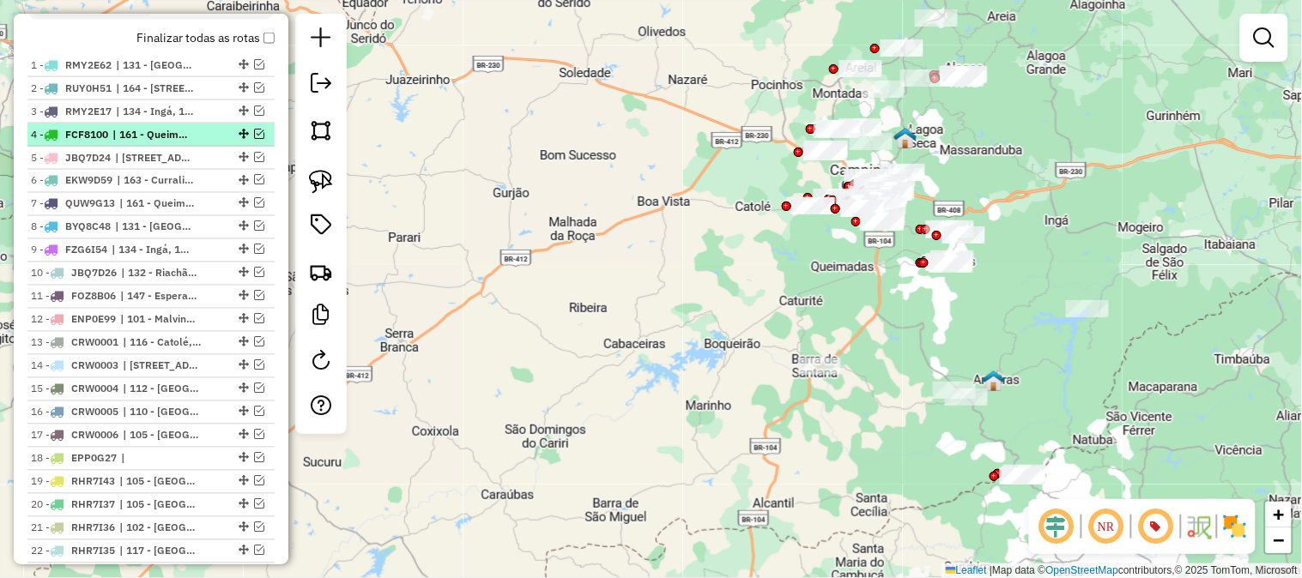
scroll to position [762, 0]
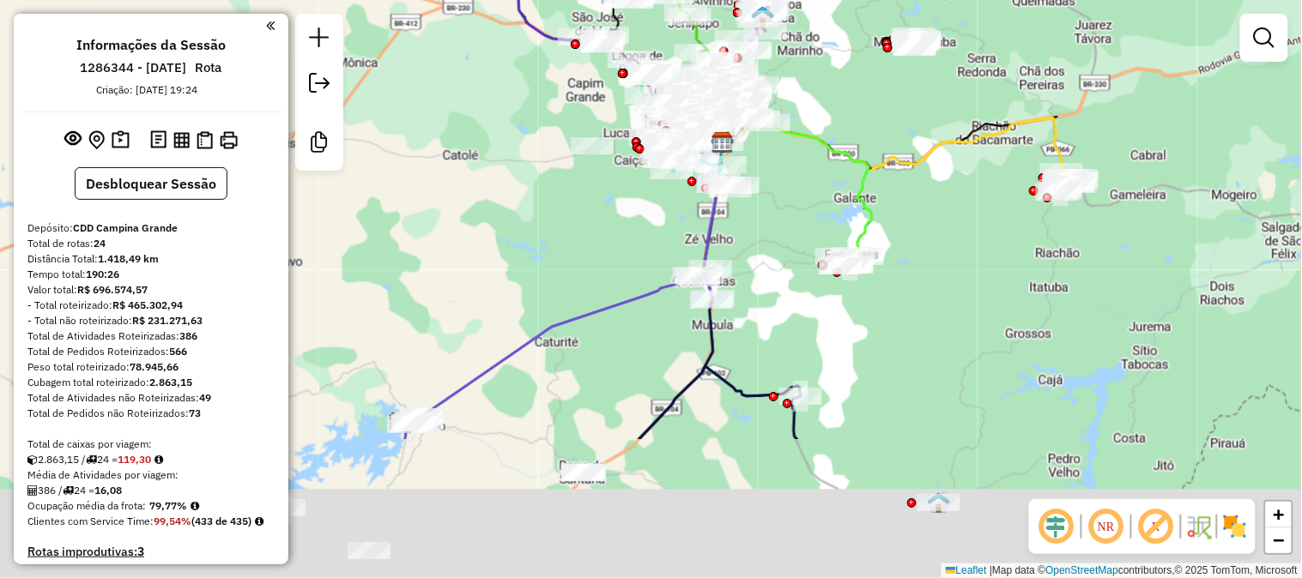
drag, startPoint x: 954, startPoint y: 448, endPoint x: 983, endPoint y: 242, distance: 208.0
click at [983, 244] on div "Janela de atendimento Grade de atendimento Capacidade Transportadoras Veículos …" at bounding box center [651, 289] width 1302 height 578
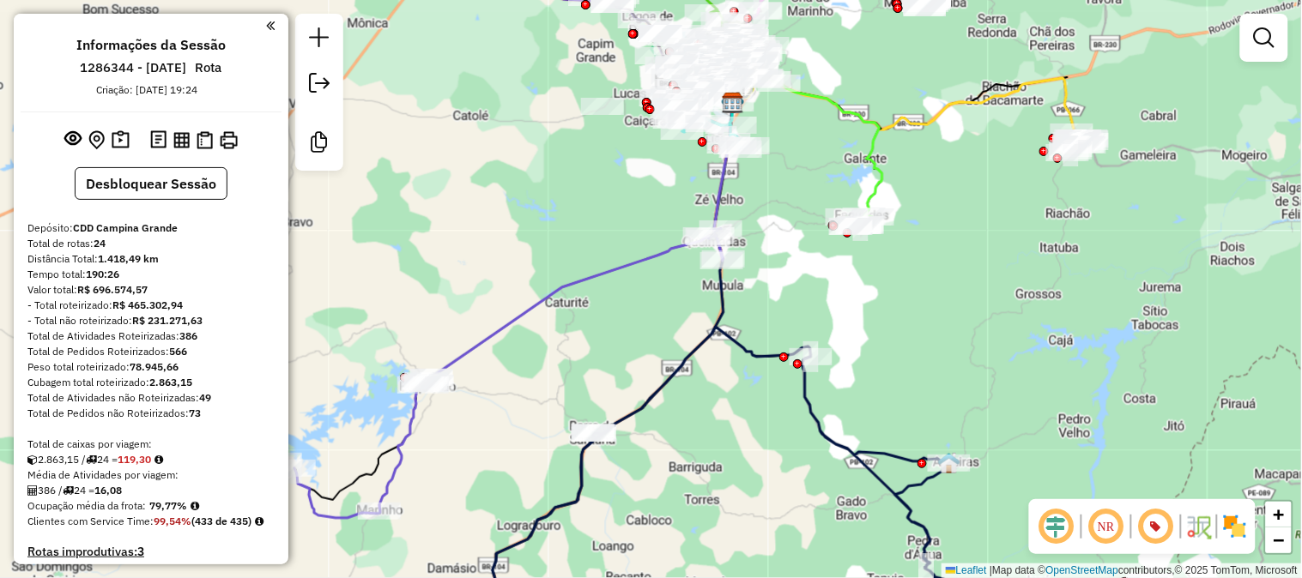
drag, startPoint x: 905, startPoint y: 366, endPoint x: 927, endPoint y: 279, distance: 90.3
click at [922, 296] on div "Janela de atendimento Grade de atendimento Capacidade Transportadoras Veículos …" at bounding box center [651, 289] width 1302 height 578
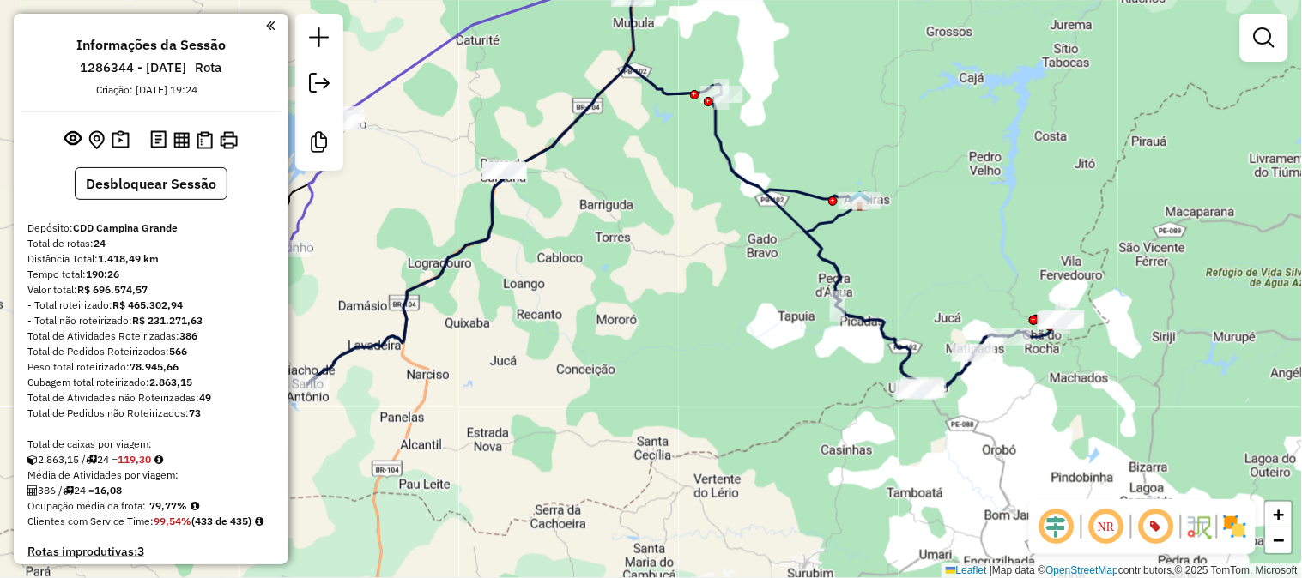
click at [825, 256] on icon at bounding box center [685, 228] width 755 height 328
select select "**********"
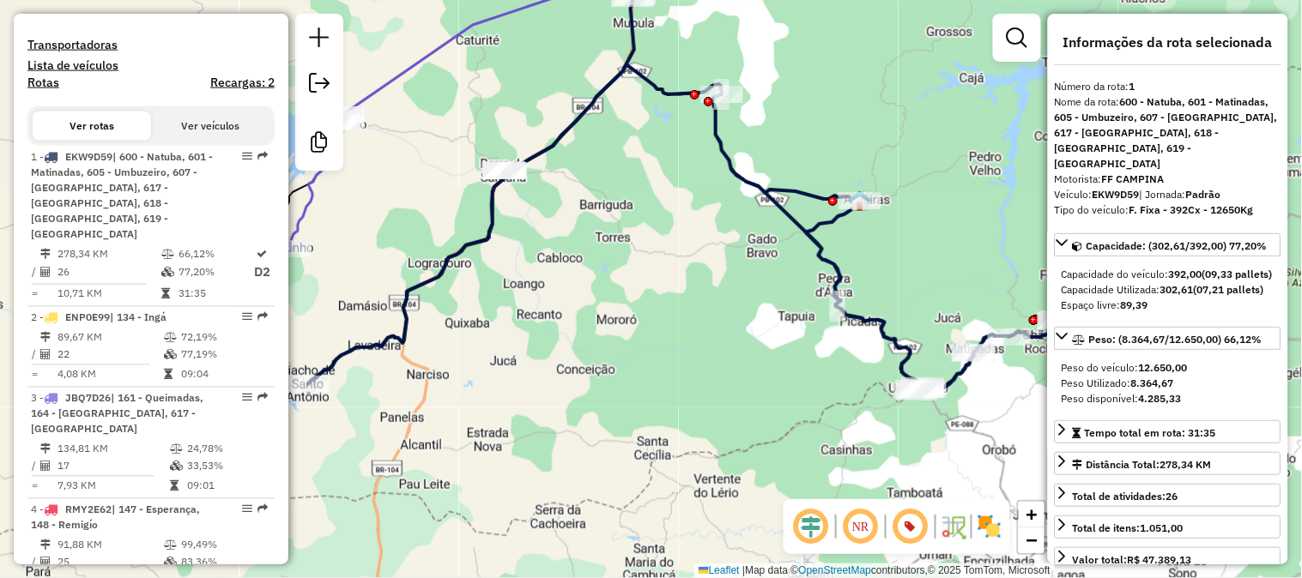
scroll to position [734, 0]
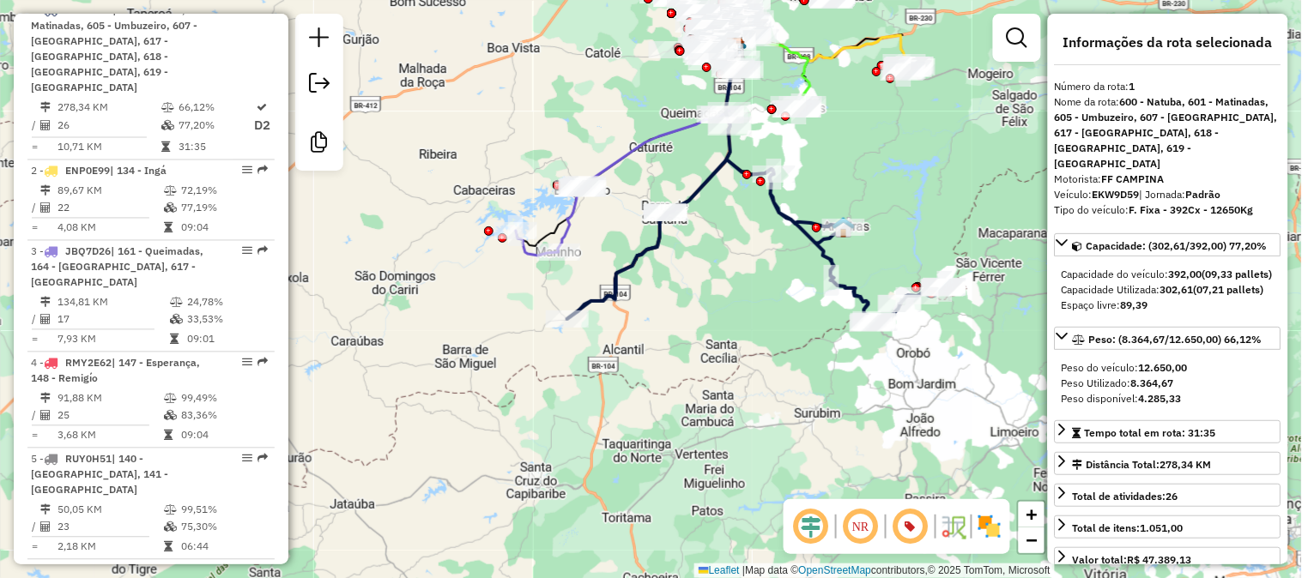
click at [712, 178] on icon at bounding box center [756, 242] width 378 height 164
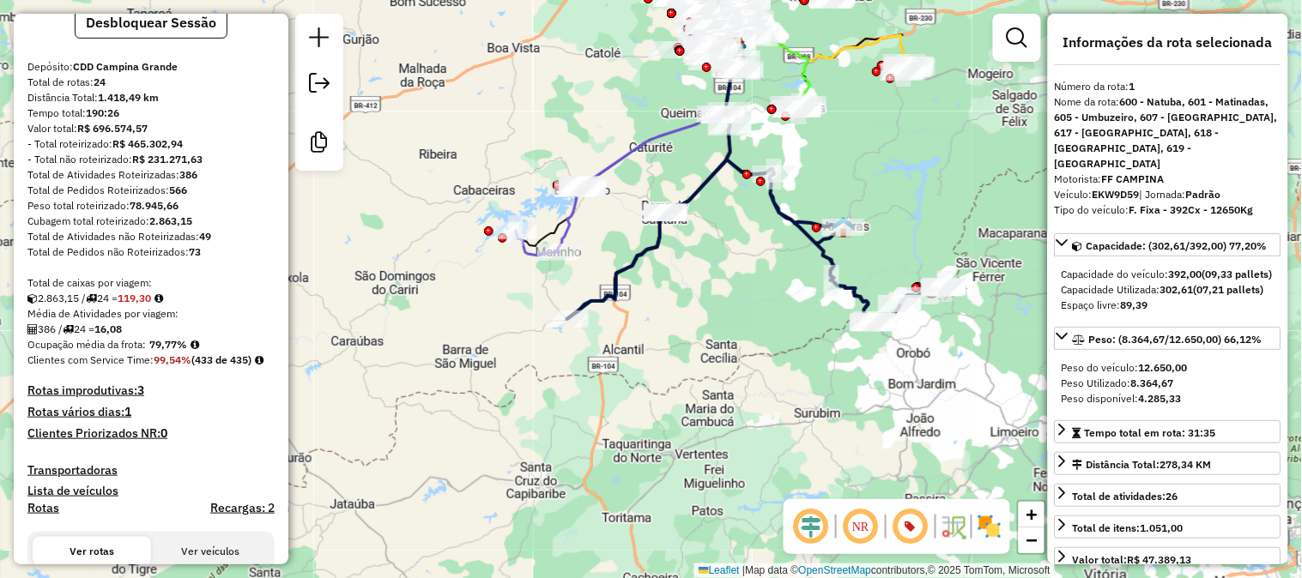
scroll to position [0, 0]
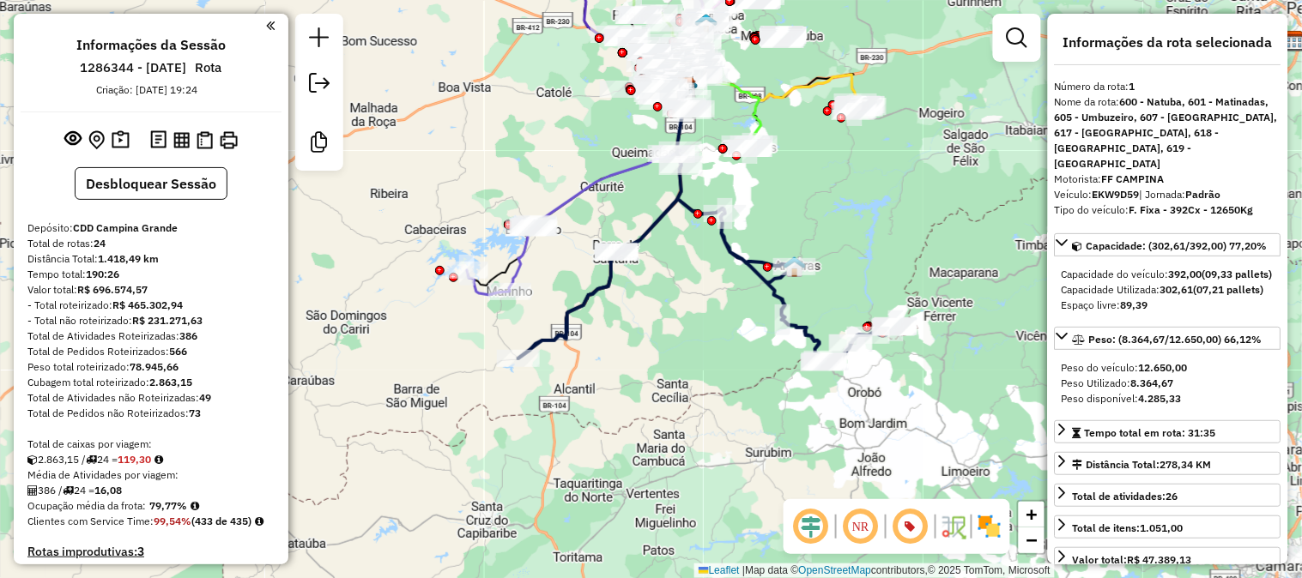
drag, startPoint x: 723, startPoint y: 236, endPoint x: 674, endPoint y: 275, distance: 62.8
click at [674, 275] on div "Janela de atendimento Grade de atendimento Capacidade Transportadoras Veículos …" at bounding box center [651, 289] width 1302 height 578
click at [659, 213] on icon at bounding box center [707, 281] width 378 height 164
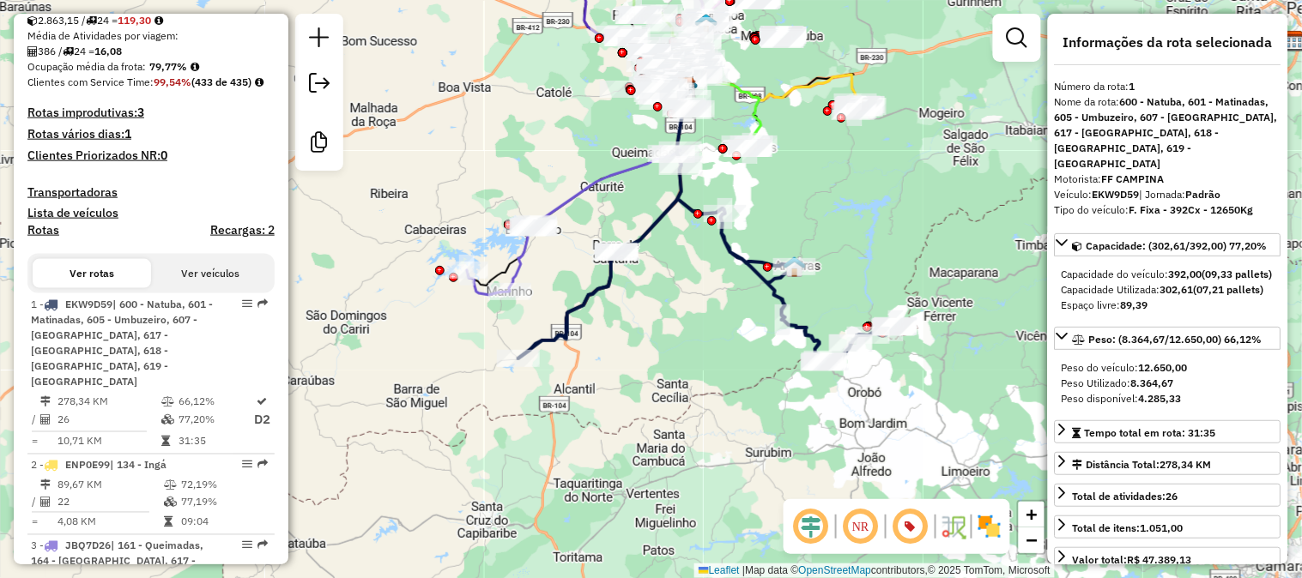
scroll to position [734, 0]
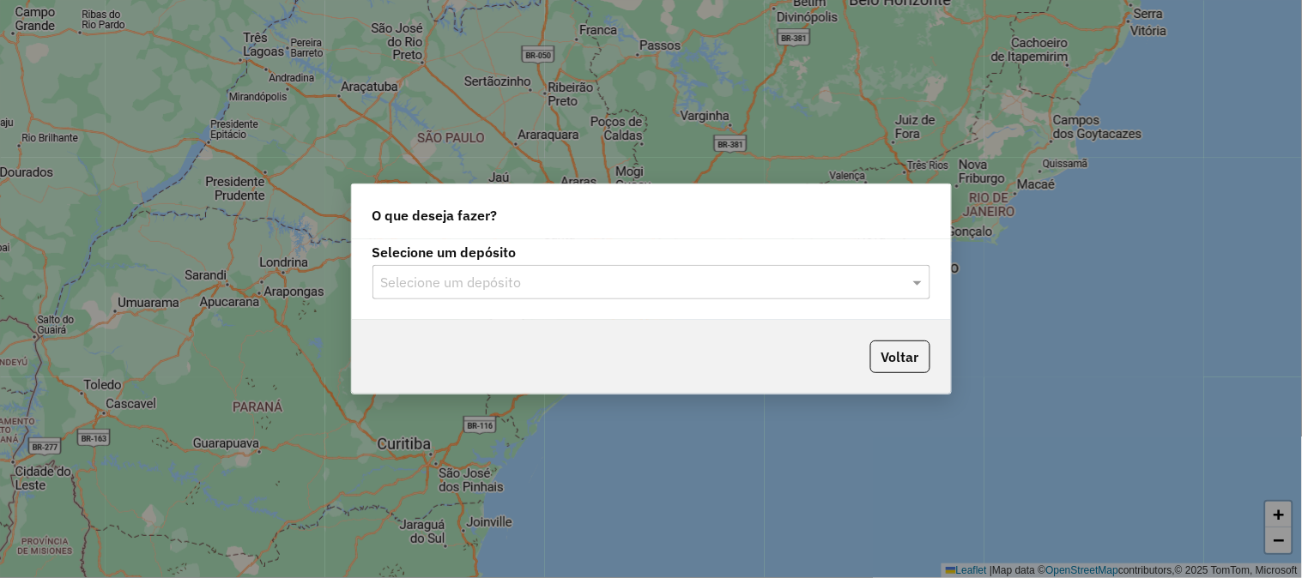
click at [593, 268] on div "Selecione um depósito" at bounding box center [651, 282] width 558 height 34
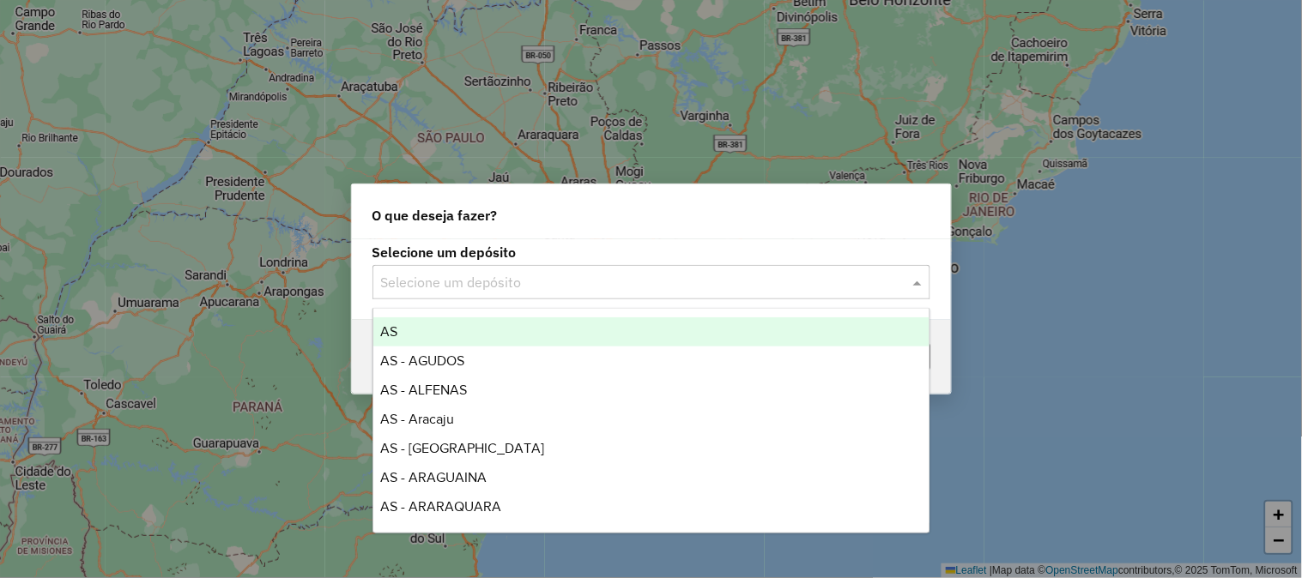
type input "*"
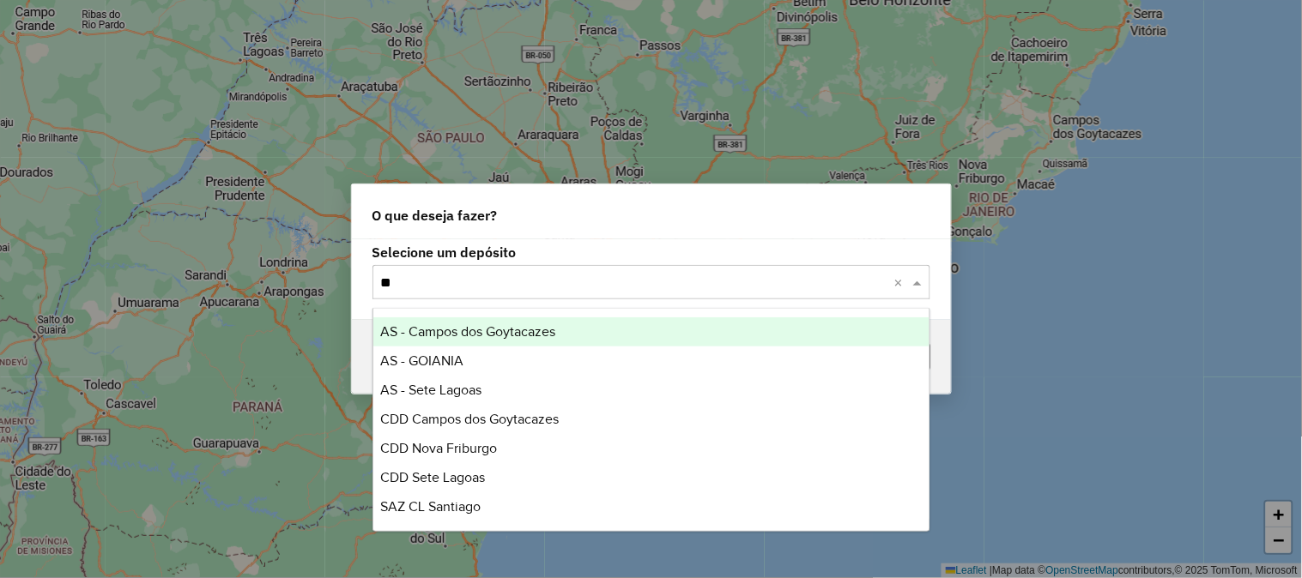
type input "***"
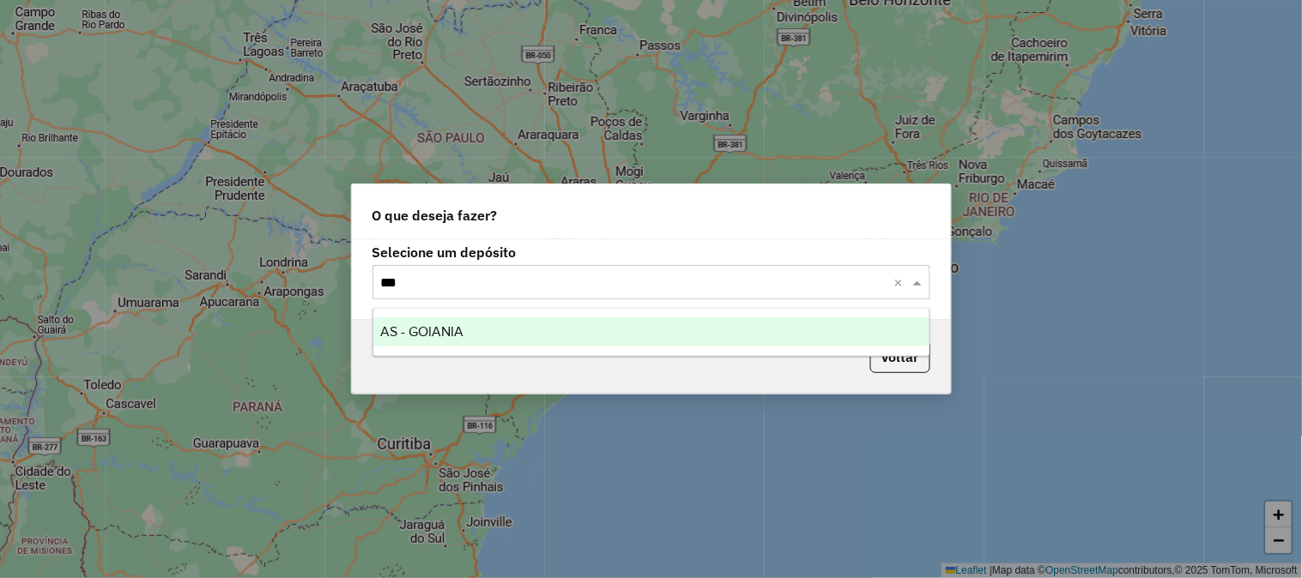
click at [495, 328] on div "AS - GOIANIA" at bounding box center [651, 331] width 556 height 29
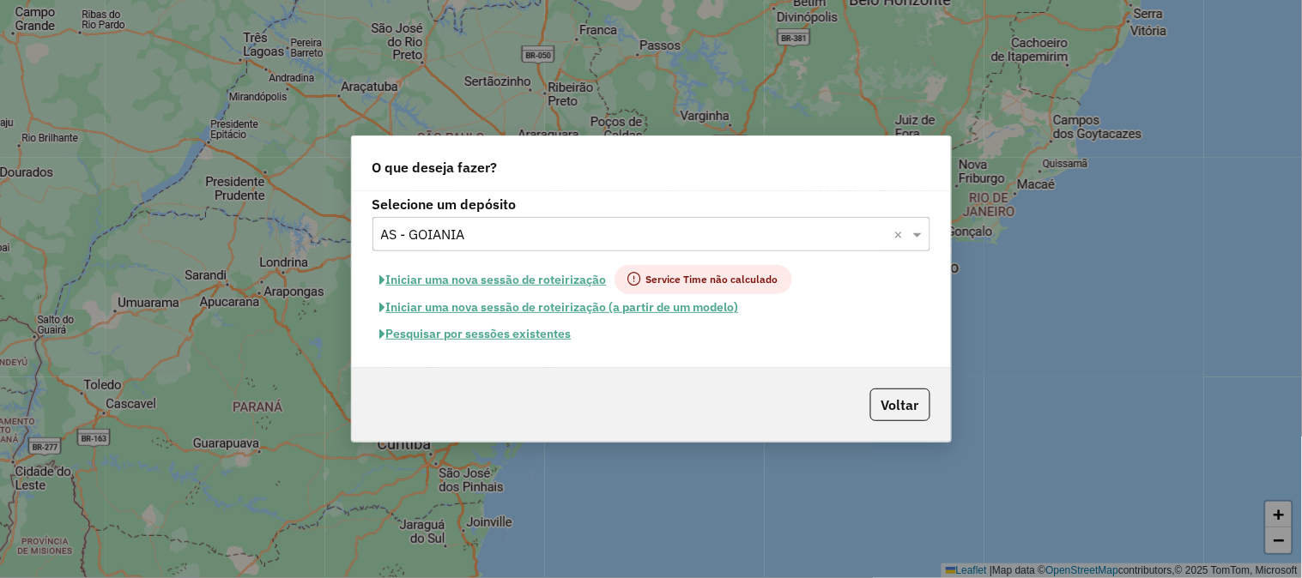
click at [491, 341] on button "Pesquisar por sessões existentes" at bounding box center [475, 334] width 207 height 27
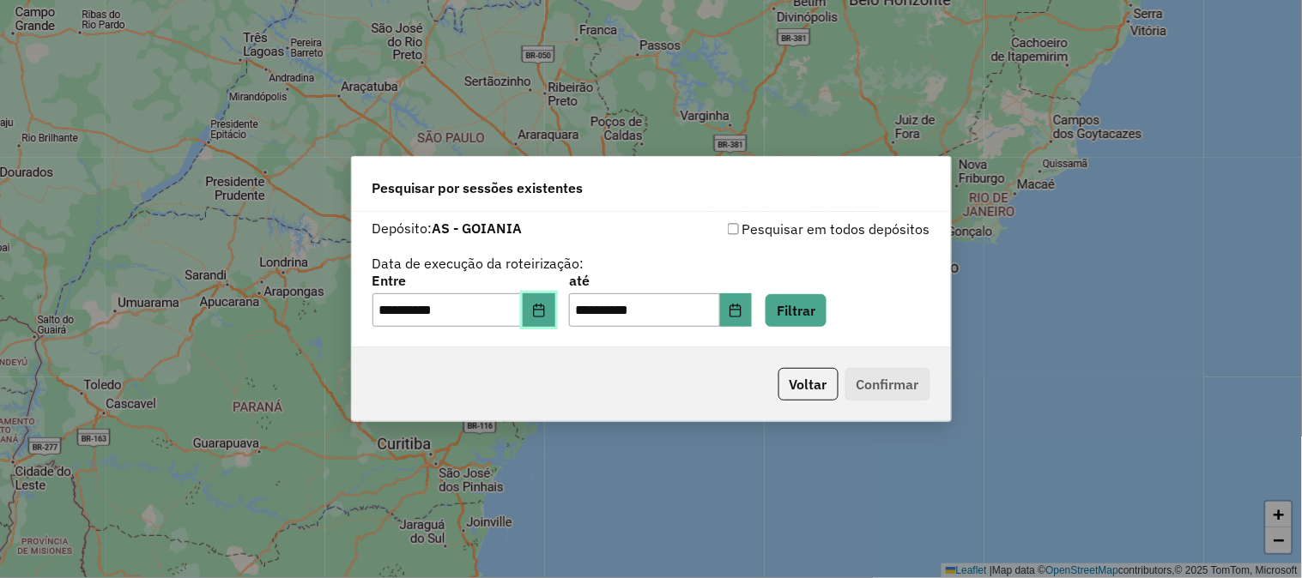
click at [544, 313] on icon "Choose Date" at bounding box center [538, 311] width 11 height 14
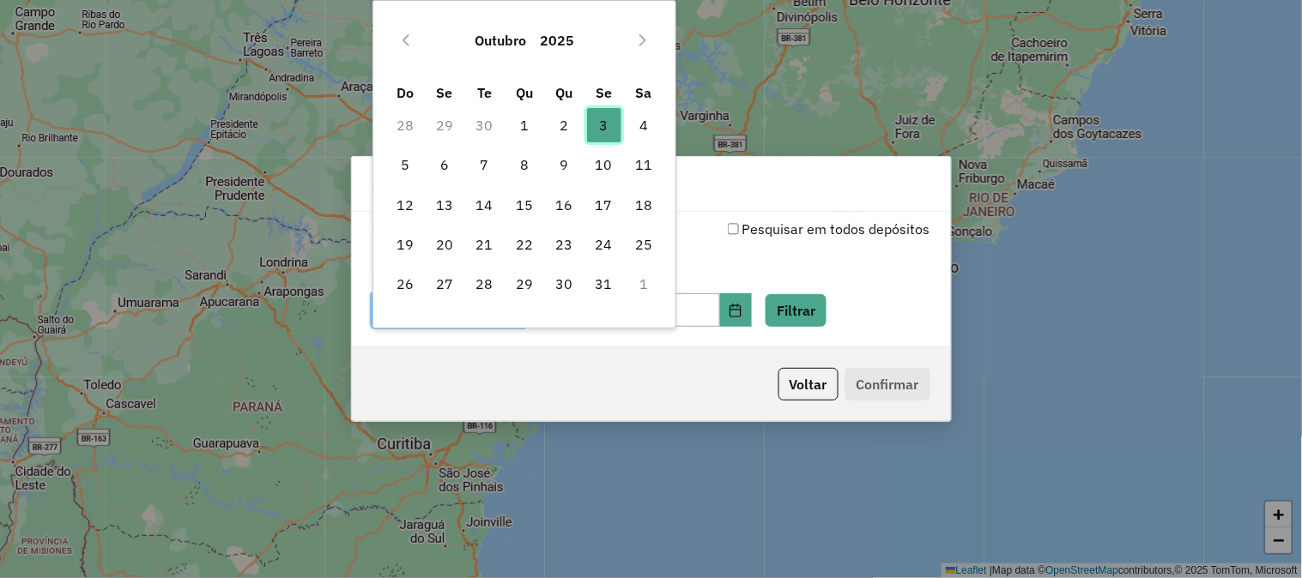
click at [609, 120] on span "3" at bounding box center [604, 125] width 34 height 34
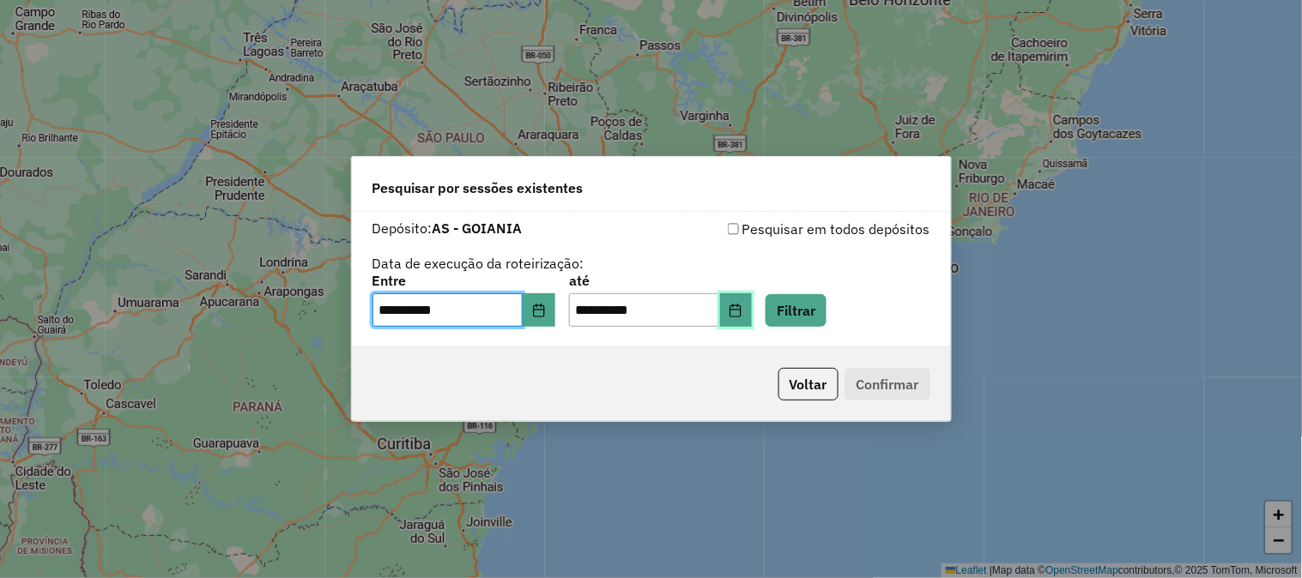
click at [752, 313] on button "Choose Date" at bounding box center [736, 310] width 33 height 34
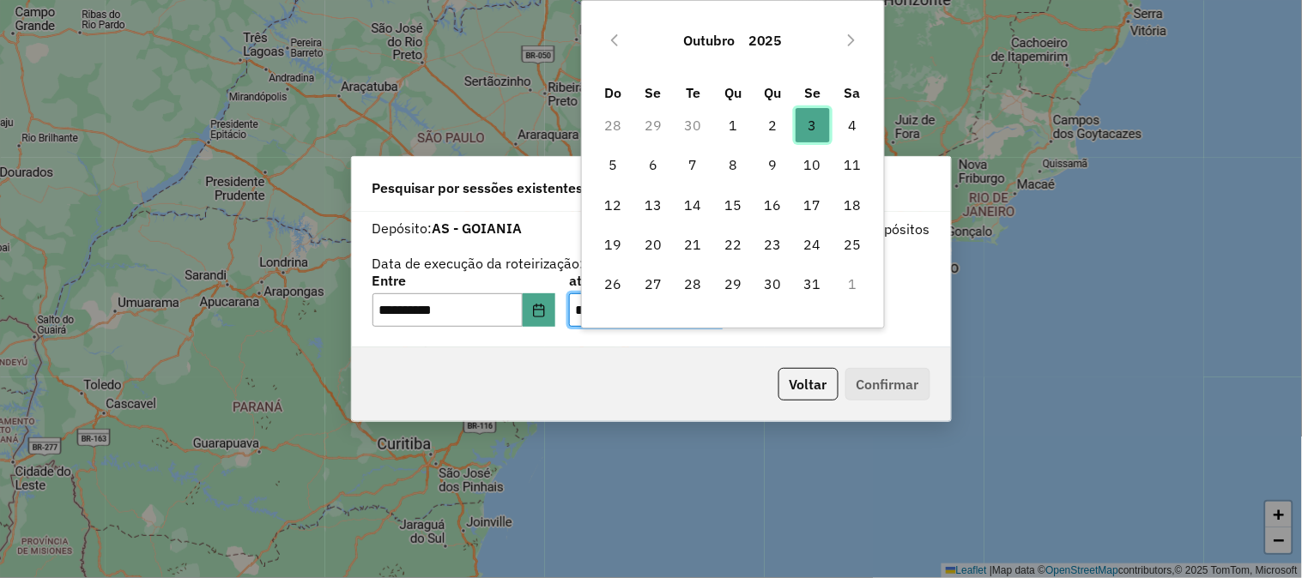
click at [807, 134] on span "3" at bounding box center [812, 125] width 34 height 34
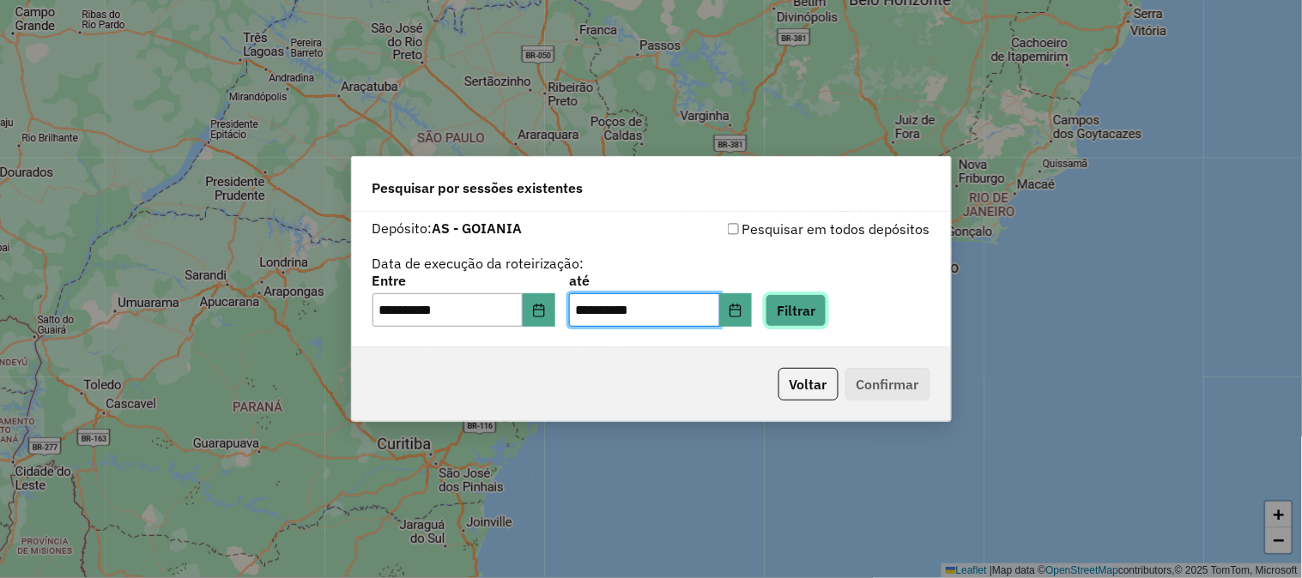
click at [817, 311] on button "Filtrar" at bounding box center [795, 310] width 61 height 33
click at [817, 311] on hb-app "**********" at bounding box center [651, 289] width 1302 height 578
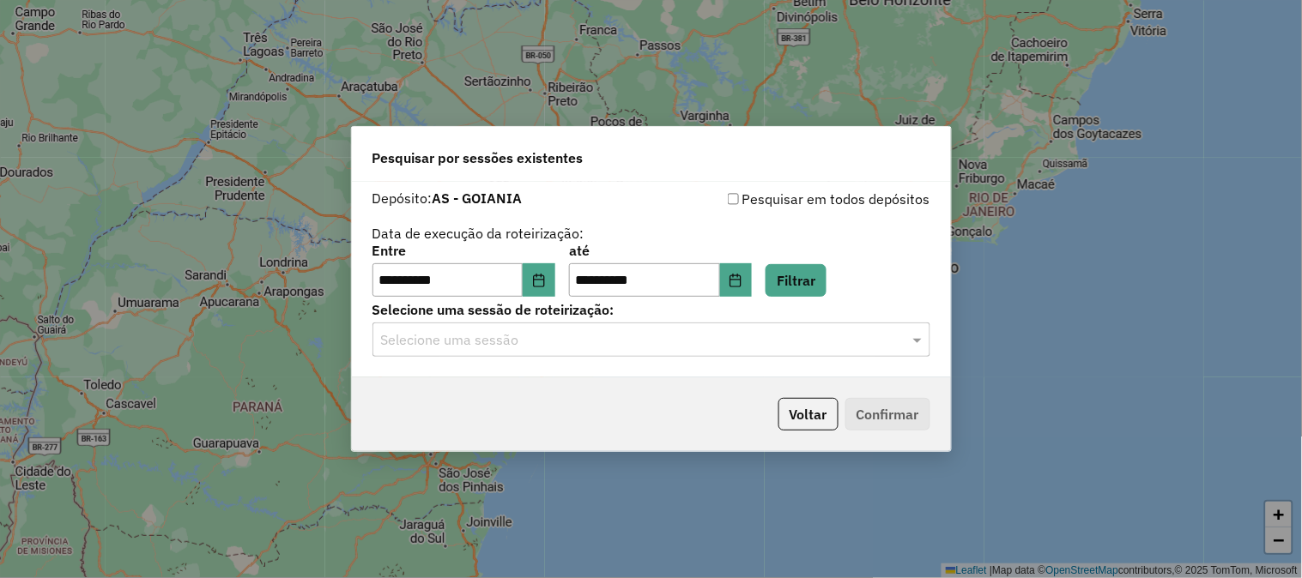
click at [595, 340] on input "text" at bounding box center [634, 340] width 506 height 21
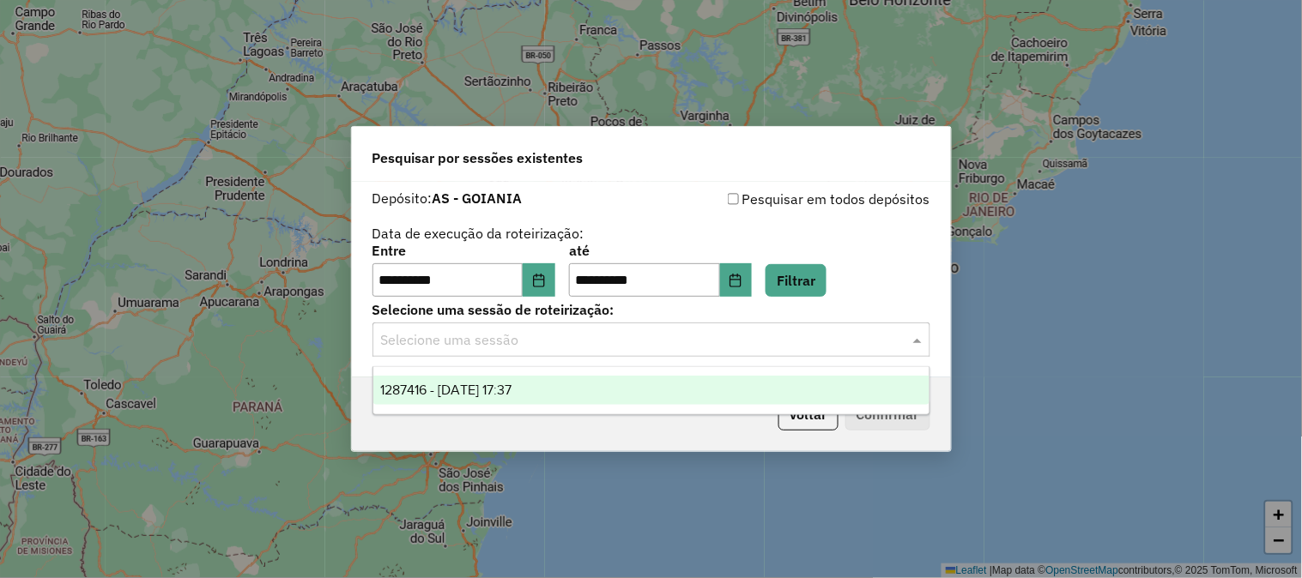
click at [552, 383] on div "1287416 - 03/10/2025 17:37" at bounding box center [651, 390] width 556 height 29
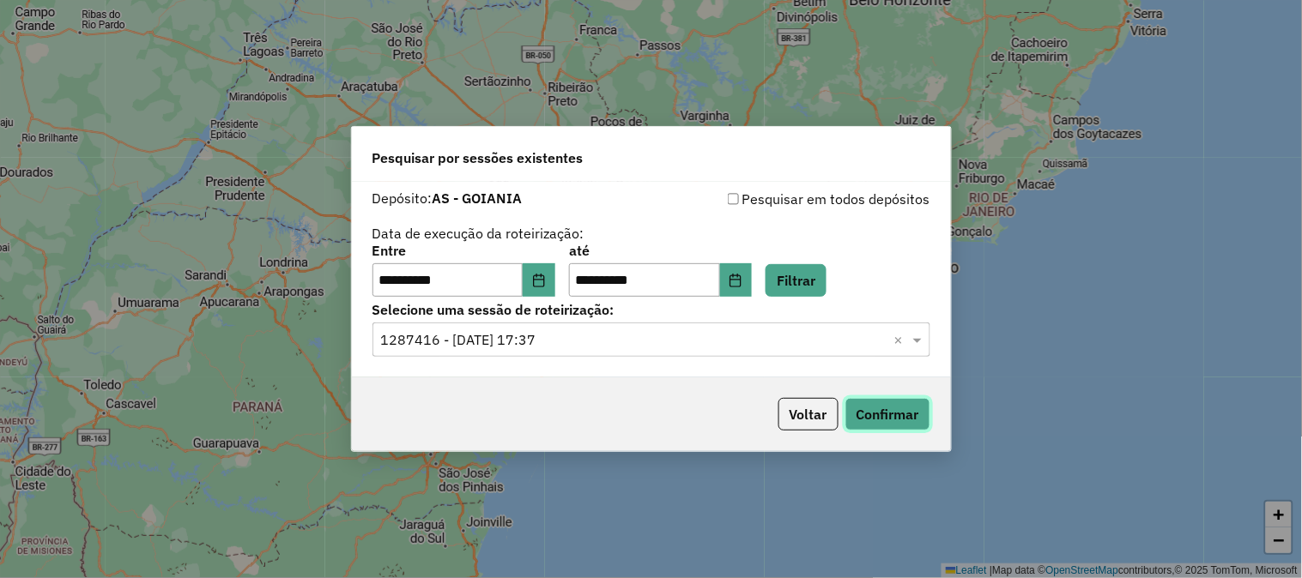
click at [891, 422] on button "Confirmar" at bounding box center [887, 414] width 85 height 33
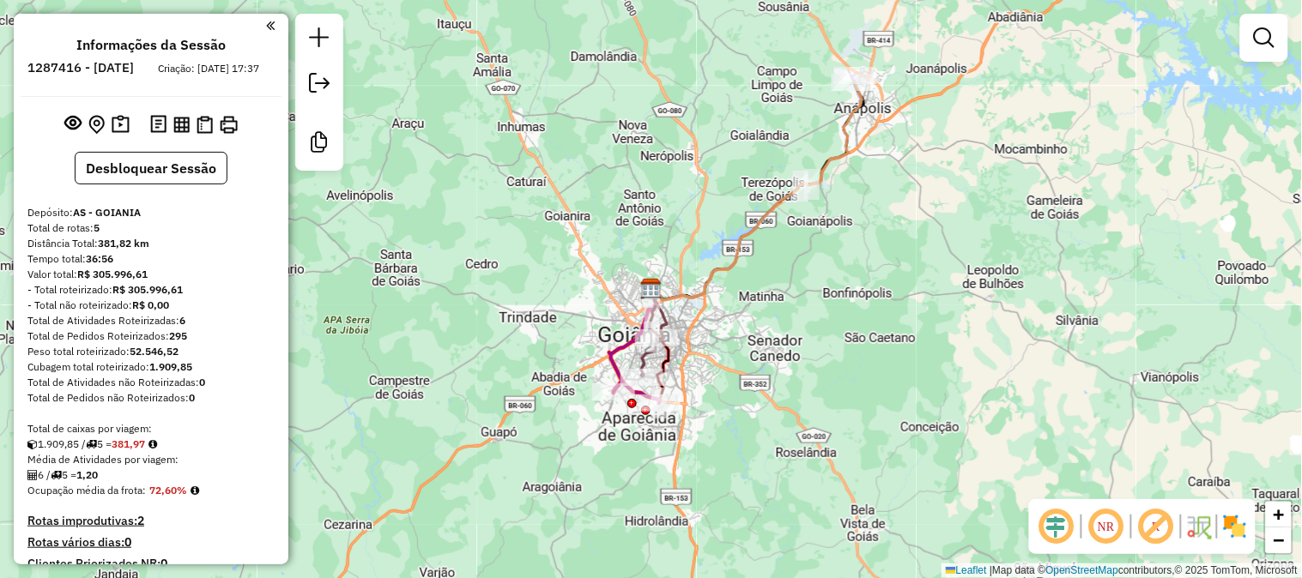
click at [682, 223] on div "Janela de atendimento Grade de atendimento Capacidade Transportadoras Veículos …" at bounding box center [651, 289] width 1302 height 578
drag, startPoint x: 701, startPoint y: 207, endPoint x: 734, endPoint y: 177, distance: 45.0
click at [734, 177] on div "Janela de atendimento Grade de atendimento Capacidade Transportadoras Veículos …" at bounding box center [651, 289] width 1302 height 578
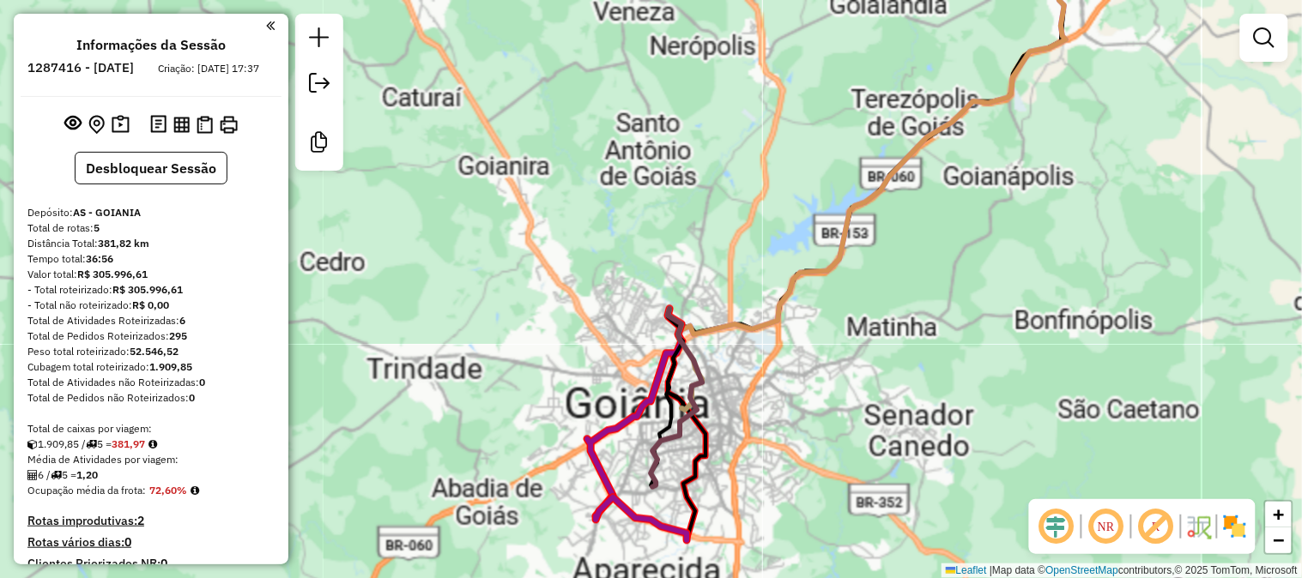
click at [749, 166] on div "Janela de atendimento Grade de atendimento Capacidade Transportadoras Veículos …" at bounding box center [651, 289] width 1302 height 578
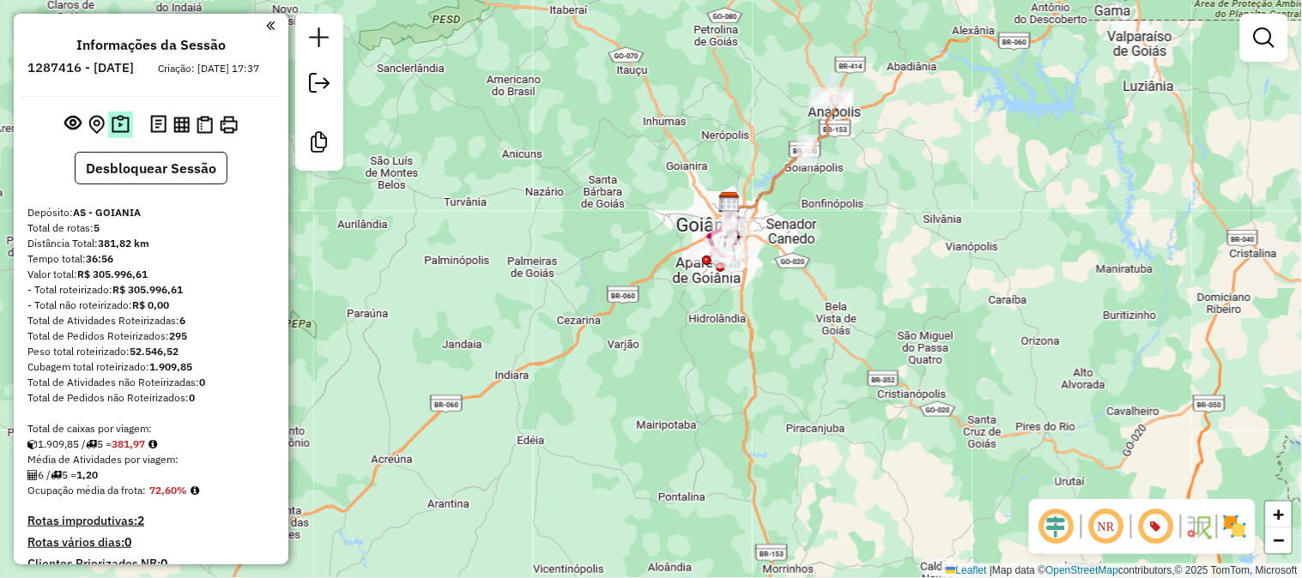
click at [115, 130] on img at bounding box center [121, 125] width 18 height 20
